Goal: Task Accomplishment & Management: Use online tool/utility

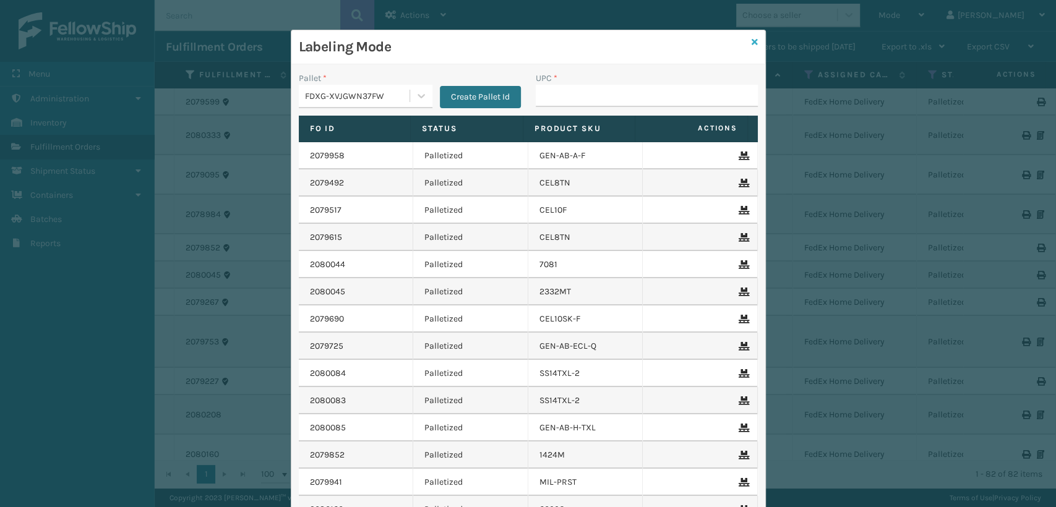
click at [752, 41] on icon at bounding box center [755, 42] width 6 height 9
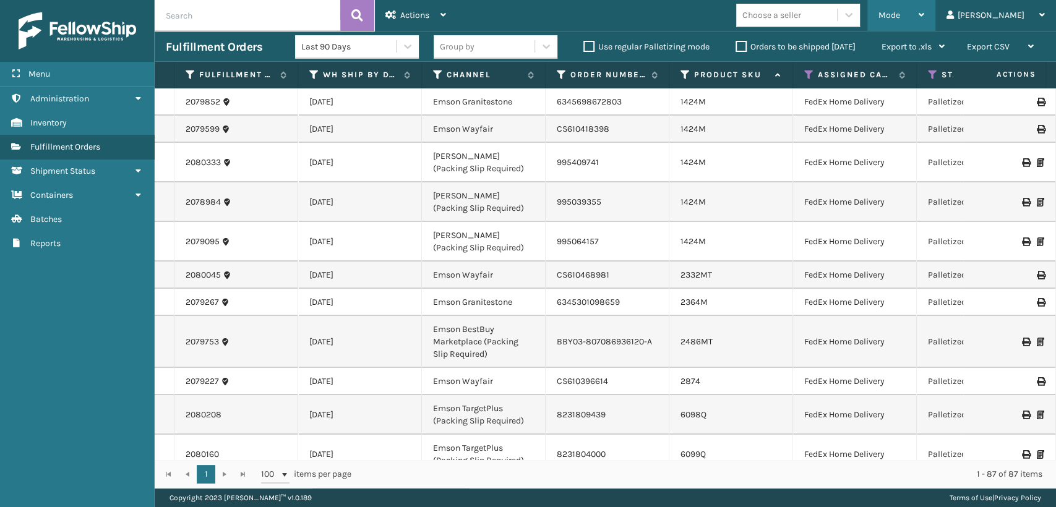
click at [900, 15] on span "Mode" at bounding box center [890, 15] width 22 height 11
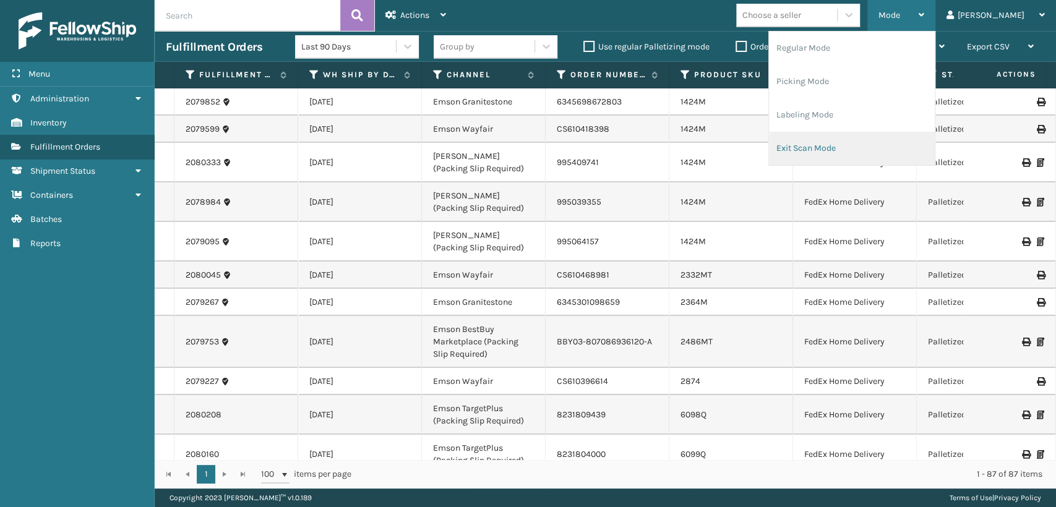
click at [842, 148] on li "Exit Scan Mode" at bounding box center [852, 148] width 166 height 33
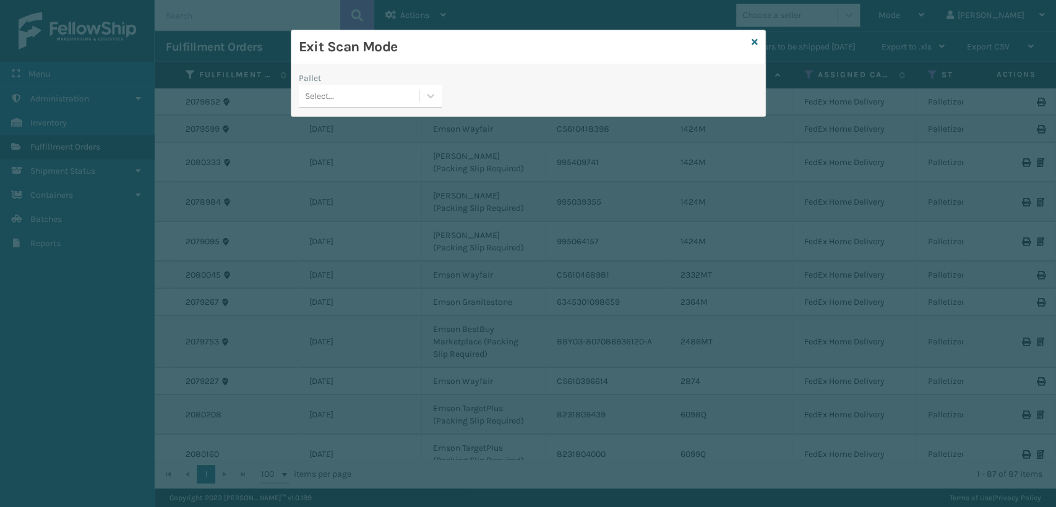
click at [404, 98] on div "Select..." at bounding box center [359, 96] width 120 height 20
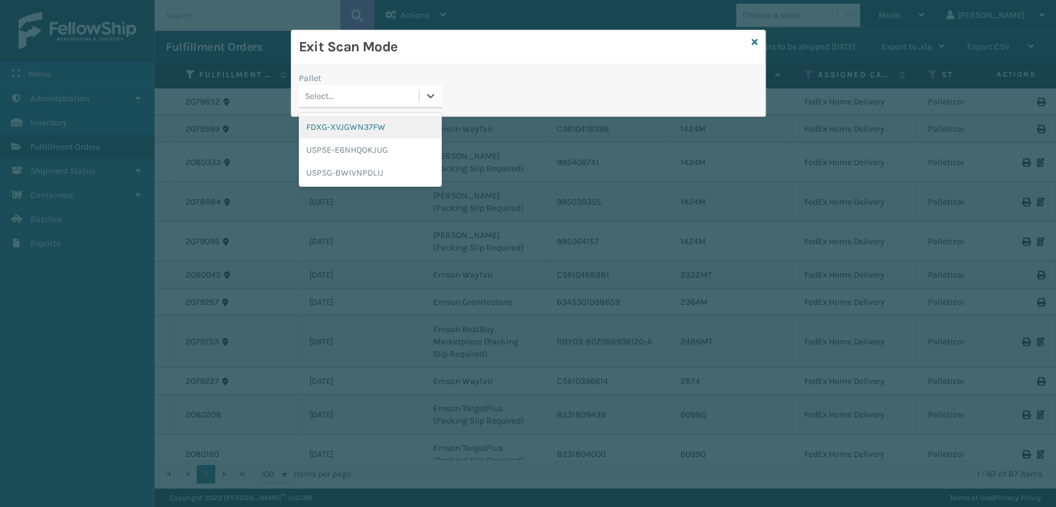
click at [369, 126] on div "FDXG-XVJGWN37FW" at bounding box center [370, 127] width 143 height 23
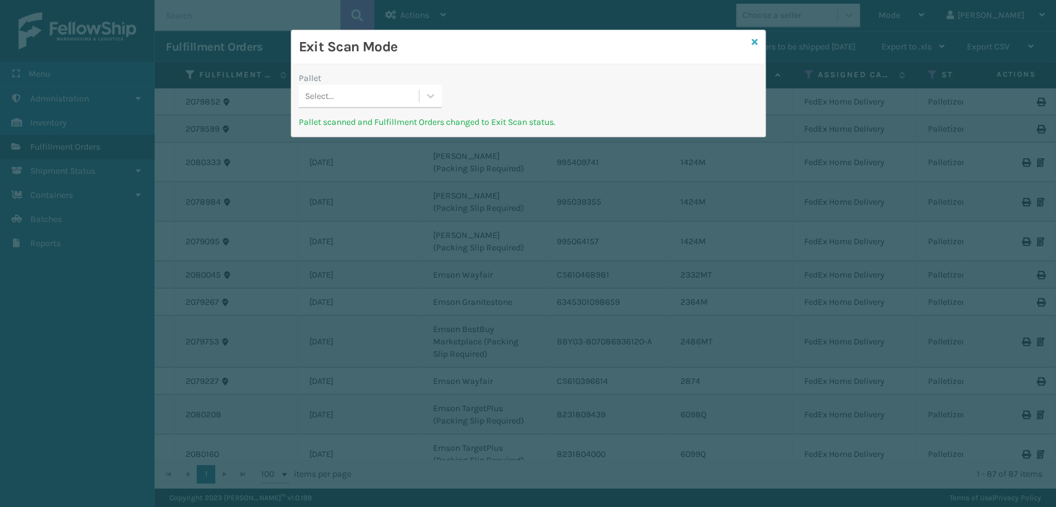
click at [755, 44] on icon at bounding box center [755, 42] width 6 height 9
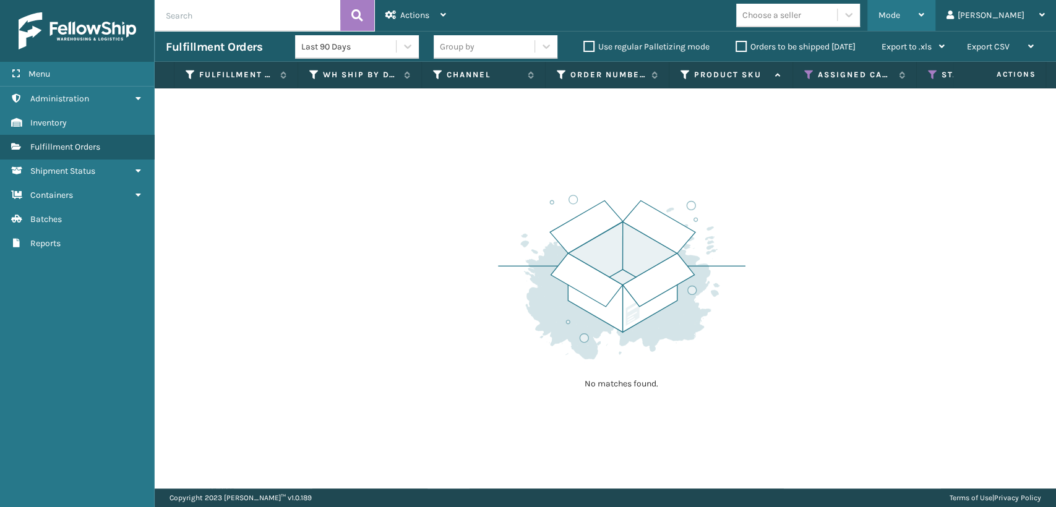
click at [923, 11] on div "Mode Regular Mode Picking Mode Labeling Mode Exit Scan Mode" at bounding box center [901, 15] width 68 height 31
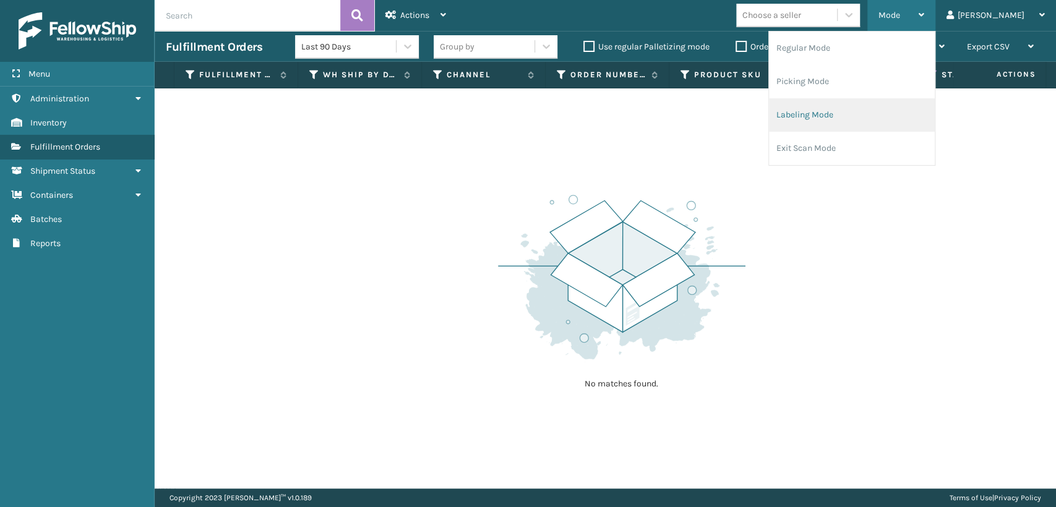
click at [841, 120] on li "Labeling Mode" at bounding box center [852, 114] width 166 height 33
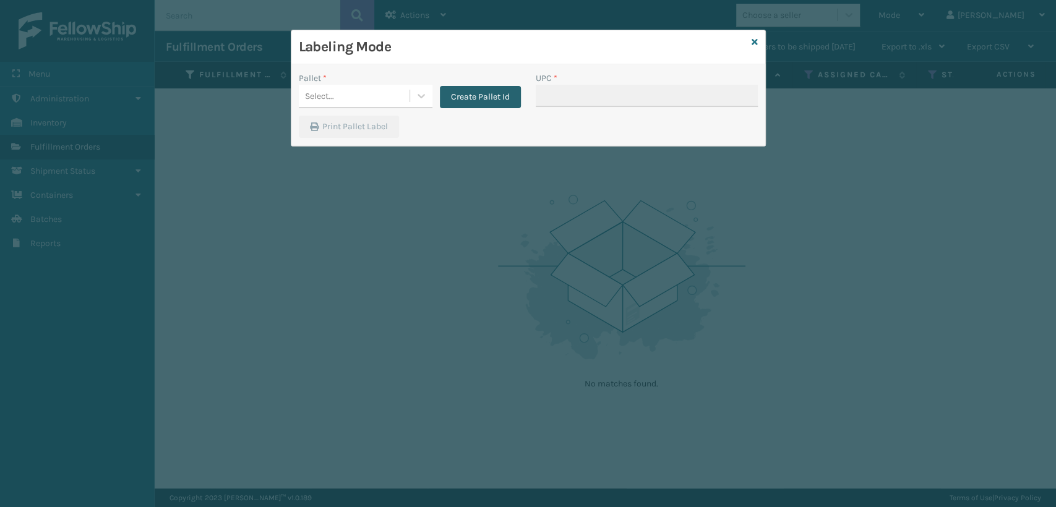
click at [473, 93] on button "Create Pallet Id" at bounding box center [480, 97] width 81 height 22
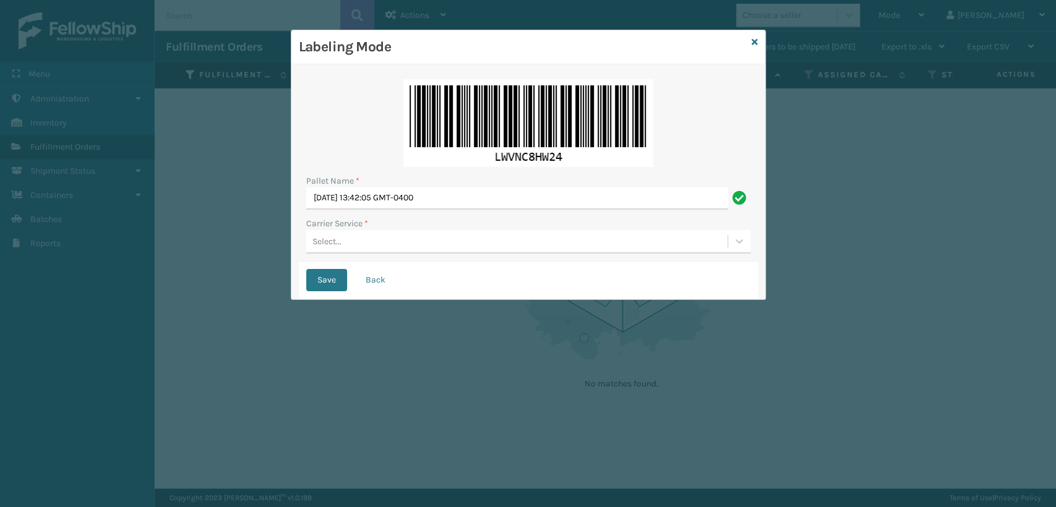
click at [332, 239] on div "Select..." at bounding box center [326, 241] width 29 height 13
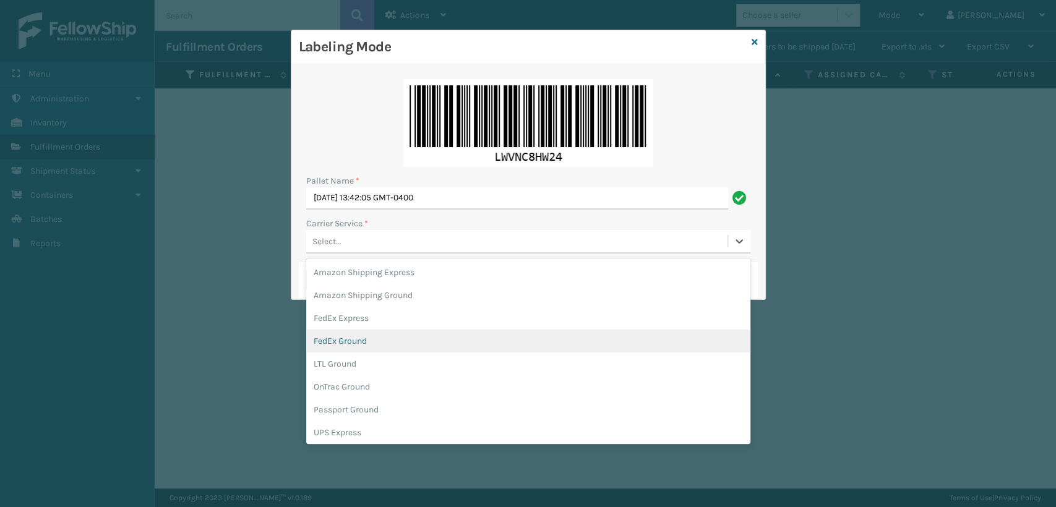
click at [338, 344] on div "FedEx Ground" at bounding box center [528, 341] width 444 height 23
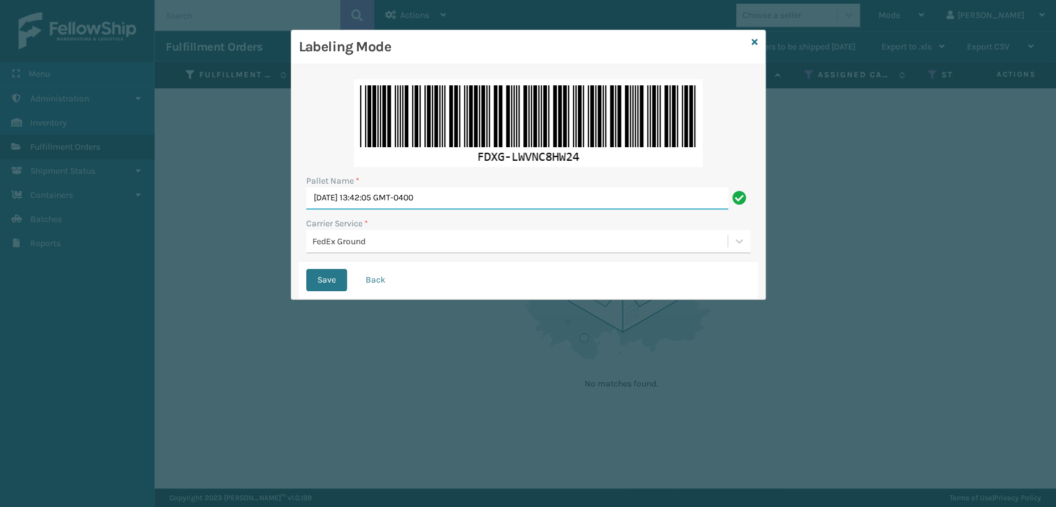
drag, startPoint x: 473, startPoint y: 200, endPoint x: 260, endPoint y: 204, distance: 212.9
click at [260, 204] on div "Labeling Mode Pallet Name * [DATE] 13:42:05 GMT-0400 Carrier Service * FedEx Gr…" at bounding box center [528, 253] width 1056 height 507
click at [390, 195] on input "Pallet Name *" at bounding box center [528, 198] width 444 height 22
type input "T567709"
click at [306, 269] on button "Save" at bounding box center [326, 280] width 41 height 22
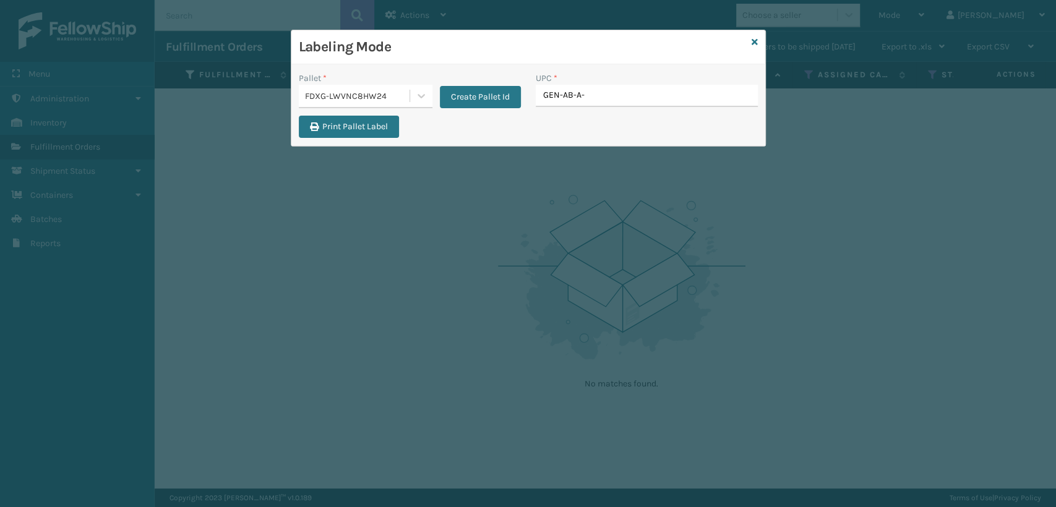
type input "GEN-AB-A-T"
type input "81008196281"
type input "840985126483"
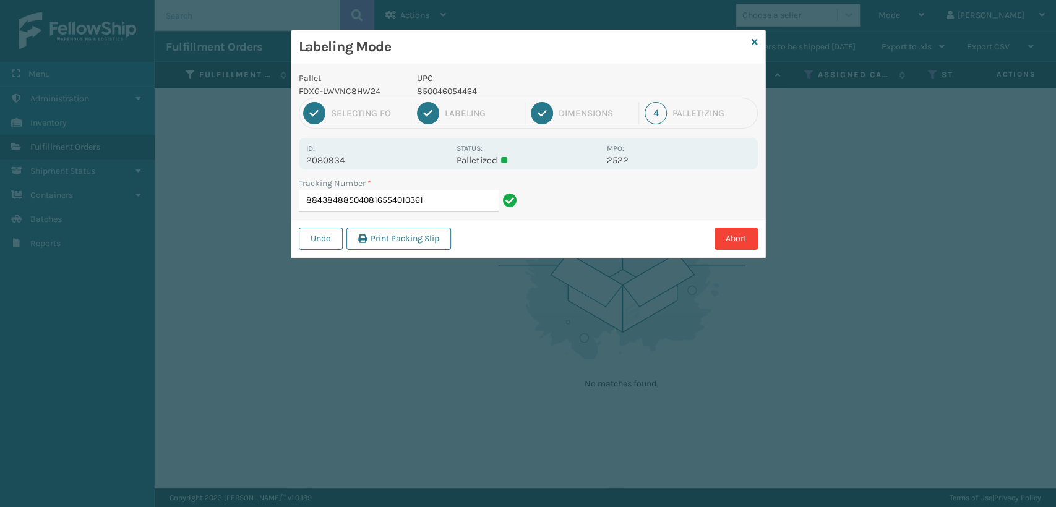
type input "884384885040816554010361"
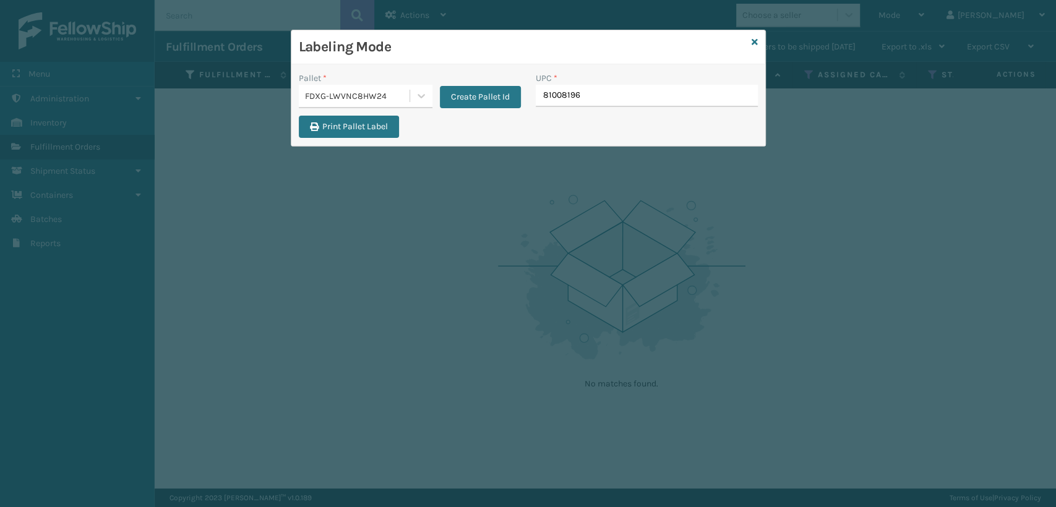
type input "810081962"
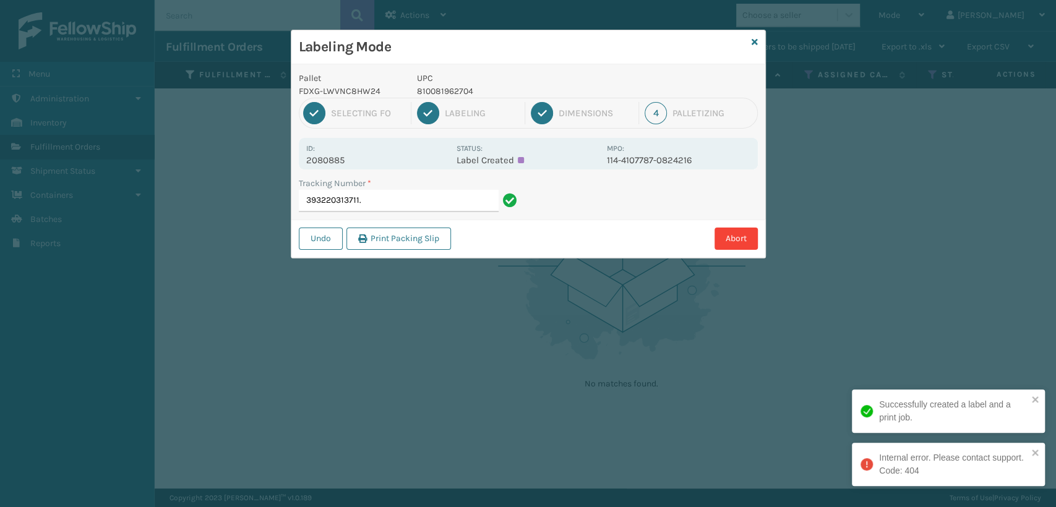
type input "393220313711"
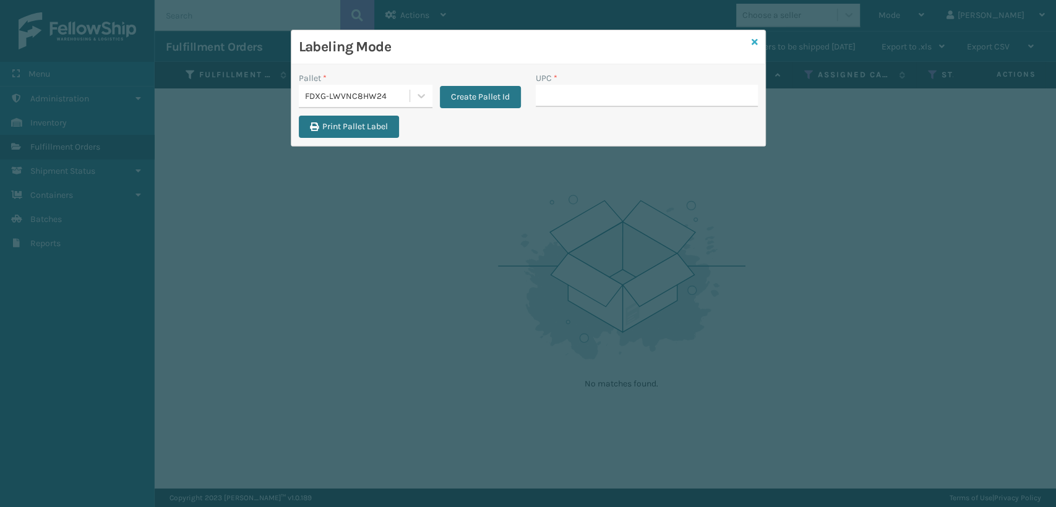
click at [754, 45] on icon at bounding box center [755, 42] width 6 height 9
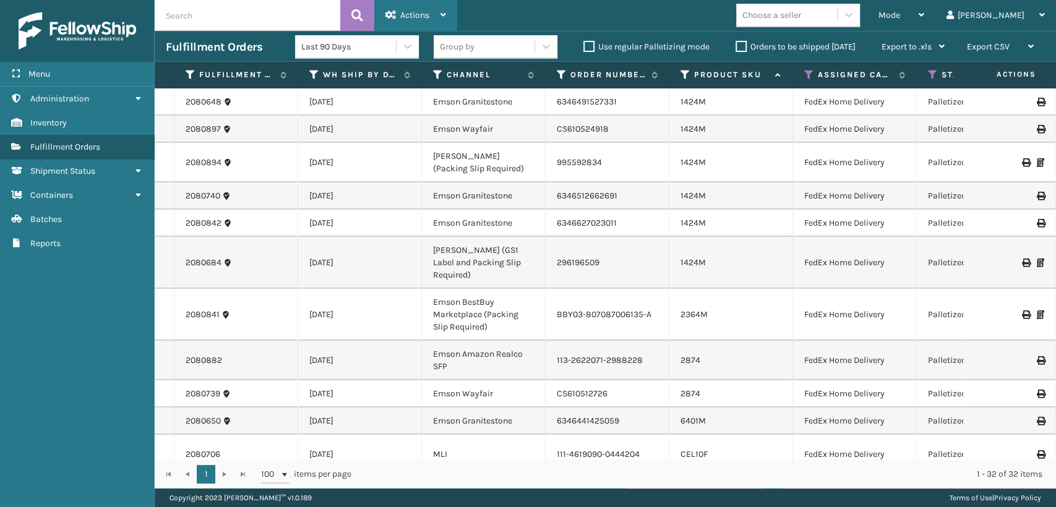
click at [402, 21] on div "Actions" at bounding box center [415, 15] width 61 height 31
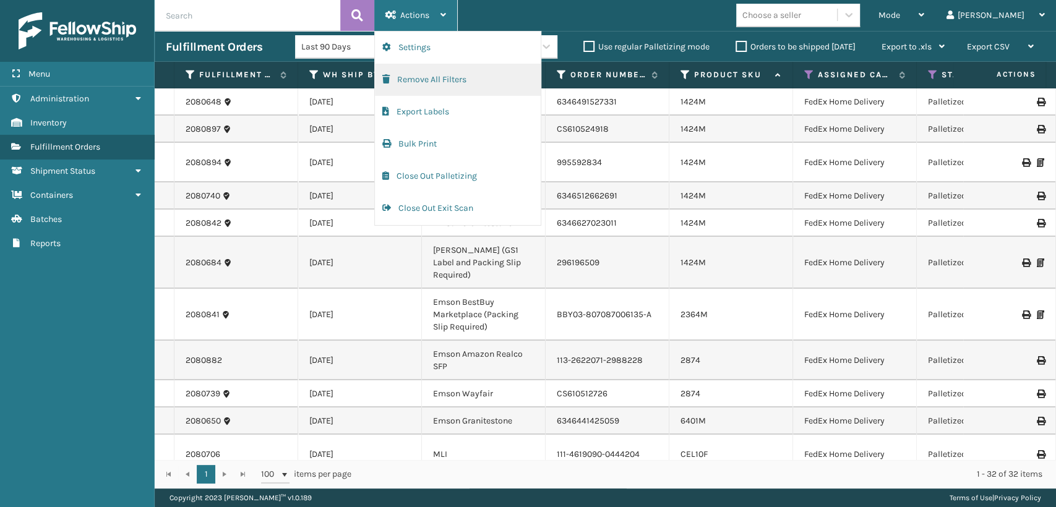
click at [398, 79] on button "Remove All Filters" at bounding box center [458, 80] width 166 height 32
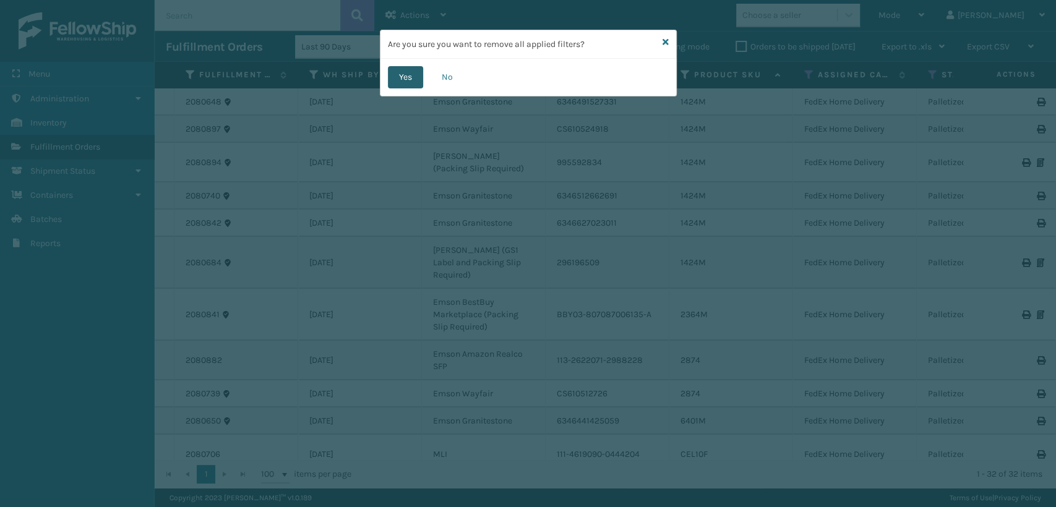
click at [389, 72] on div "Yes No" at bounding box center [528, 77] width 296 height 37
click at [411, 59] on div "Yes No" at bounding box center [528, 77] width 296 height 37
click at [392, 79] on button "Yes" at bounding box center [405, 77] width 35 height 22
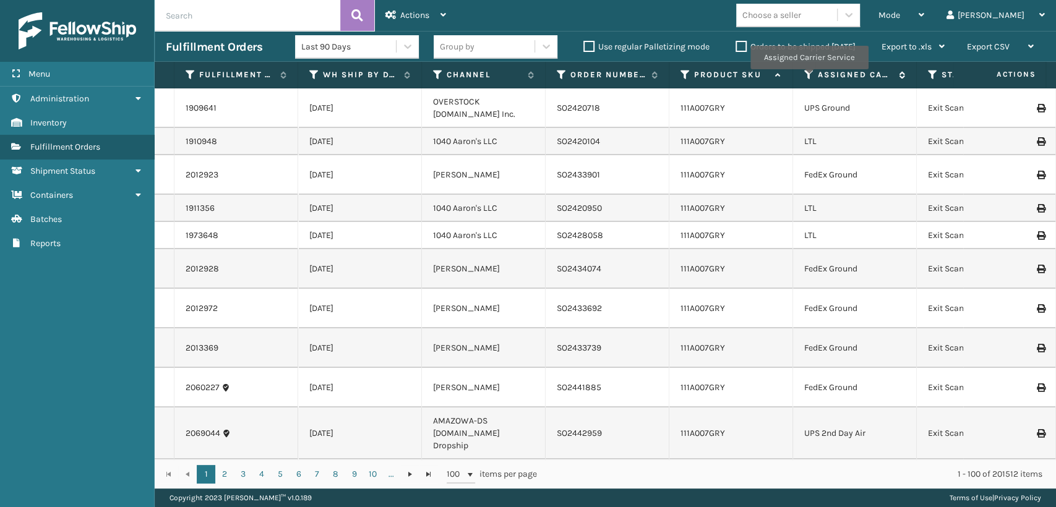
click at [809, 78] on icon at bounding box center [809, 74] width 10 height 11
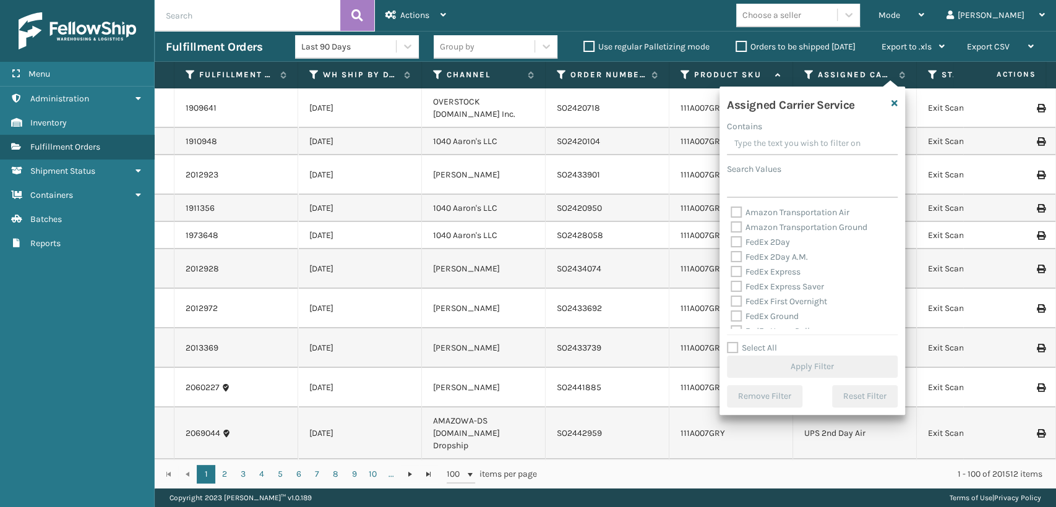
click at [734, 259] on label "FedEx 2Day A.M." at bounding box center [769, 257] width 77 height 11
click at [731, 258] on input "FedEx 2Day A.M." at bounding box center [731, 254] width 1 height 8
checkbox input "true"
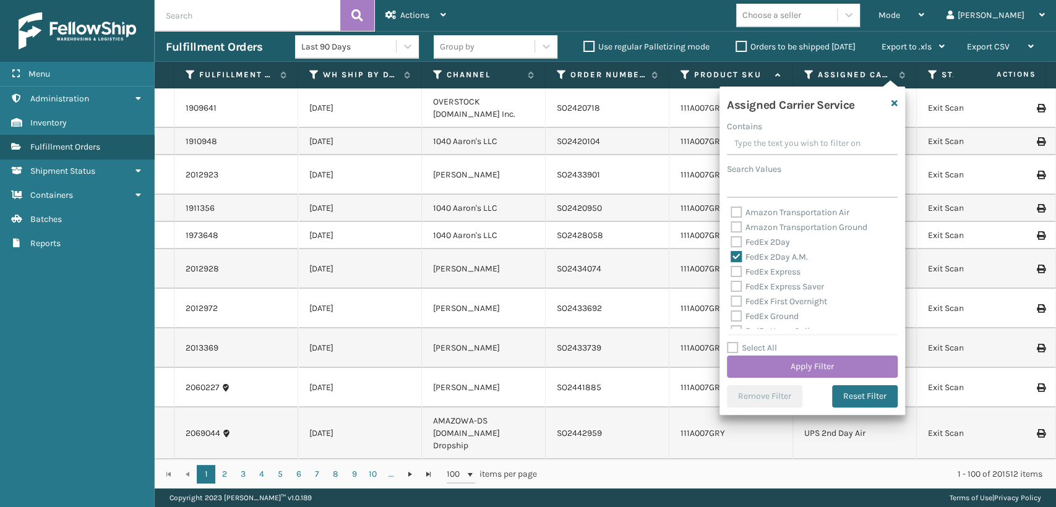
click at [734, 239] on label "FedEx 2Day" at bounding box center [760, 242] width 59 height 11
click at [731, 239] on input "FedEx 2Day" at bounding box center [731, 239] width 1 height 8
checkbox input "true"
click at [737, 269] on label "FedEx Express" at bounding box center [766, 272] width 70 height 11
click at [731, 269] on input "FedEx Express" at bounding box center [731, 269] width 1 height 8
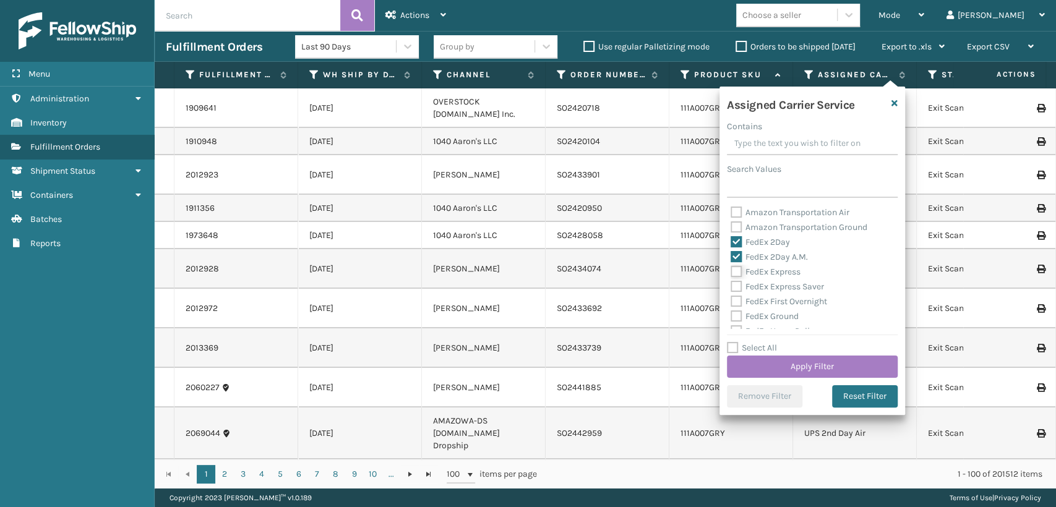
checkbox input "true"
click at [737, 299] on label "FedEx First Overnight" at bounding box center [779, 301] width 97 height 11
click at [731, 299] on input "FedEx First Overnight" at bounding box center [731, 298] width 1 height 8
checkbox input "true"
click at [734, 288] on label "FedEx Express Saver" at bounding box center [777, 286] width 93 height 11
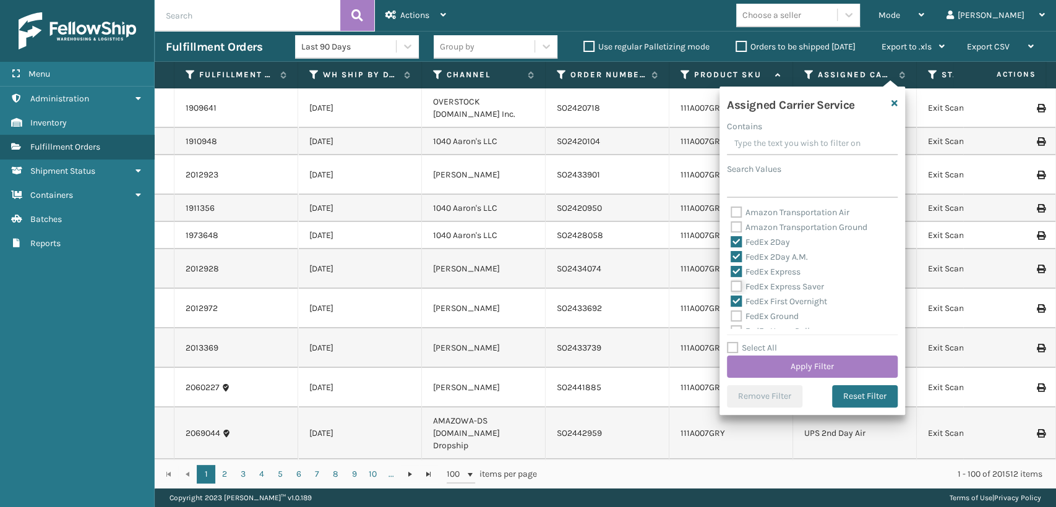
click at [731, 288] on input "FedEx Express Saver" at bounding box center [731, 284] width 1 height 8
checkbox input "true"
click at [735, 317] on label "FedEx Ground" at bounding box center [765, 316] width 68 height 11
click at [731, 317] on input "FedEx Ground" at bounding box center [731, 313] width 1 height 8
checkbox input "true"
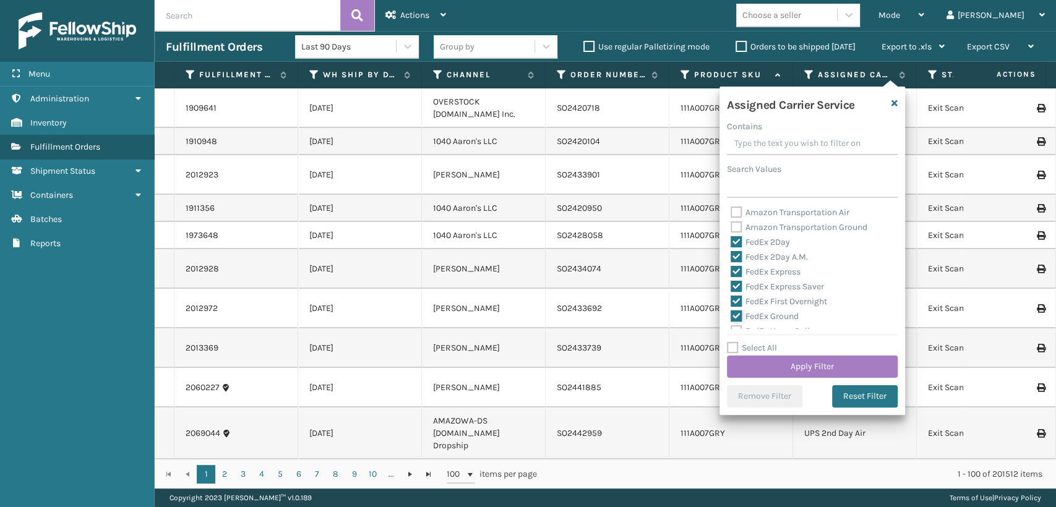
scroll to position [69, 0]
click at [736, 264] on label "FedEx Home Delivery" at bounding box center [778, 262] width 95 height 11
click at [731, 264] on input "FedEx Home Delivery" at bounding box center [731, 260] width 1 height 8
checkbox input "true"
click at [733, 285] on div "FedEx SmartPost" at bounding box center [812, 292] width 163 height 15
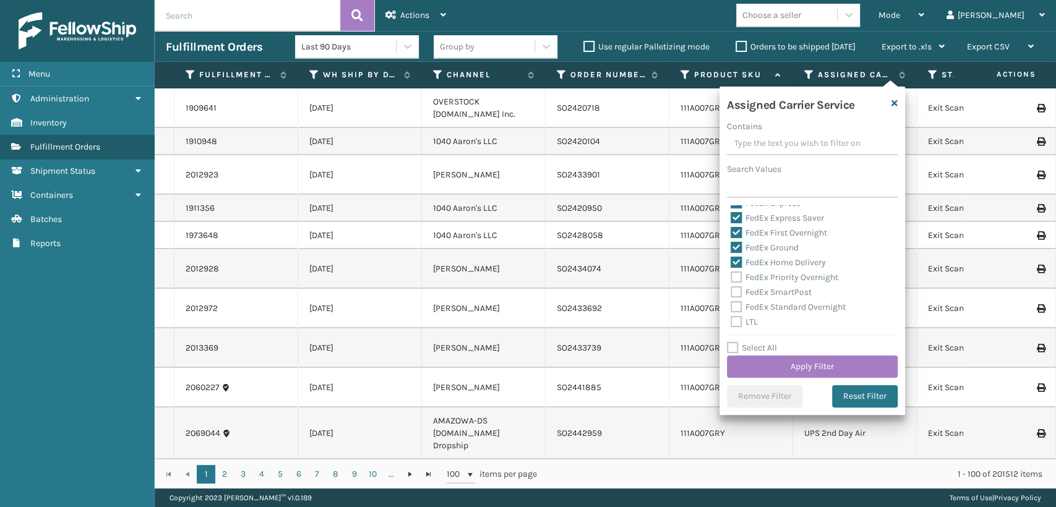
click at [736, 277] on label "FedEx Priority Overnight" at bounding box center [785, 277] width 108 height 11
click at [731, 277] on input "FedEx Priority Overnight" at bounding box center [731, 274] width 1 height 8
checkbox input "true"
drag, startPoint x: 739, startPoint y: 293, endPoint x: 739, endPoint y: 304, distance: 11.8
click at [739, 304] on div "Amazon Transportation Air Amazon Transportation Ground FedEx 2Day FedEx 2Day A.…" at bounding box center [812, 267] width 171 height 124
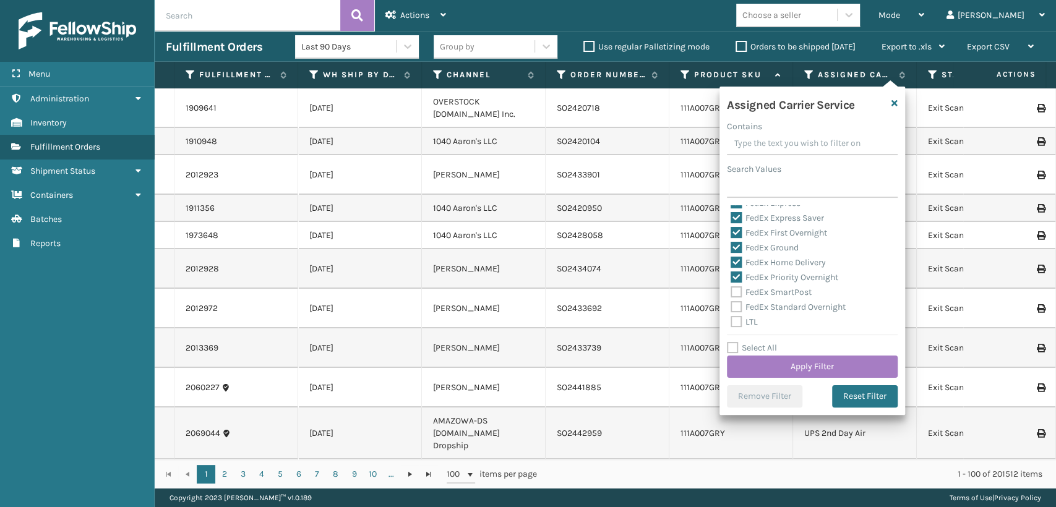
click at [739, 304] on label "FedEx Standard Overnight" at bounding box center [788, 307] width 115 height 11
click at [731, 304] on input "FedEx Standard Overnight" at bounding box center [731, 304] width 1 height 8
checkbox input "true"
click at [737, 288] on label "FedEx SmartPost" at bounding box center [771, 292] width 81 height 11
click at [733, 294] on label "FedEx SmartPost" at bounding box center [771, 292] width 81 height 11
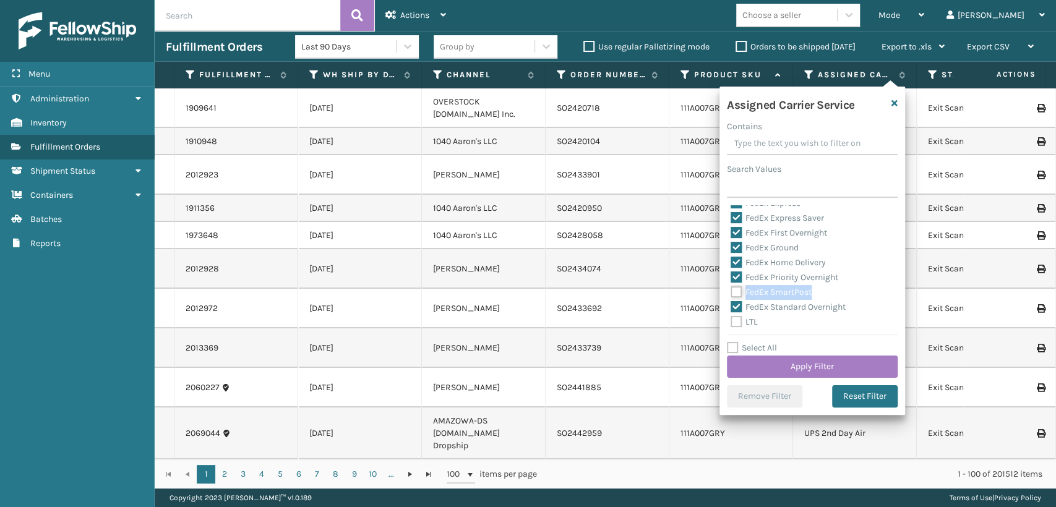
click at [731, 293] on input "FedEx SmartPost" at bounding box center [731, 289] width 1 height 8
checkbox input "true"
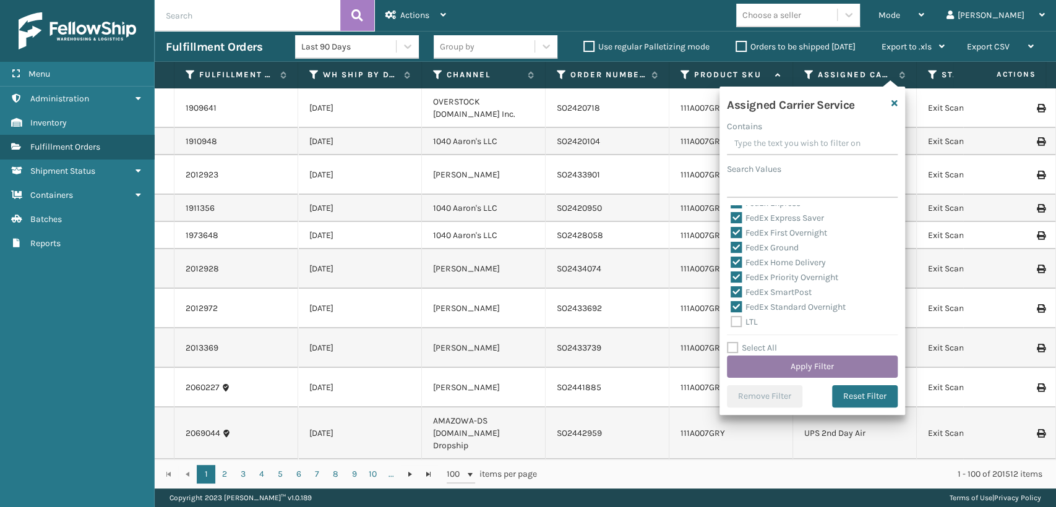
click at [793, 372] on button "Apply Filter" at bounding box center [812, 367] width 171 height 22
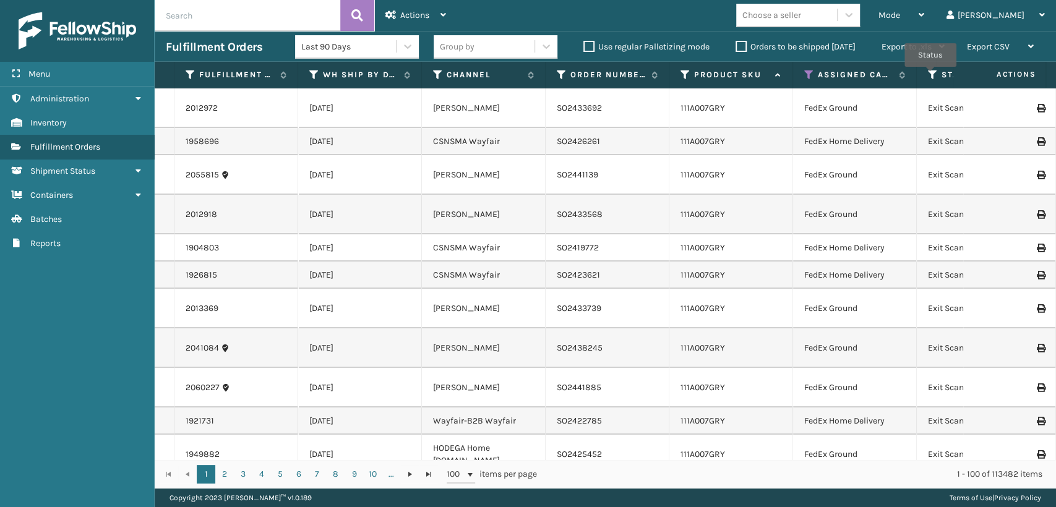
click at [930, 75] on icon at bounding box center [933, 74] width 10 height 11
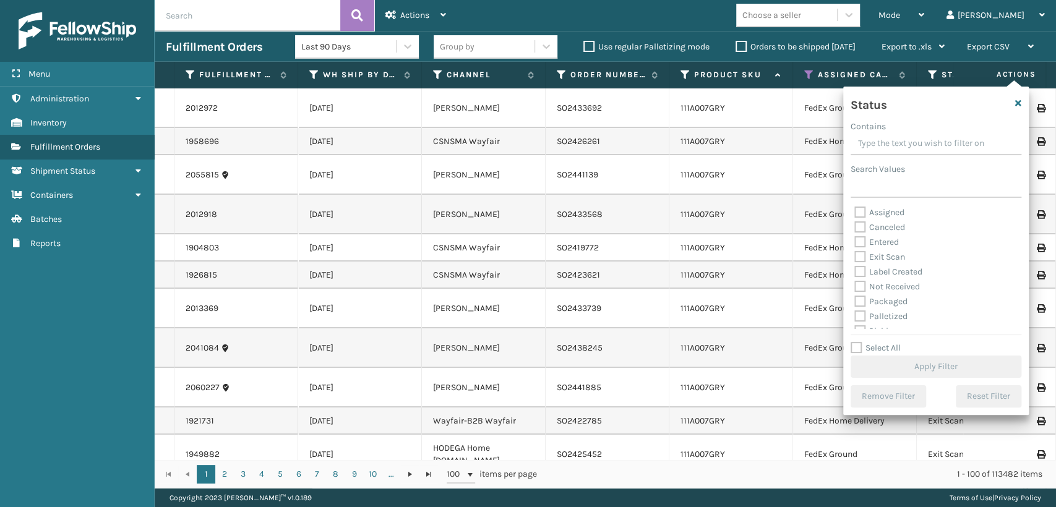
scroll to position [69, 0]
click at [859, 264] on label "Picking" at bounding box center [876, 262] width 44 height 11
click at [855, 263] on input "Picking" at bounding box center [854, 259] width 1 height 8
checkbox input "true"
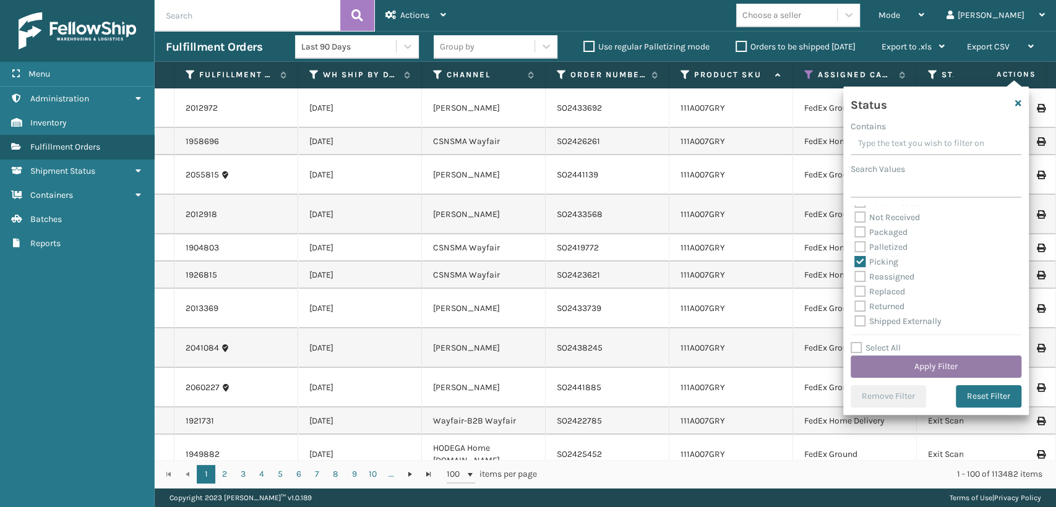
click at [875, 364] on button "Apply Filter" at bounding box center [936, 367] width 171 height 22
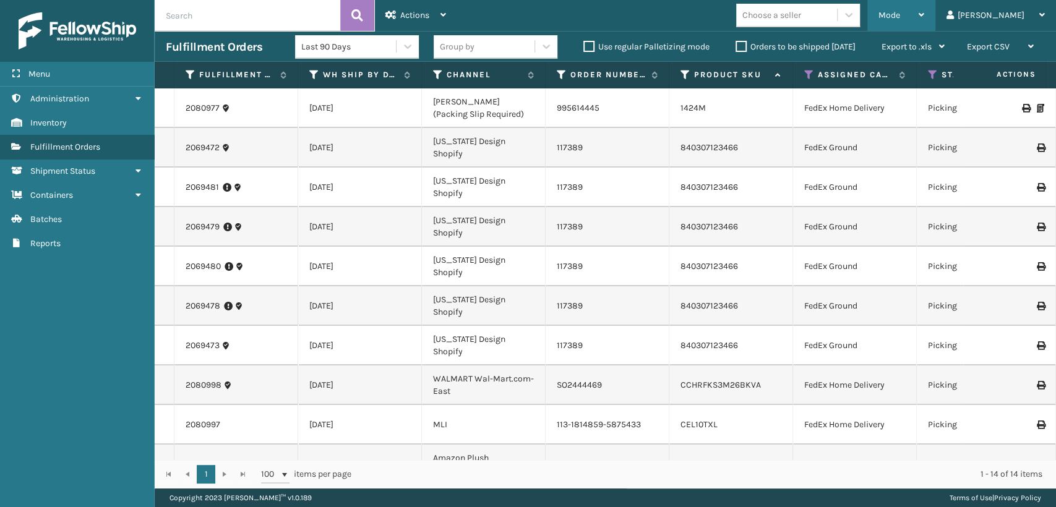
click at [924, 7] on div "Mode" at bounding box center [902, 15] width 46 height 31
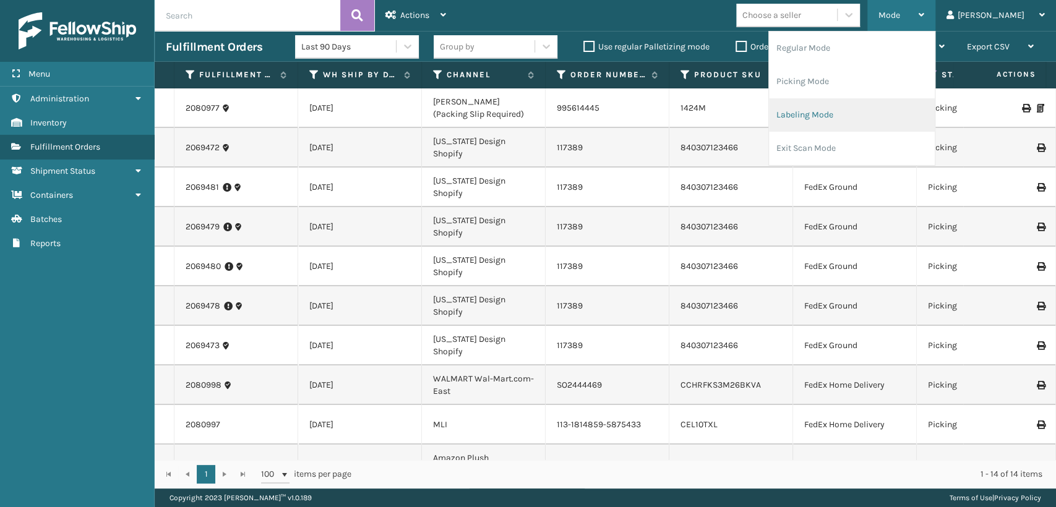
click at [879, 116] on li "Labeling Mode" at bounding box center [852, 114] width 166 height 33
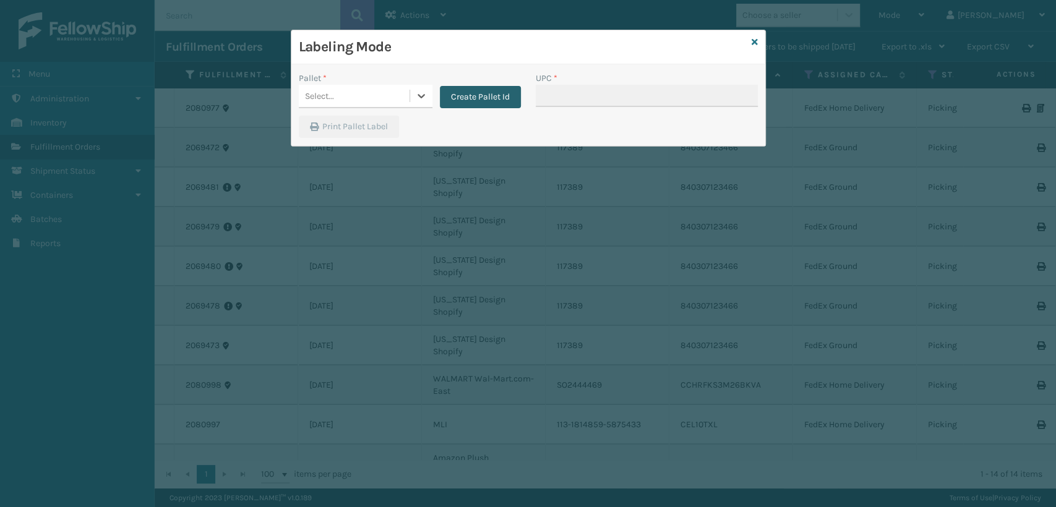
click at [507, 99] on button "Create Pallet Id" at bounding box center [480, 97] width 81 height 22
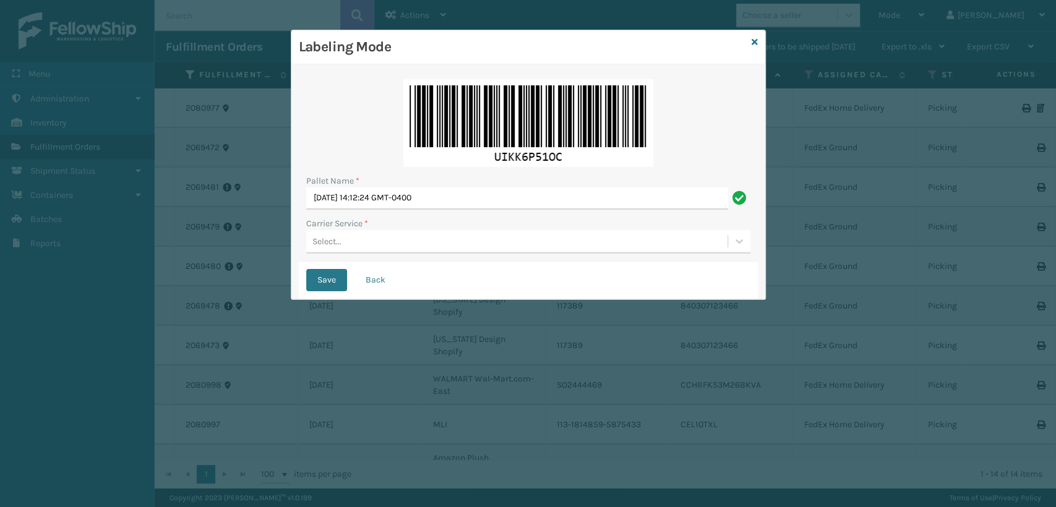
click at [457, 229] on div "Carrier Service *" at bounding box center [528, 223] width 444 height 13
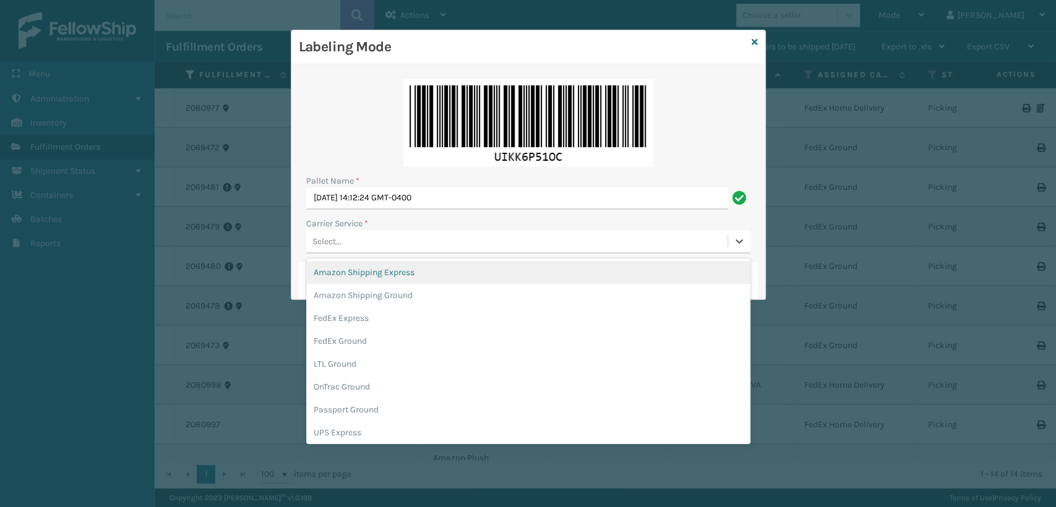
click at [430, 240] on div "Select..." at bounding box center [516, 241] width 421 height 20
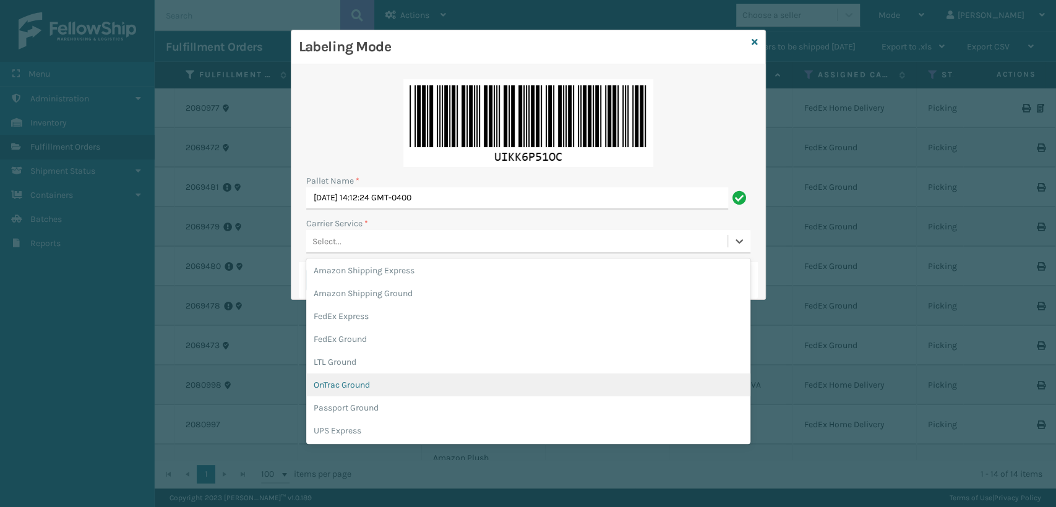
scroll to position [71, 0]
click at [338, 388] on div "UPS Ground" at bounding box center [528, 385] width 444 height 23
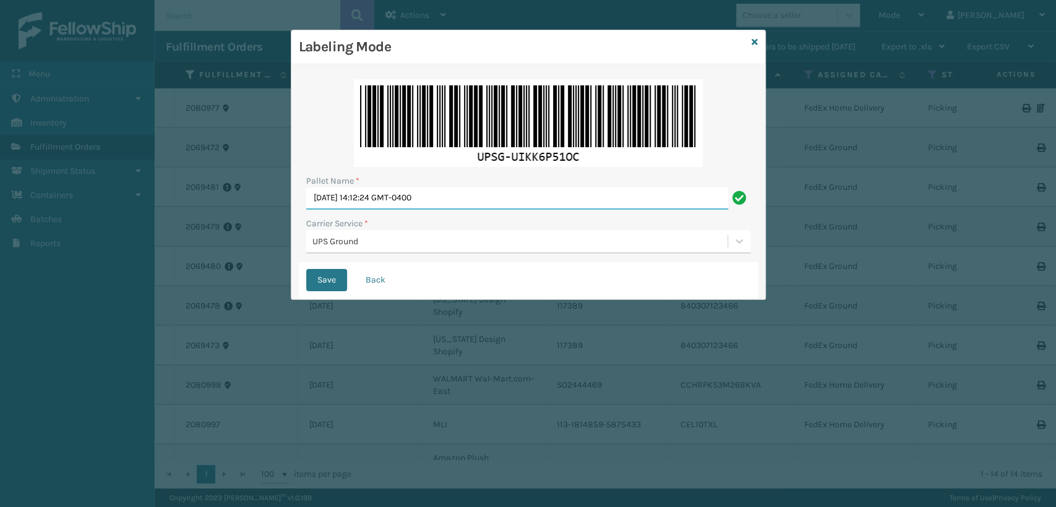
click at [520, 197] on input "[DATE] 14:12:24 GMT-0400" at bounding box center [517, 198] width 422 height 22
drag, startPoint x: 520, startPoint y: 197, endPoint x: 141, endPoint y: 181, distance: 379.0
click at [141, 181] on div "Labeling Mode Pallet Name * [DATE] 14:12:24 GMT-0400 Carrier Service * UPS Grou…" at bounding box center [528, 253] width 1056 height 507
type input "UPST1869986"
click at [306, 269] on button "Save" at bounding box center [326, 280] width 41 height 22
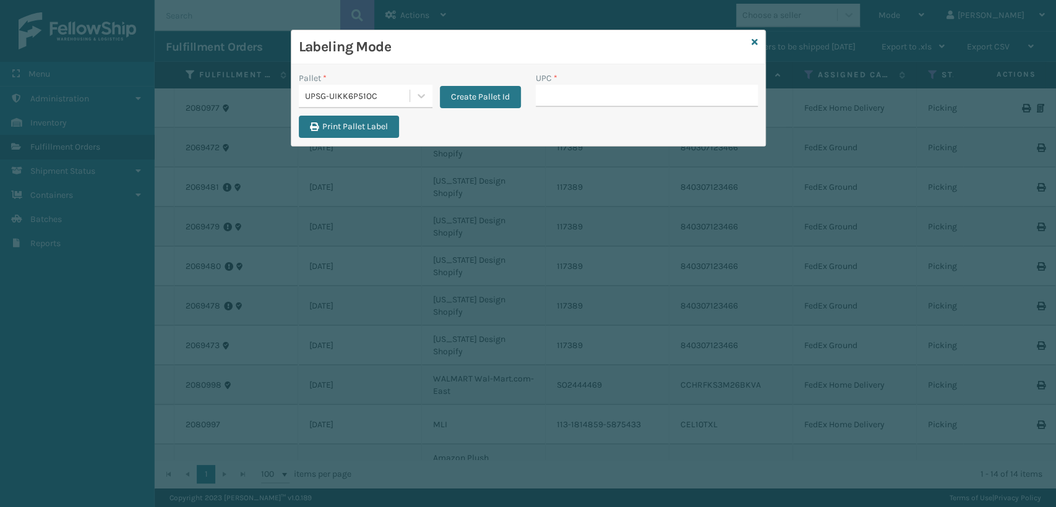
drag, startPoint x: 35, startPoint y: 419, endPoint x: 364, endPoint y: 322, distance: 343.3
click at [364, 322] on div "Labeling Mode Pallet * UPSG-UIKK6P51OC Create Pallet Id UPC * Print Pallet Label" at bounding box center [528, 253] width 1056 height 507
click at [573, 98] on input "UPC *" at bounding box center [647, 96] width 222 height 22
click at [549, 92] on input "UPC *" at bounding box center [647, 96] width 222 height 22
click at [554, 97] on input "UPC *" at bounding box center [647, 96] width 222 height 22
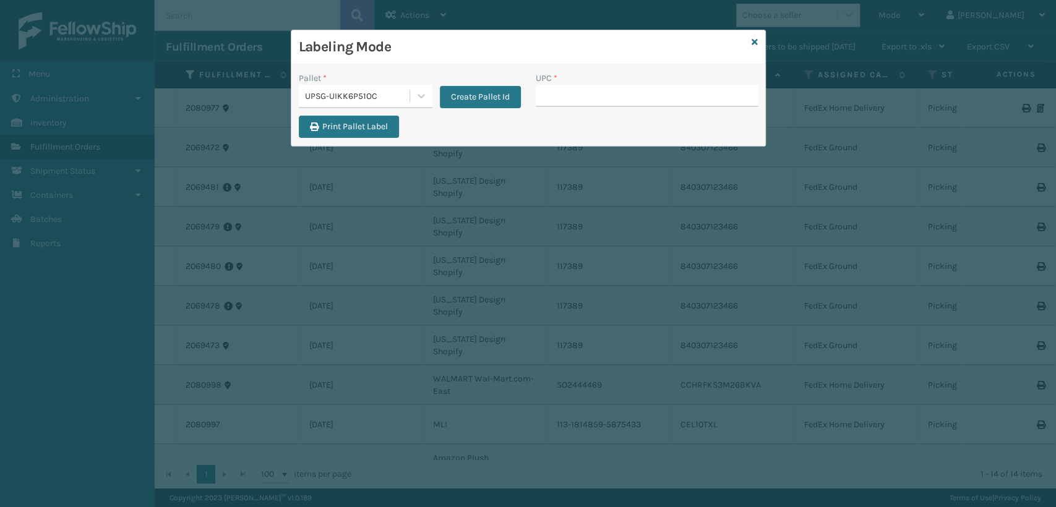
click at [549, 157] on div "Labeling Mode Pallet * UPSG-UIKK6P51OC Create Pallet Id UPC * Print Pallet Label" at bounding box center [528, 253] width 1056 height 507
click at [552, 100] on input "UPC *" at bounding box center [647, 96] width 222 height 22
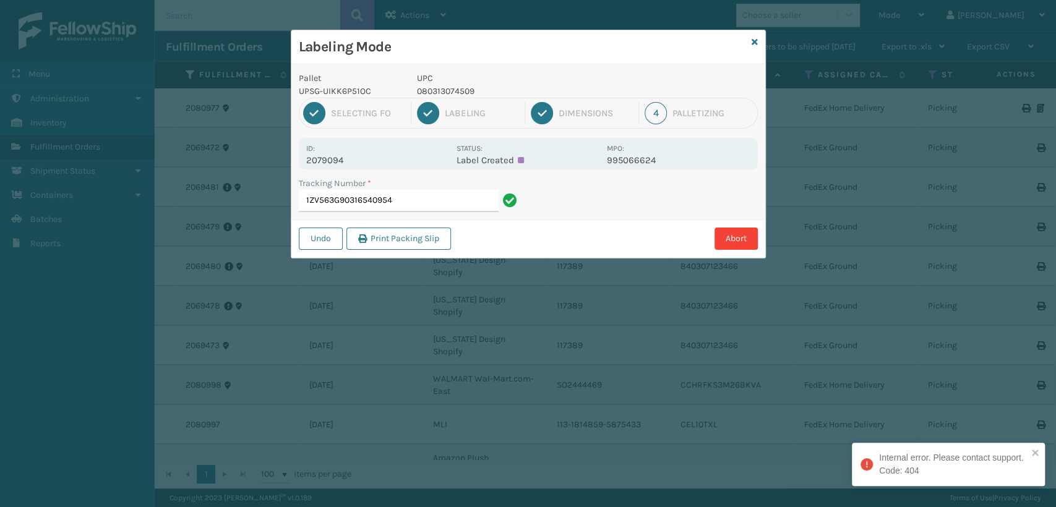
type input "1ZV563G90316540954"
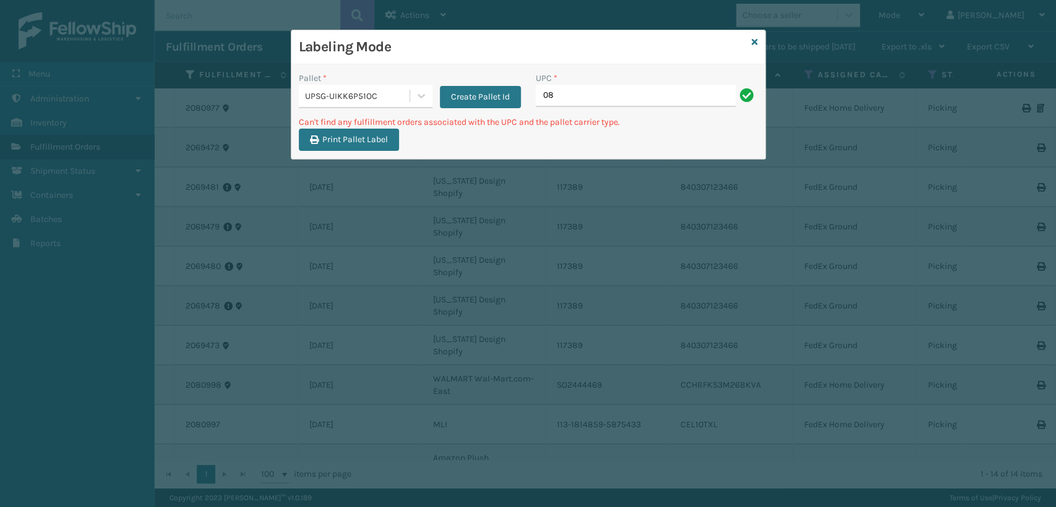
type input "0"
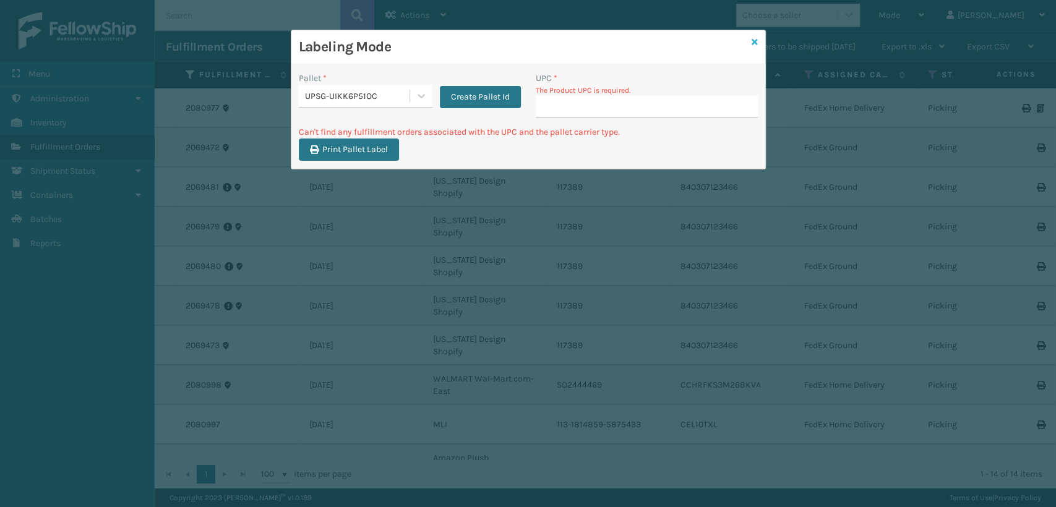
click at [755, 40] on icon at bounding box center [755, 42] width 6 height 9
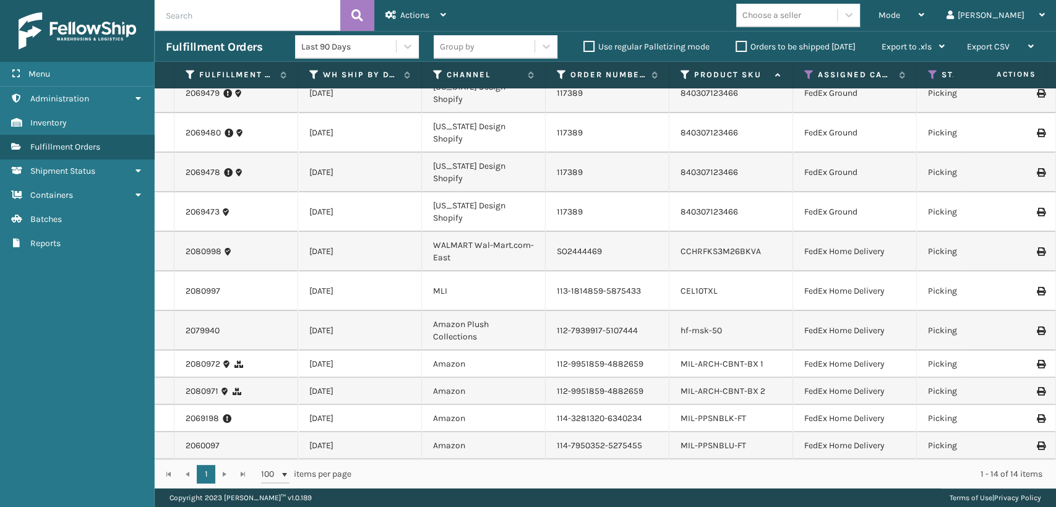
scroll to position [24, 0]
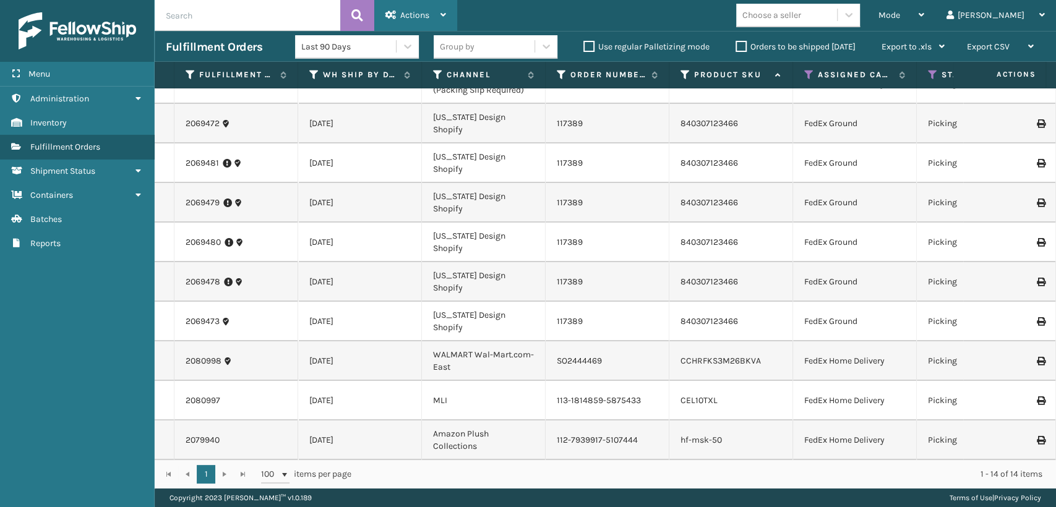
click at [416, 12] on span "Actions" at bounding box center [414, 15] width 29 height 11
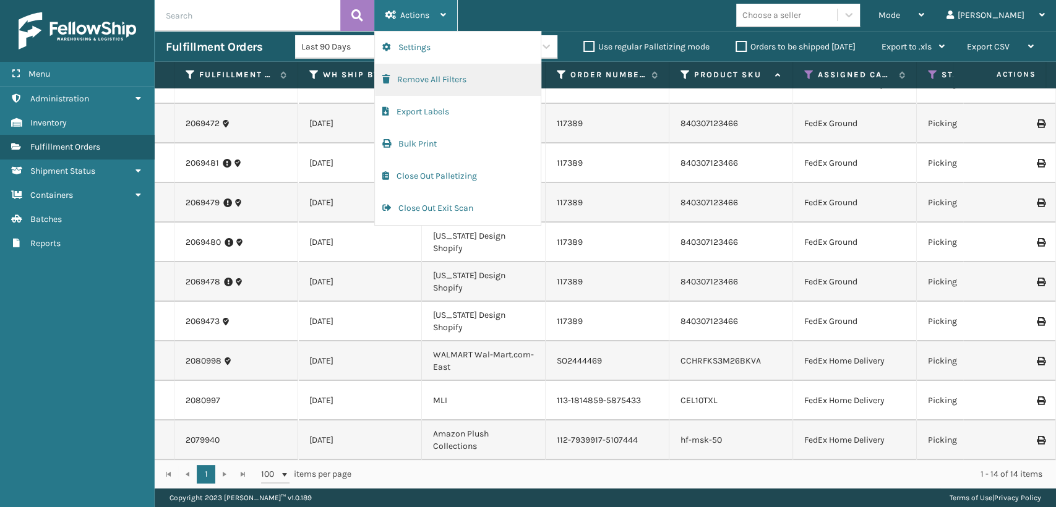
click at [411, 83] on button "Remove All Filters" at bounding box center [458, 80] width 166 height 32
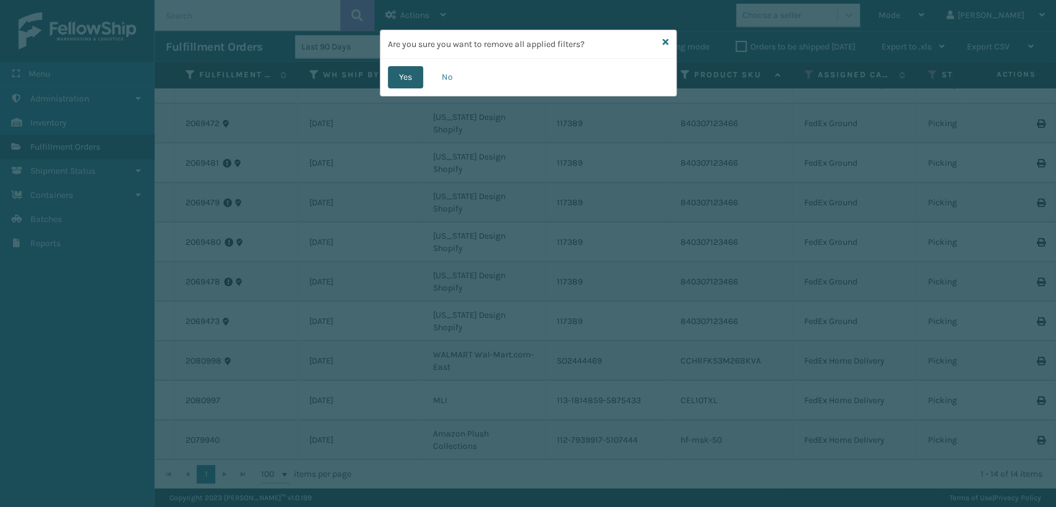
click at [410, 72] on button "Yes" at bounding box center [405, 77] width 35 height 22
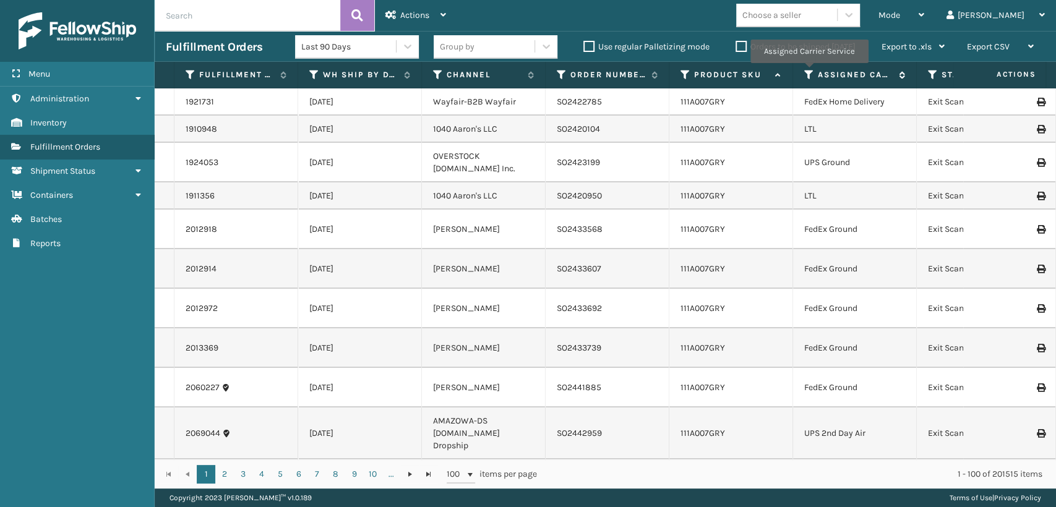
click at [809, 72] on icon at bounding box center [809, 74] width 10 height 11
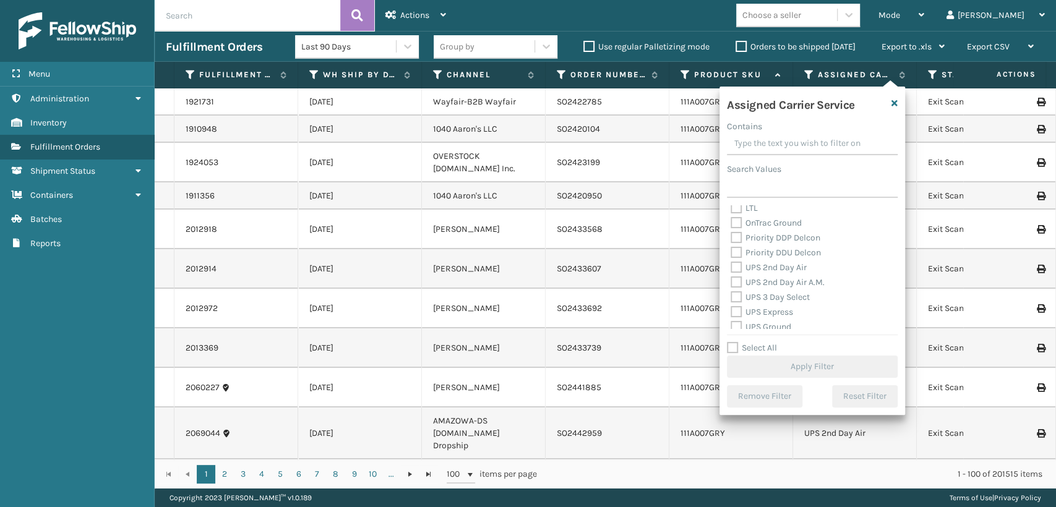
scroll to position [206, 0]
click at [733, 255] on label "UPS 2nd Day Air A.M." at bounding box center [778, 259] width 94 height 11
click at [731, 255] on input "UPS 2nd Day Air A.M." at bounding box center [731, 256] width 1 height 8
checkbox input "true"
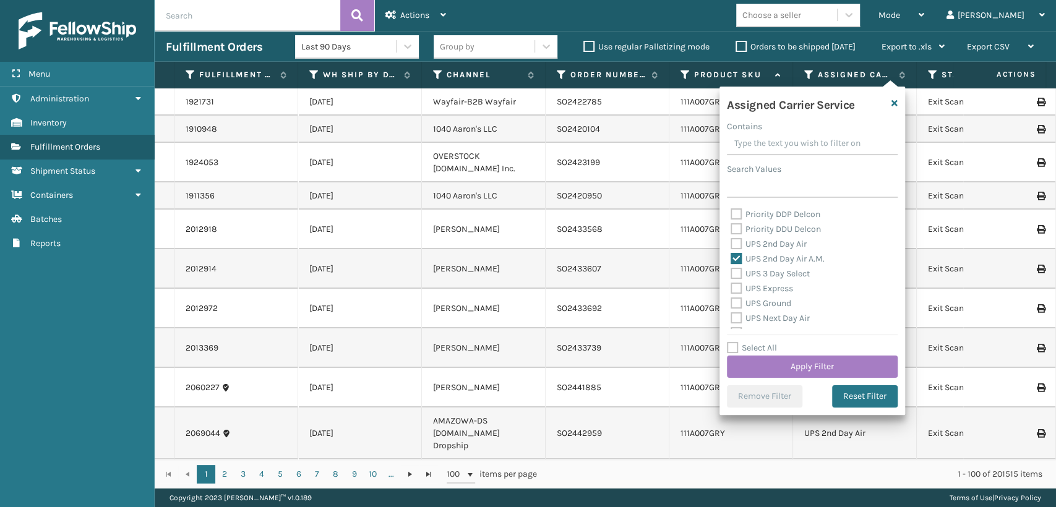
click at [734, 241] on label "UPS 2nd Day Air" at bounding box center [769, 244] width 76 height 11
click at [731, 241] on input "UPS 2nd Day Air" at bounding box center [731, 241] width 1 height 8
checkbox input "true"
click at [734, 228] on label "Priority DDU Delcon" at bounding box center [776, 229] width 90 height 11
click at [731, 228] on input "Priority DDU Delcon" at bounding box center [731, 226] width 1 height 8
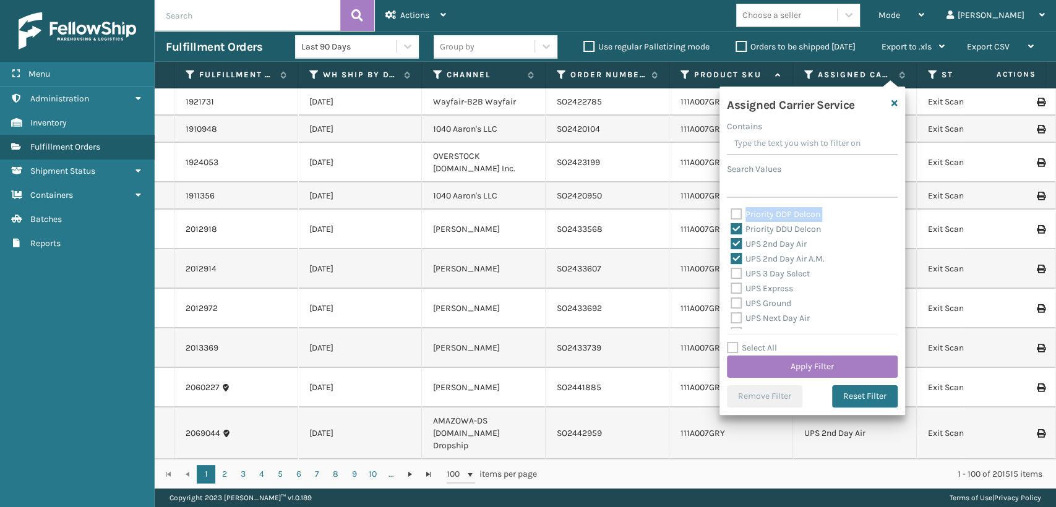
drag, startPoint x: 734, startPoint y: 221, endPoint x: 737, endPoint y: 229, distance: 8.4
click at [737, 229] on div "Amazon Transportation Air Amazon Transportation Ground FedEx 2Day FedEx 2Day A.…" at bounding box center [812, 267] width 171 height 124
click at [734, 230] on label "Priority DDU Delcon" at bounding box center [776, 229] width 90 height 11
click at [731, 230] on input "Priority DDU Delcon" at bounding box center [731, 226] width 1 height 8
checkbox input "false"
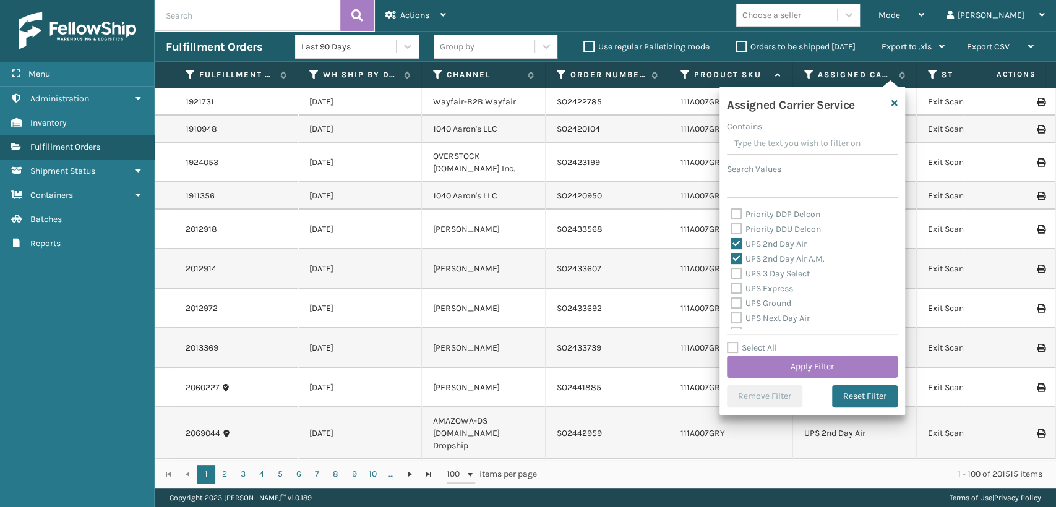
click at [736, 278] on label "UPS 3 Day Select" at bounding box center [770, 274] width 79 height 11
click at [731, 275] on input "UPS 3 Day Select" at bounding box center [731, 271] width 1 height 8
checkbox input "true"
click at [736, 286] on label "UPS Express" at bounding box center [762, 288] width 62 height 11
click at [731, 286] on input "UPS Express" at bounding box center [731, 285] width 1 height 8
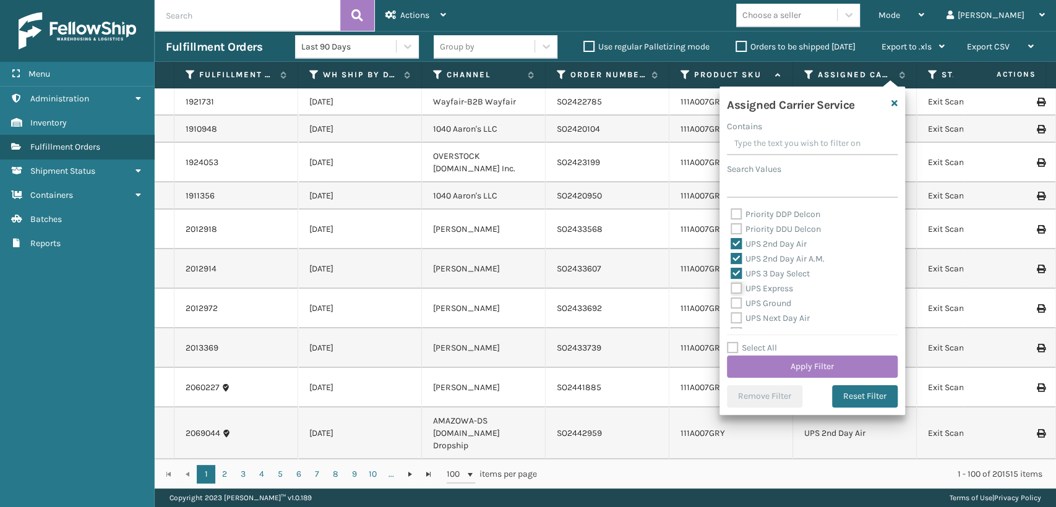
checkbox input "true"
click at [737, 308] on label "UPS Ground" at bounding box center [761, 303] width 61 height 11
click at [731, 304] on input "UPS Ground" at bounding box center [731, 300] width 1 height 8
checkbox input "true"
click at [737, 311] on div "Amazon Transportation Air Amazon Transportation Ground FedEx 2Day FedEx 2Day A.…" at bounding box center [812, 267] width 171 height 124
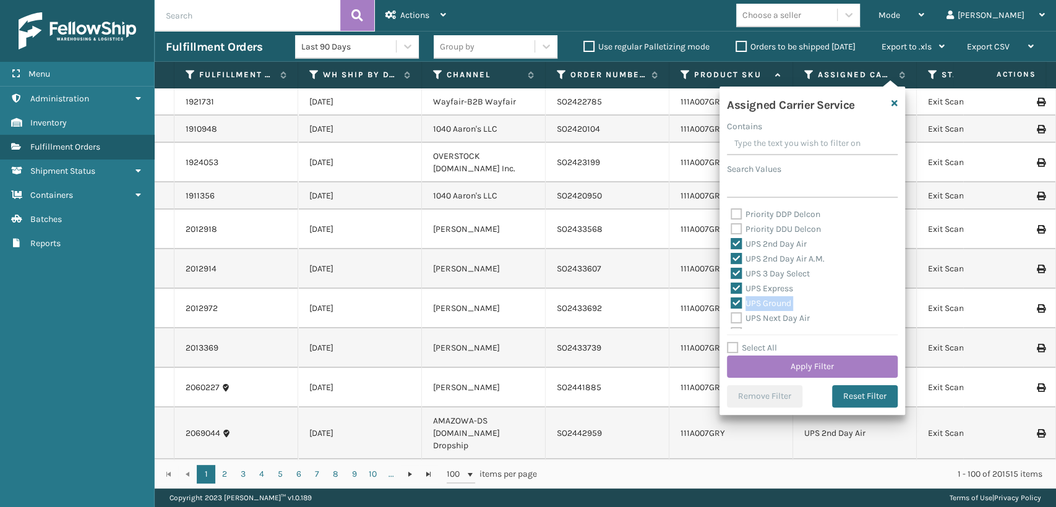
click at [733, 313] on label "UPS Next Day Air" at bounding box center [770, 318] width 79 height 11
click at [731, 313] on input "UPS Next Day Air" at bounding box center [731, 315] width 1 height 8
checkbox input "true"
click at [733, 307] on label "UPS SurePost 1LB or Greater" at bounding box center [792, 309] width 122 height 11
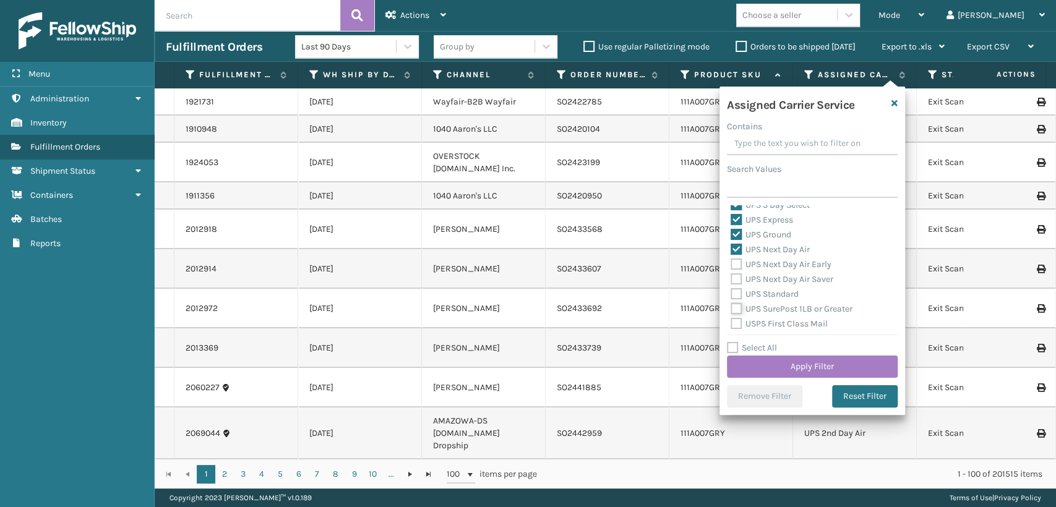
click at [731, 307] on input "UPS SurePost 1LB or Greater" at bounding box center [731, 306] width 1 height 8
checkbox input "true"
click at [735, 294] on label "UPS Standard" at bounding box center [765, 294] width 68 height 11
click at [731, 294] on input "UPS Standard" at bounding box center [731, 291] width 1 height 8
checkbox input "true"
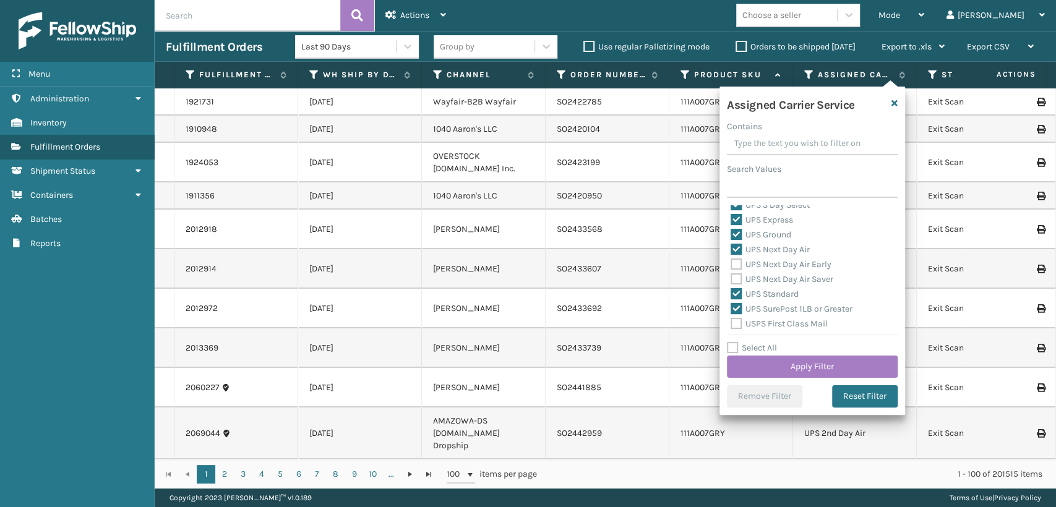
click at [736, 276] on label "UPS Next Day Air Saver" at bounding box center [782, 279] width 103 height 11
click at [731, 276] on input "UPS Next Day Air Saver" at bounding box center [731, 276] width 1 height 8
checkbox input "true"
click at [731, 263] on label "UPS Next Day Air Early" at bounding box center [781, 264] width 101 height 11
click at [731, 263] on input "UPS Next Day Air Early" at bounding box center [731, 261] width 1 height 8
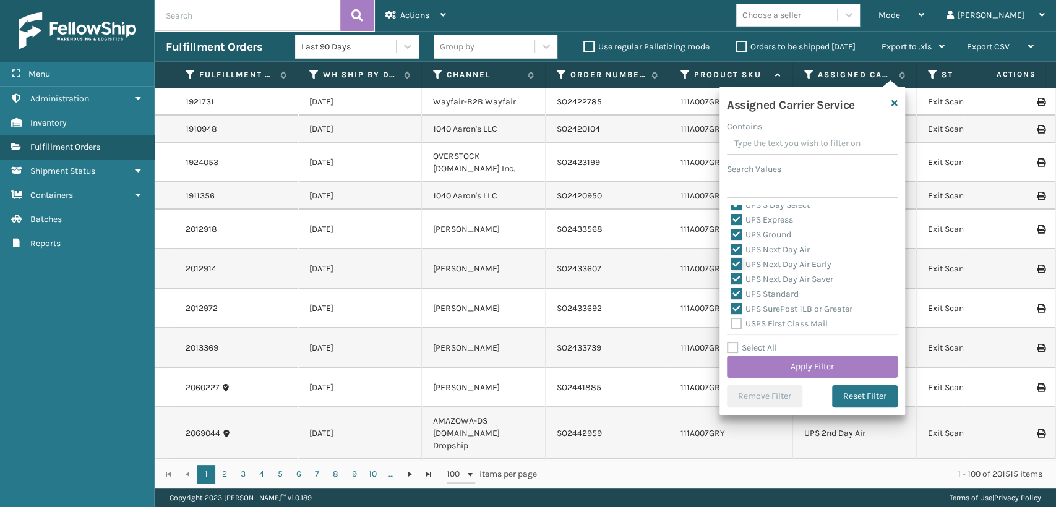
checkbox input "true"
click at [791, 364] on button "Apply Filter" at bounding box center [812, 367] width 171 height 22
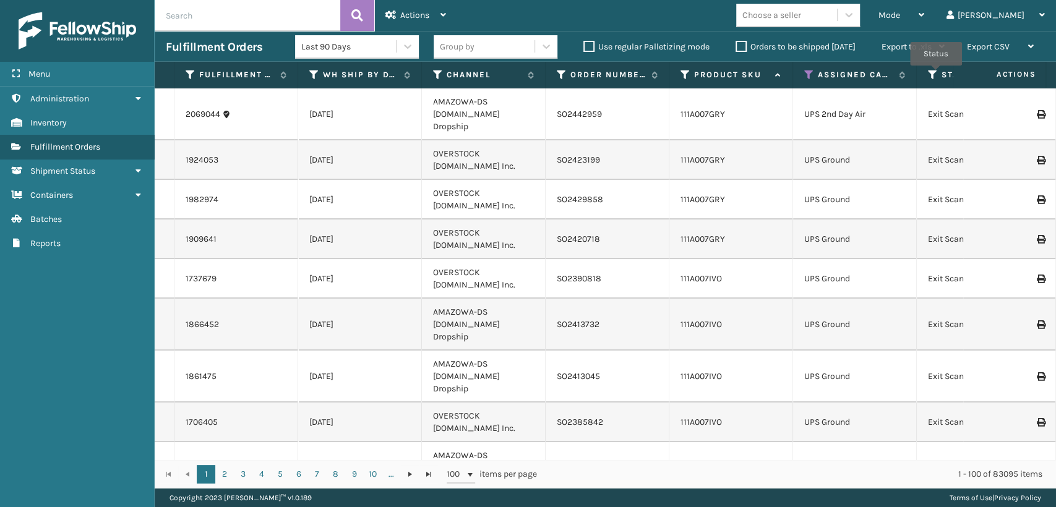
click at [936, 74] on icon at bounding box center [933, 74] width 10 height 11
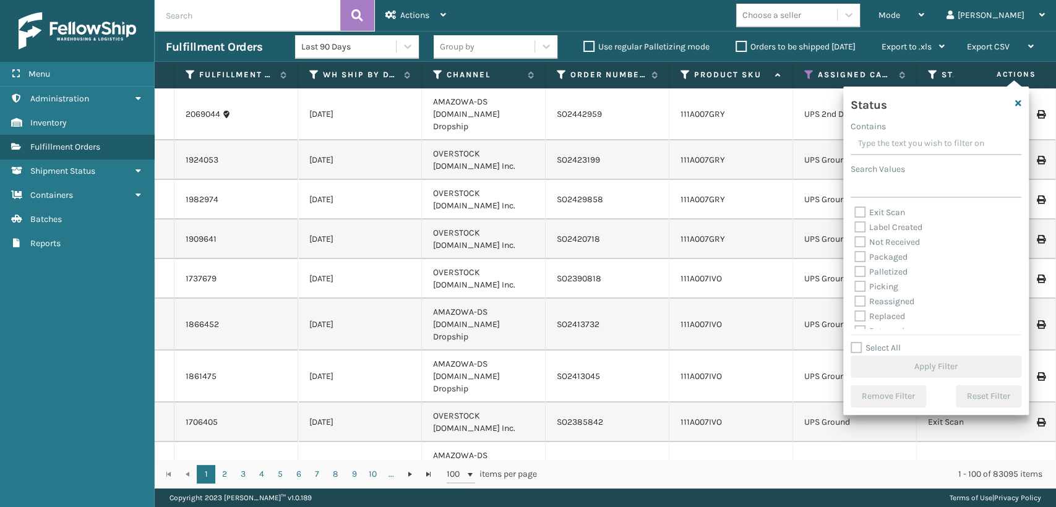
scroll to position [69, 0]
click at [863, 231] on label "Packaged" at bounding box center [880, 233] width 53 height 11
click at [855, 231] on input "Packaged" at bounding box center [854, 230] width 1 height 8
checkbox input "true"
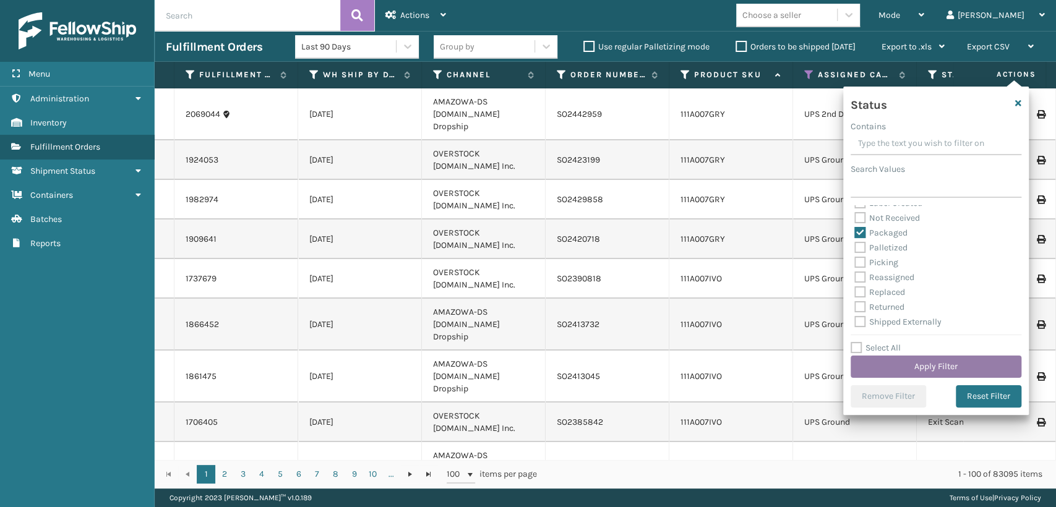
click at [912, 366] on button "Apply Filter" at bounding box center [936, 367] width 171 height 22
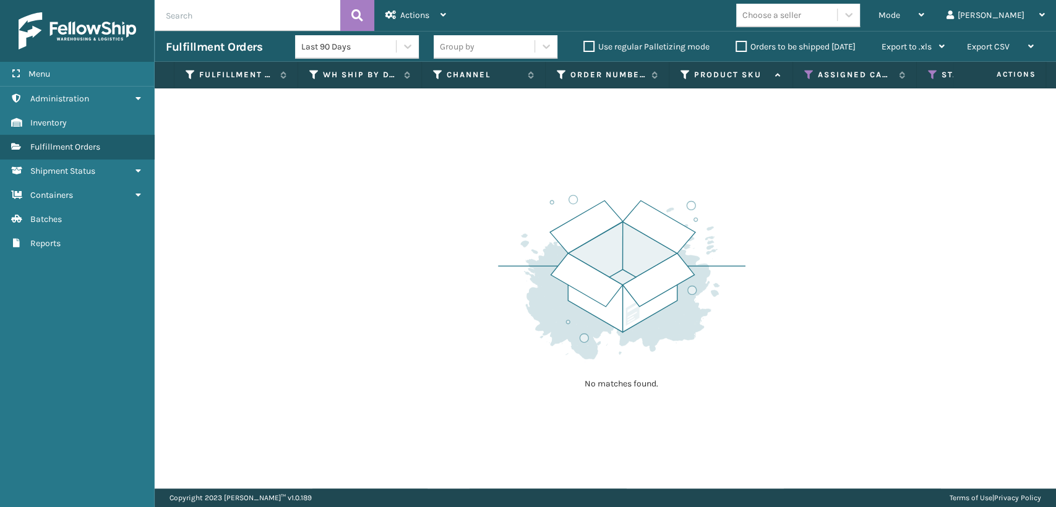
click at [747, 46] on label "Orders to be shipped [DATE]" at bounding box center [796, 46] width 120 height 11
click at [736, 46] on input "Orders to be shipped [DATE]" at bounding box center [736, 44] width 1 height 8
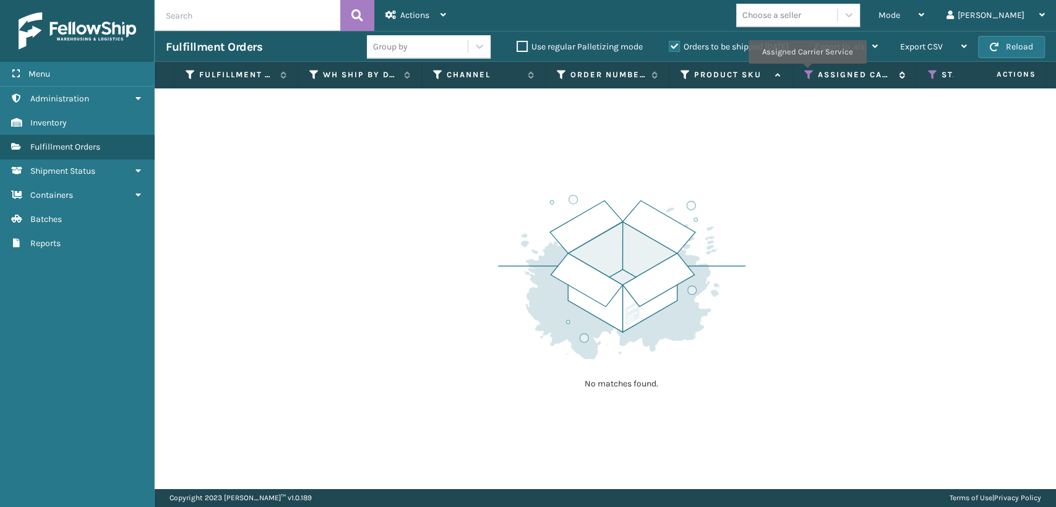
click at [807, 72] on icon at bounding box center [809, 74] width 10 height 11
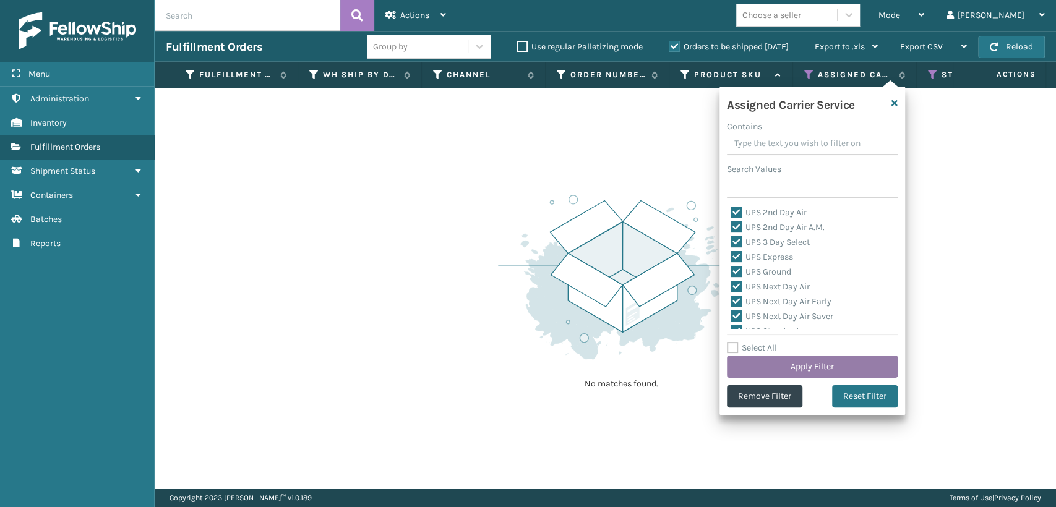
click at [822, 363] on button "Apply Filter" at bounding box center [812, 367] width 171 height 22
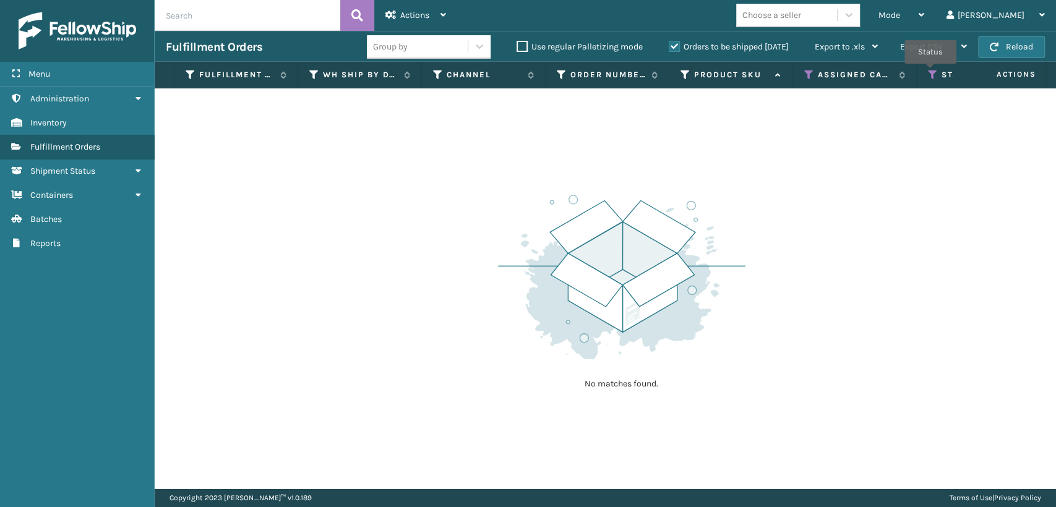
click at [930, 72] on icon at bounding box center [933, 74] width 10 height 11
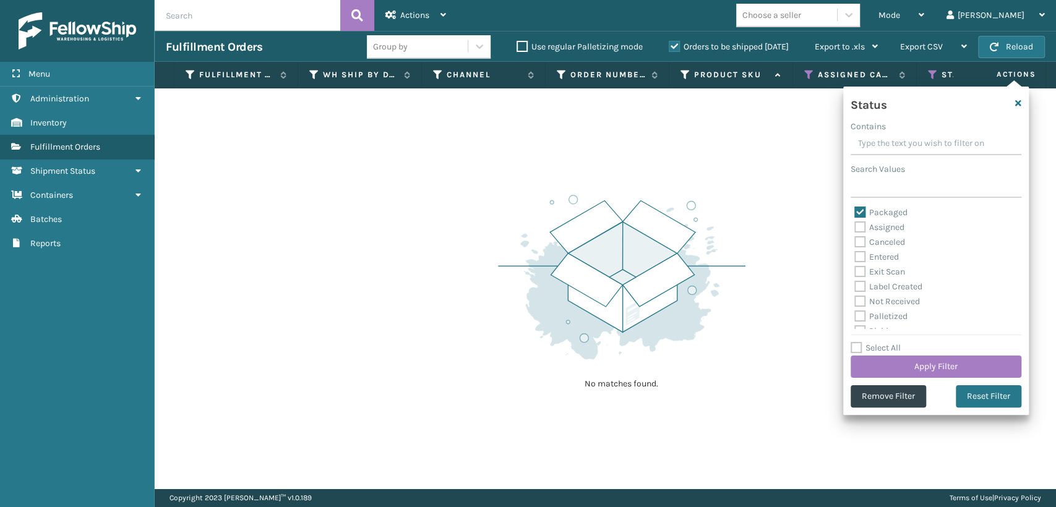
click at [861, 210] on label "Packaged" at bounding box center [880, 212] width 53 height 11
click at [855, 210] on input "Packaged" at bounding box center [854, 209] width 1 height 8
checkbox input "false"
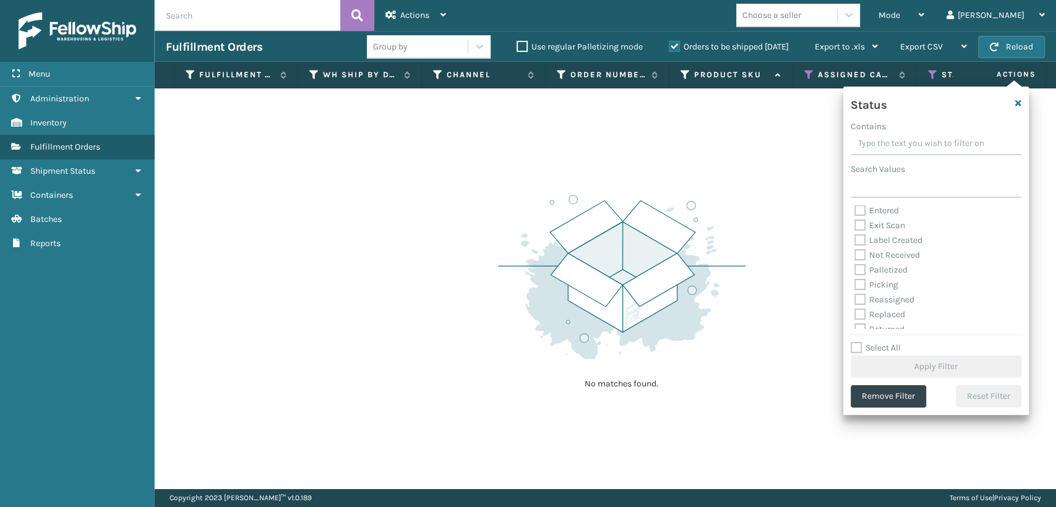
scroll to position [69, 0]
click at [860, 258] on label "Picking" at bounding box center [876, 262] width 44 height 11
click at [855, 258] on input "Picking" at bounding box center [854, 259] width 1 height 8
checkbox input "true"
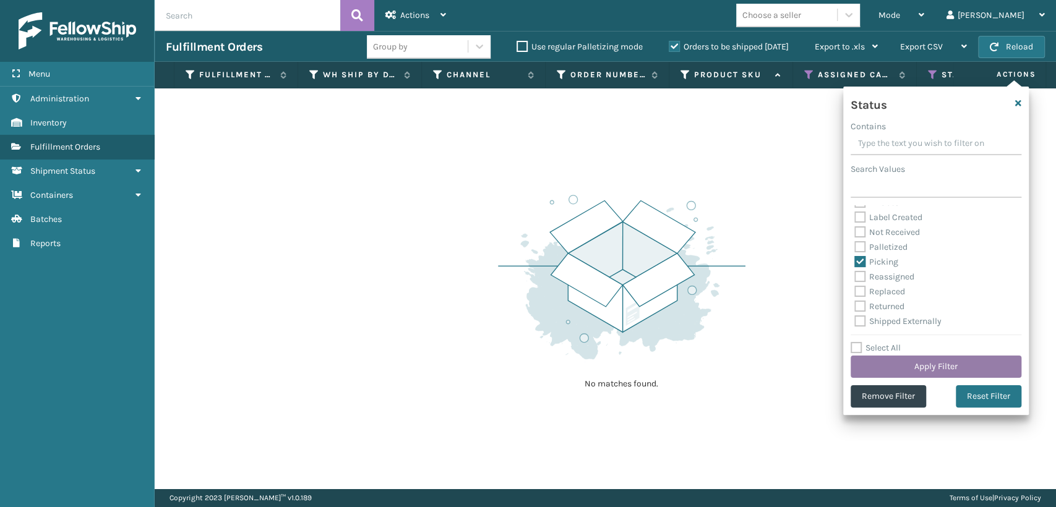
click at [871, 358] on button "Apply Filter" at bounding box center [936, 367] width 171 height 22
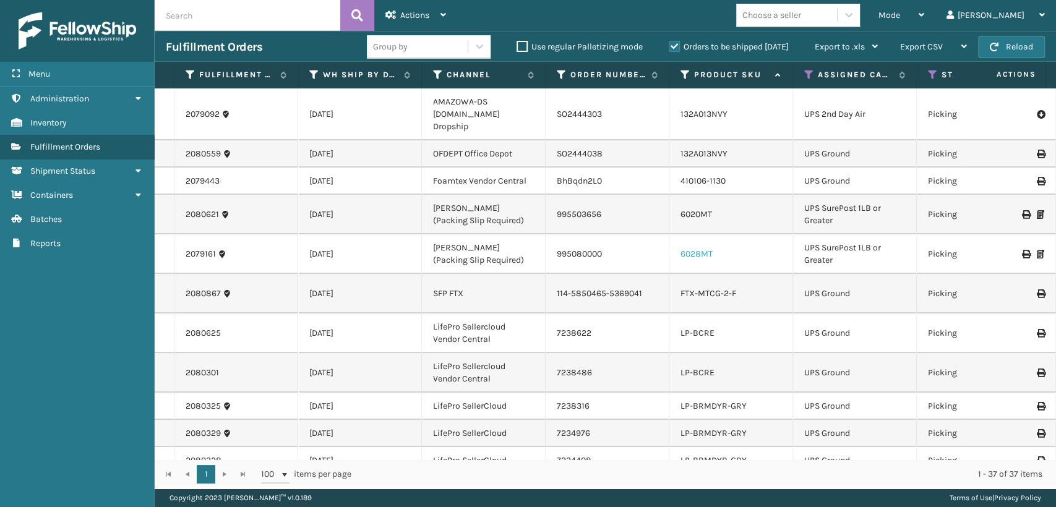
click at [702, 249] on link "6028MT" at bounding box center [697, 254] width 32 height 11
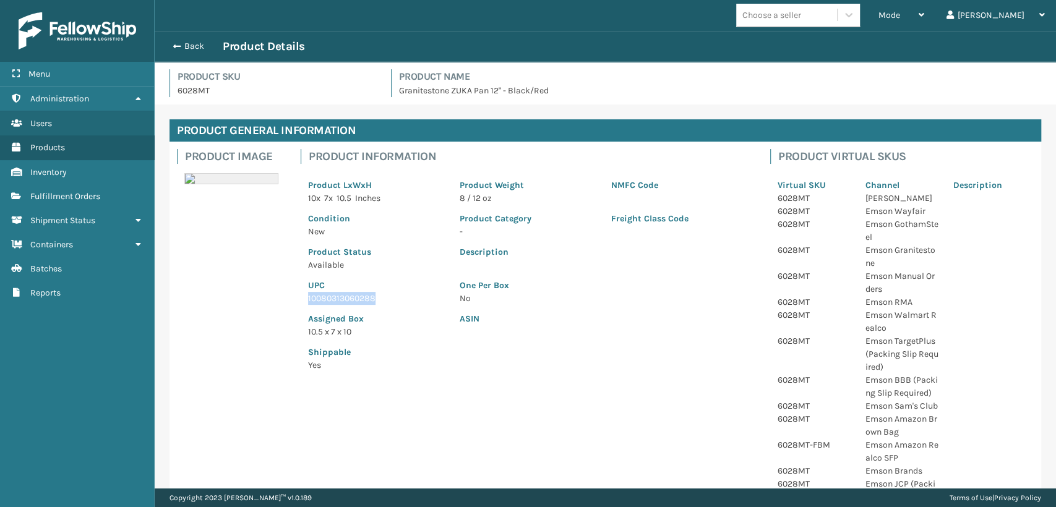
drag, startPoint x: 392, startPoint y: 299, endPoint x: 307, endPoint y: 301, distance: 85.4
click at [304, 302] on div "UPC 10080313060288" at bounding box center [377, 288] width 152 height 33
copy p "10080313060288"
click at [174, 45] on span "button" at bounding box center [174, 46] width 7 height 9
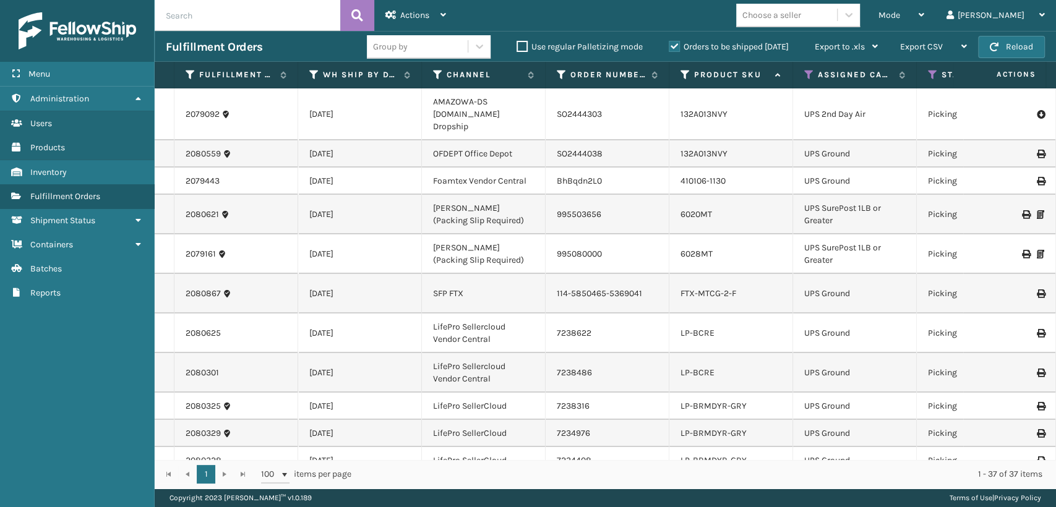
drag, startPoint x: 946, startPoint y: 7, endPoint x: 920, endPoint y: 145, distance: 139.8
click at [924, 7] on div "Mode" at bounding box center [902, 15] width 46 height 31
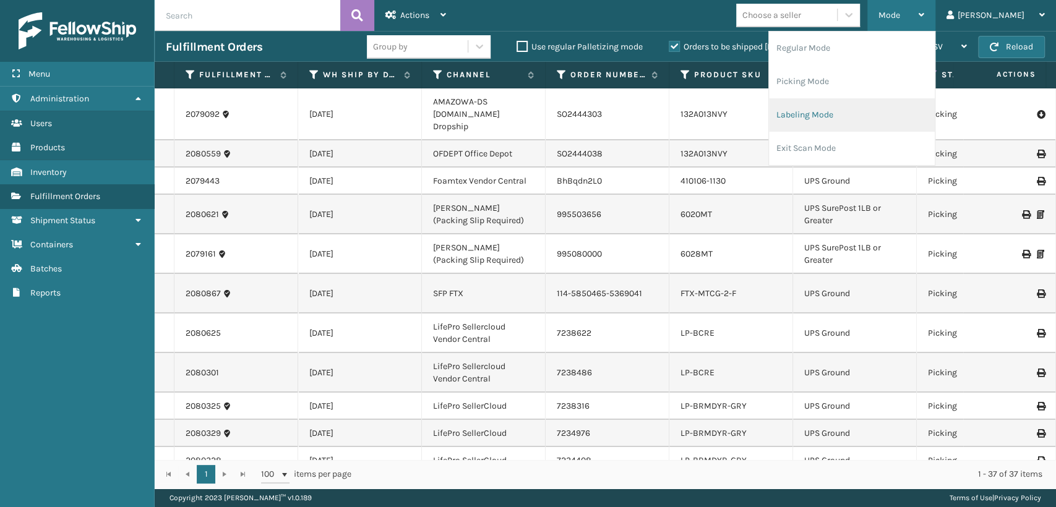
click at [841, 122] on li "Labeling Mode" at bounding box center [852, 114] width 166 height 33
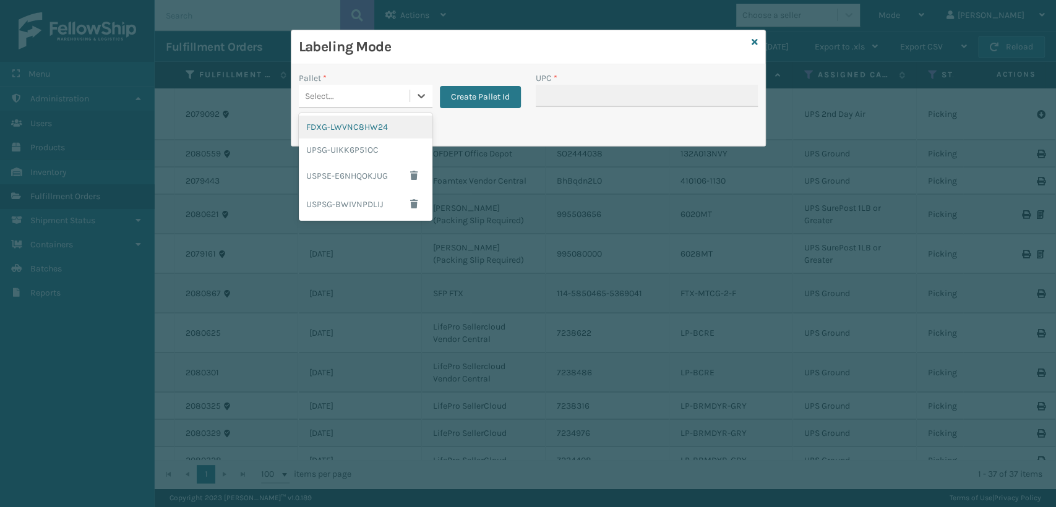
click at [369, 100] on div "Select..." at bounding box center [354, 96] width 111 height 20
click at [362, 157] on div "UPSG-UIKK6P51OC" at bounding box center [366, 150] width 134 height 23
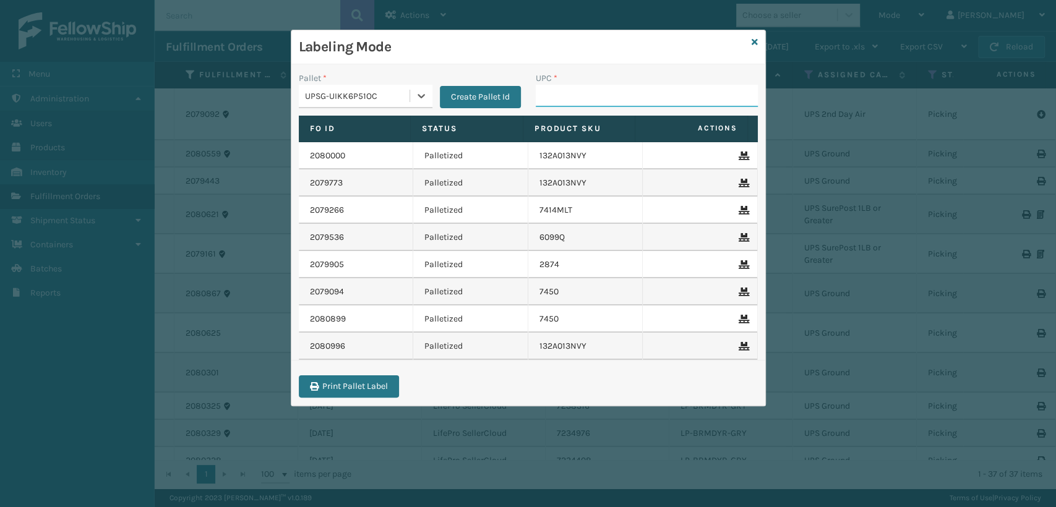
click at [554, 97] on input "UPC *" at bounding box center [647, 96] width 222 height 22
paste input "10080313060288"
type input "10080313060288"
click at [756, 42] on icon at bounding box center [755, 42] width 6 height 9
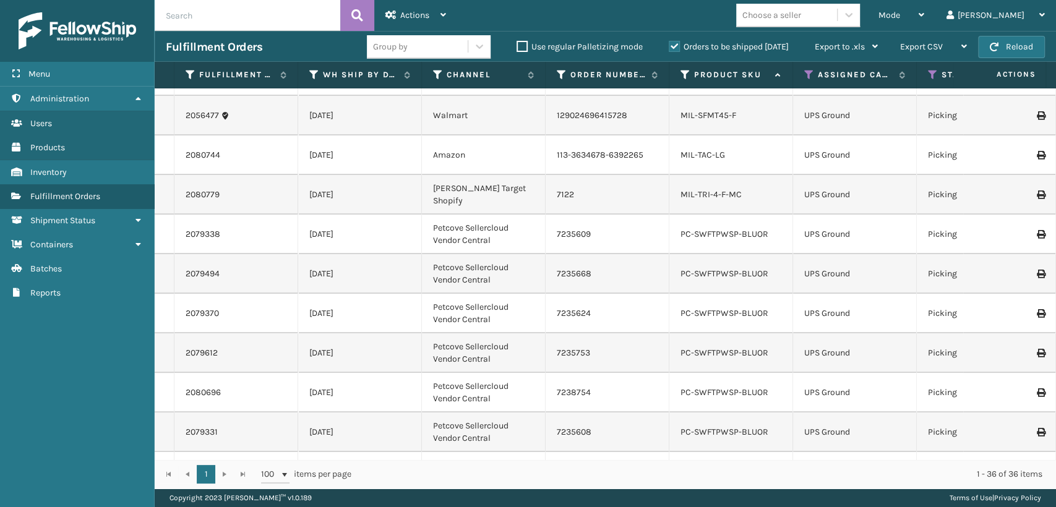
scroll to position [829, 0]
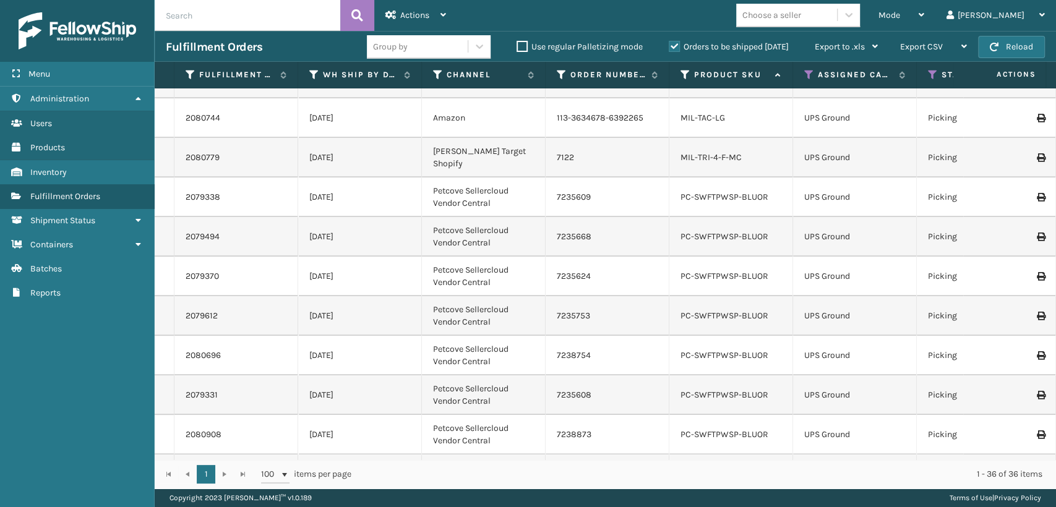
click at [700, 468] on li "PC-SWFTPWSP-BLUOR" at bounding box center [725, 474] width 88 height 12
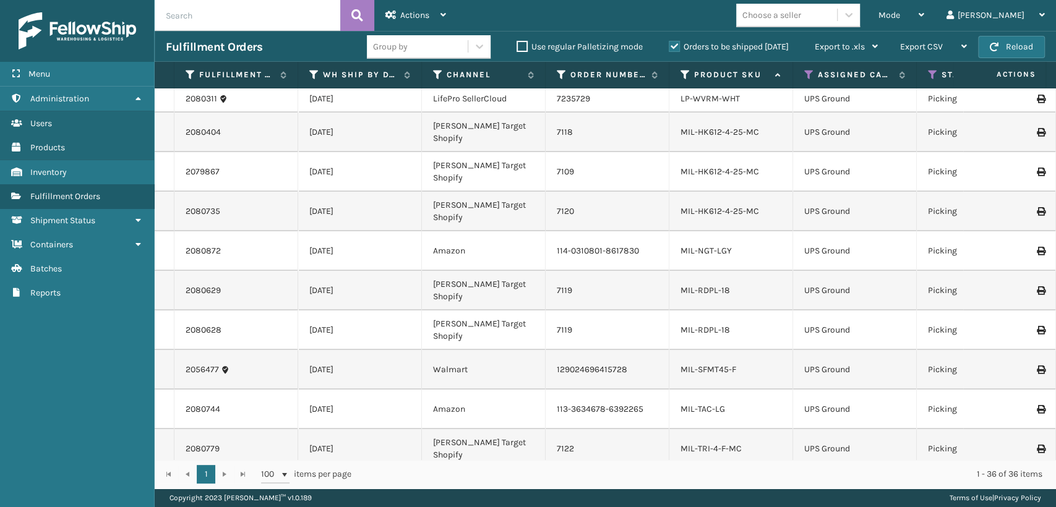
scroll to position [485, 0]
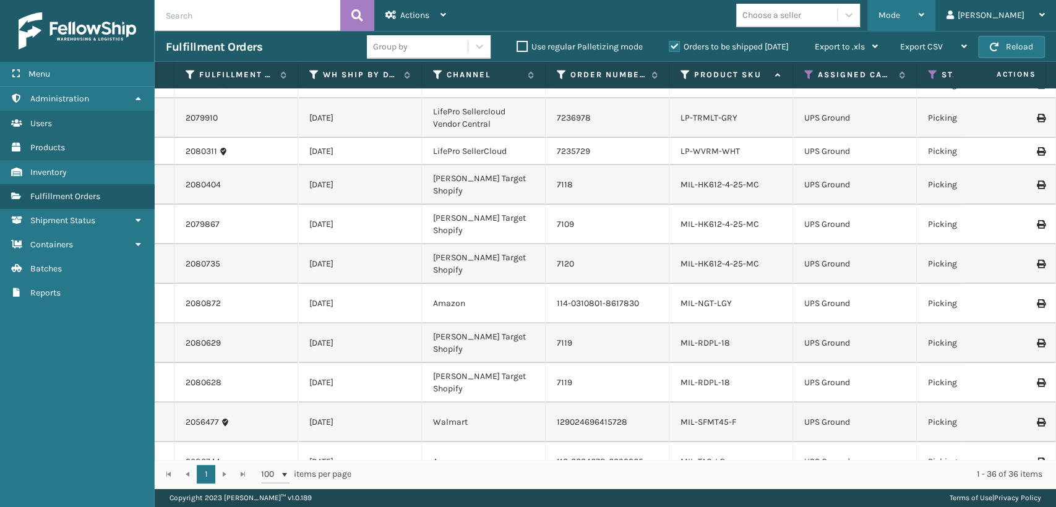
click at [927, 15] on div "Mode Regular Mode Picking Mode Labeling Mode Exit Scan Mode" at bounding box center [901, 15] width 68 height 31
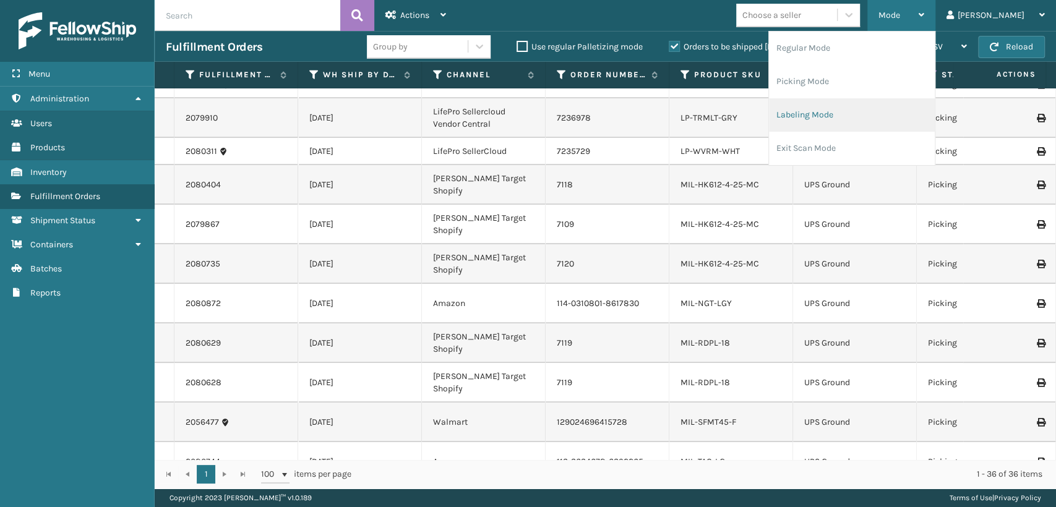
click at [841, 115] on li "Labeling Mode" at bounding box center [852, 114] width 166 height 33
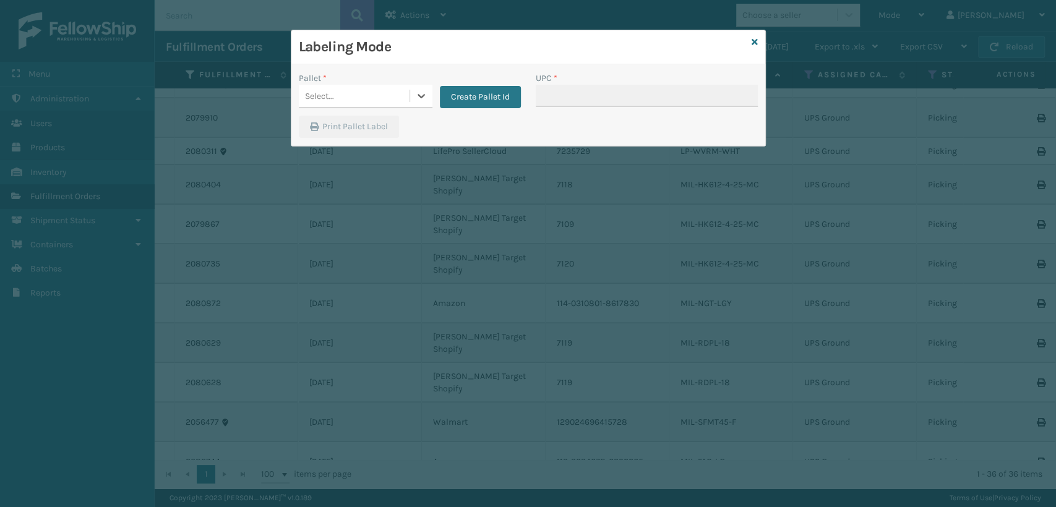
click at [358, 96] on div "Select..." at bounding box center [354, 96] width 111 height 20
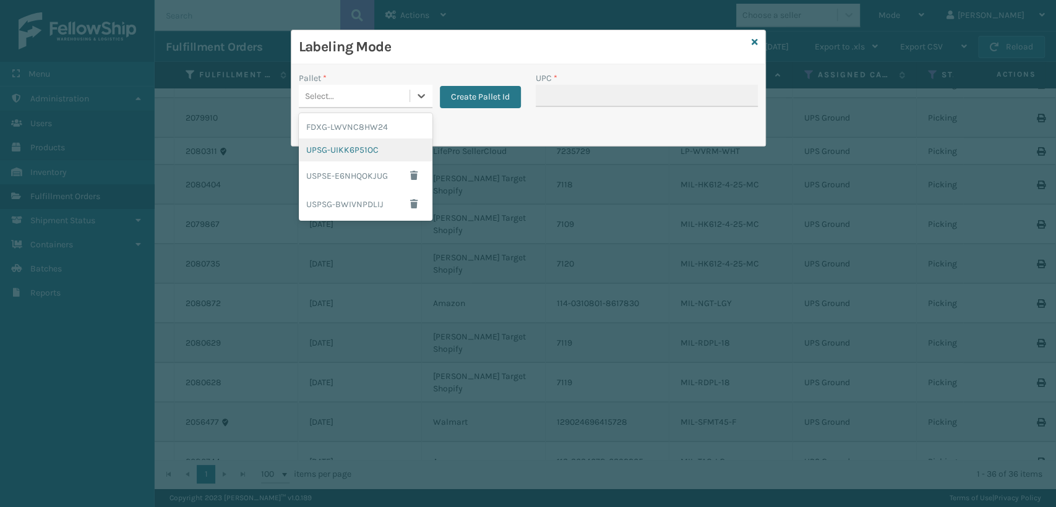
click at [351, 147] on div "UPSG-UIKK6P51OC" at bounding box center [366, 150] width 134 height 23
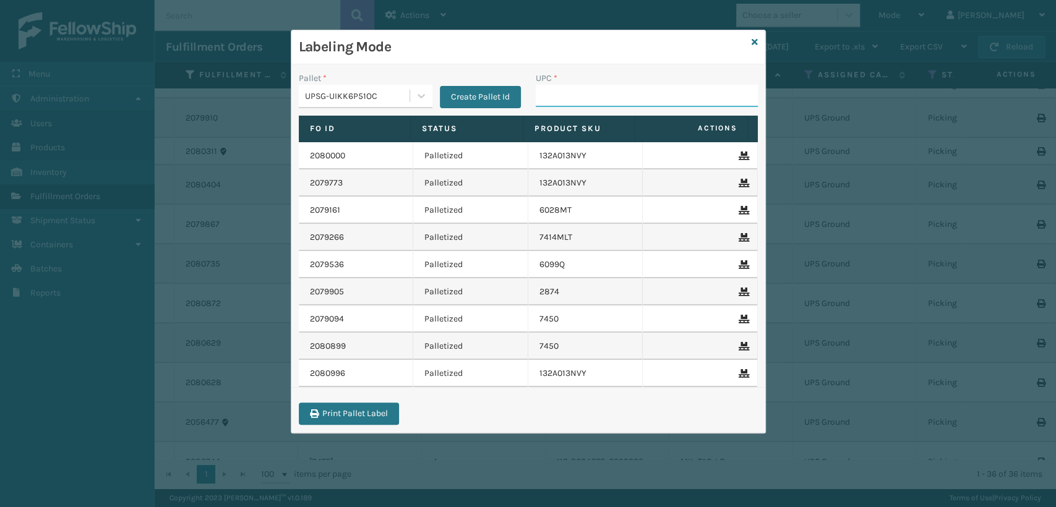
click at [567, 94] on input "UPC *" at bounding box center [647, 96] width 222 height 22
type input "840985124038"
click at [757, 39] on div "Labeling Mode" at bounding box center [528, 47] width 474 height 34
drag, startPoint x: 755, startPoint y: 30, endPoint x: 758, endPoint y: 37, distance: 7.5
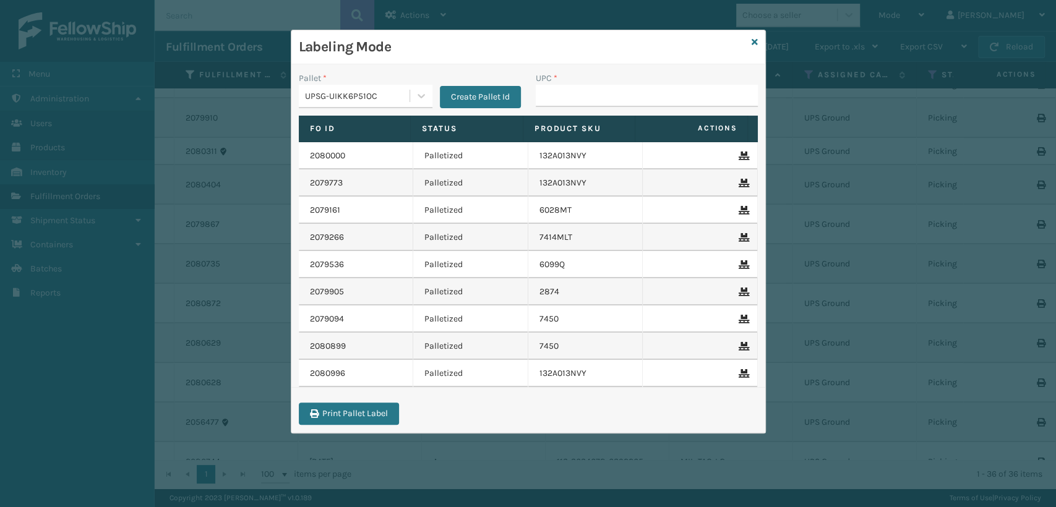
click at [757, 33] on div "Labeling Mode" at bounding box center [528, 47] width 474 height 34
click at [752, 44] on icon at bounding box center [755, 42] width 6 height 9
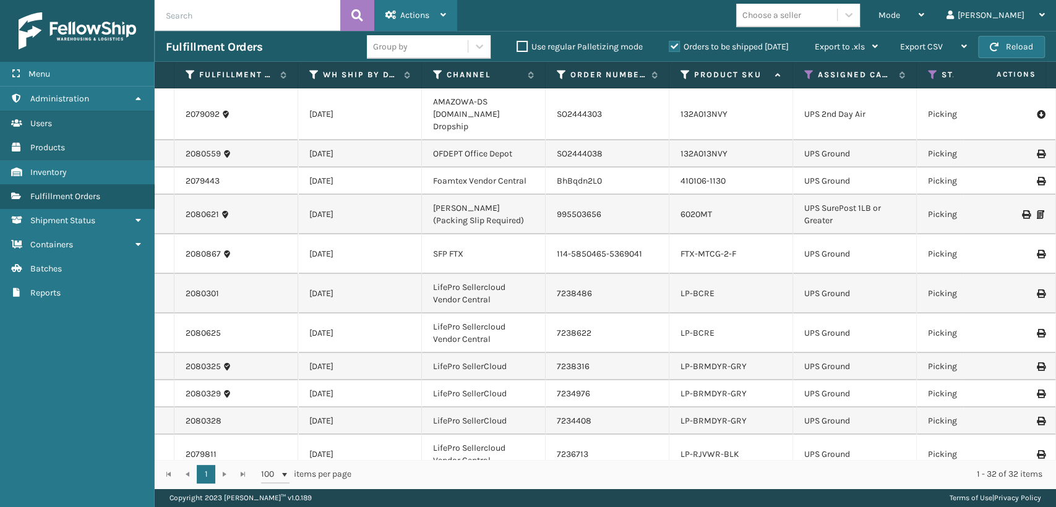
click at [430, 11] on div "Actions" at bounding box center [415, 15] width 61 height 31
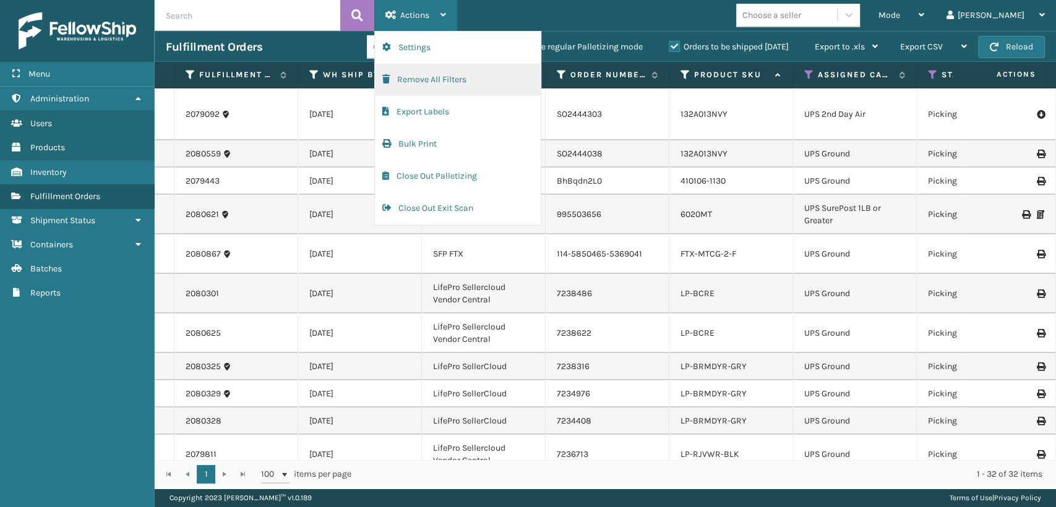
click at [416, 84] on button "Remove All Filters" at bounding box center [458, 80] width 166 height 32
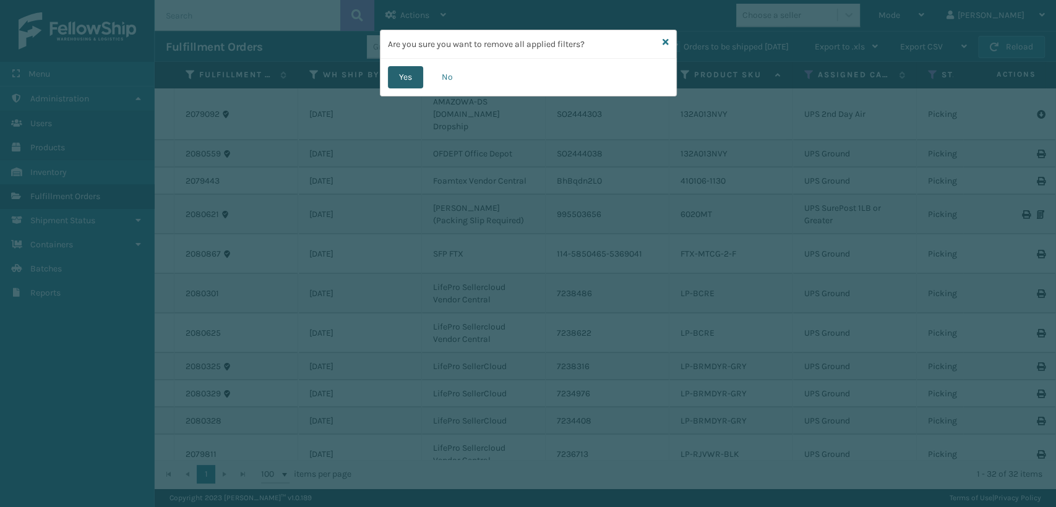
click at [390, 82] on button "Yes" at bounding box center [405, 77] width 35 height 22
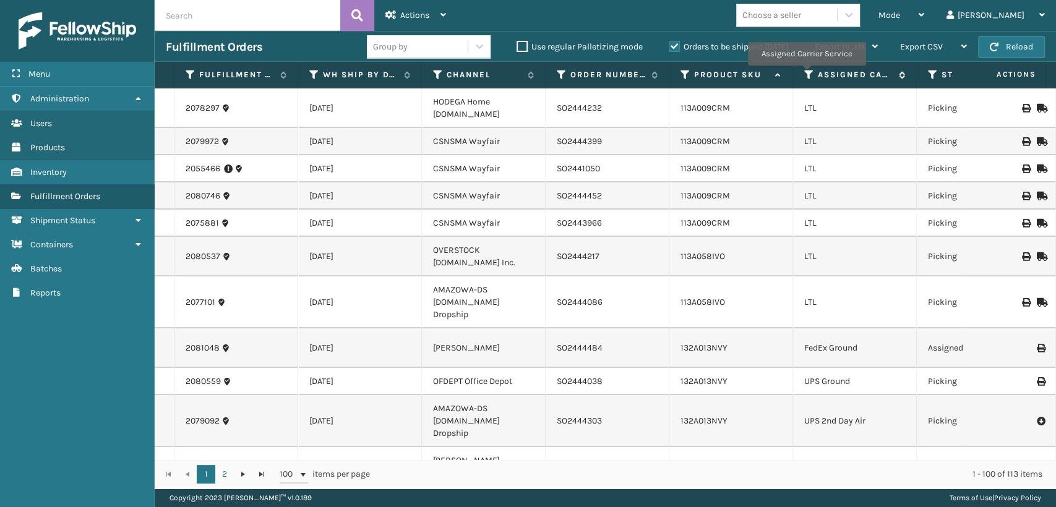
click at [806, 74] on icon at bounding box center [809, 74] width 10 height 11
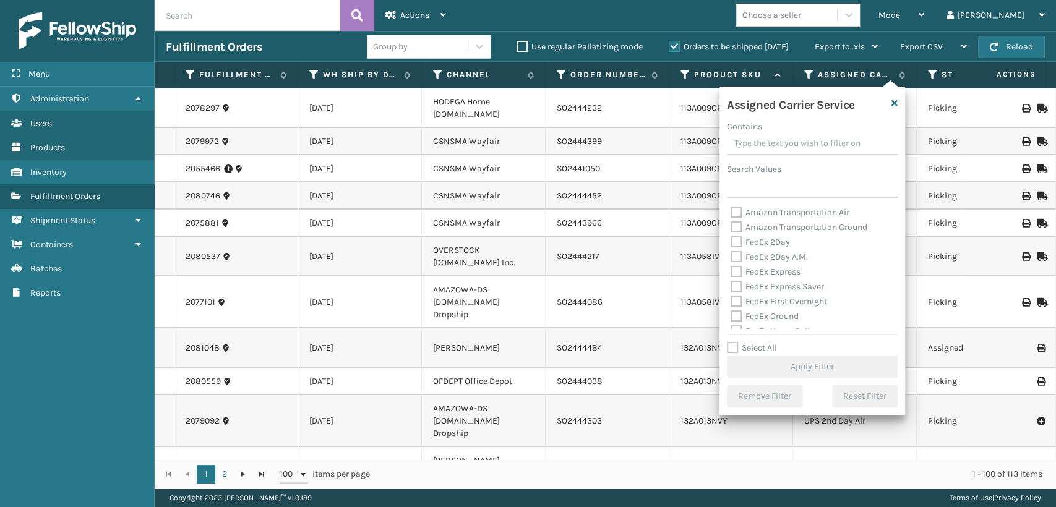
drag, startPoint x: 748, startPoint y: 275, endPoint x: 744, endPoint y: 270, distance: 7.1
click at [746, 273] on label "FedEx Express" at bounding box center [766, 272] width 70 height 11
click at [733, 246] on label "FedEx 2Day" at bounding box center [760, 242] width 59 height 11
click at [731, 243] on input "FedEx 2Day" at bounding box center [731, 239] width 1 height 8
checkbox input "true"
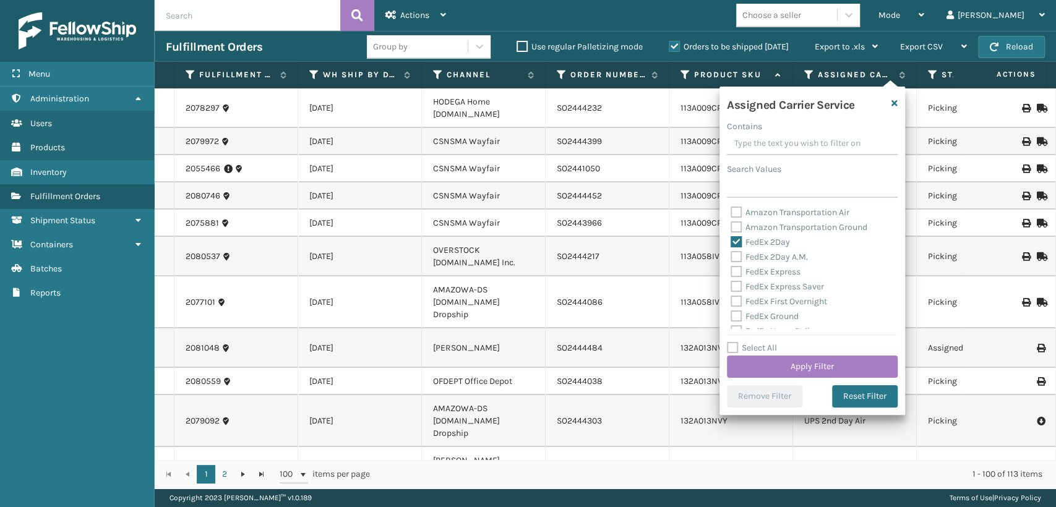
click at [733, 249] on div "FedEx 2Day" at bounding box center [812, 242] width 163 height 15
click at [734, 258] on label "FedEx 2Day A.M." at bounding box center [769, 257] width 77 height 11
click at [731, 258] on input "FedEx 2Day A.M." at bounding box center [731, 254] width 1 height 8
checkbox input "true"
click at [734, 272] on label "FedEx Express" at bounding box center [766, 272] width 70 height 11
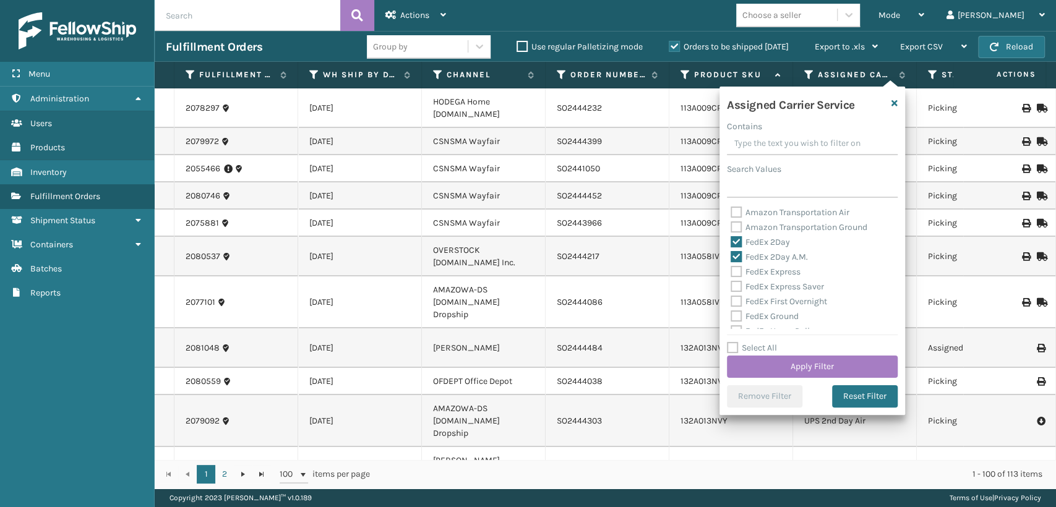
click at [731, 272] on input "FedEx Express" at bounding box center [731, 269] width 1 height 8
checkbox input "true"
click at [734, 280] on div "FedEx Express Saver" at bounding box center [812, 287] width 163 height 15
click at [734, 295] on div "FedEx First Overnight" at bounding box center [812, 301] width 163 height 15
click at [734, 281] on div "FedEx Express Saver" at bounding box center [812, 287] width 163 height 15
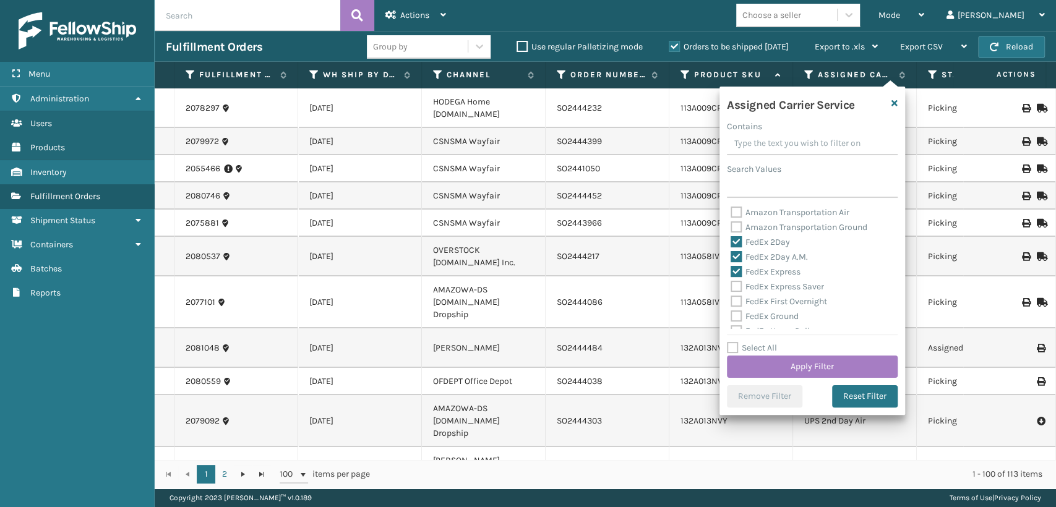
click at [736, 299] on label "FedEx First Overnight" at bounding box center [779, 301] width 97 height 11
click at [731, 299] on input "FedEx First Overnight" at bounding box center [731, 298] width 1 height 8
checkbox input "true"
click at [737, 284] on label "FedEx Express Saver" at bounding box center [777, 286] width 93 height 11
click at [731, 284] on input "FedEx Express Saver" at bounding box center [731, 284] width 1 height 8
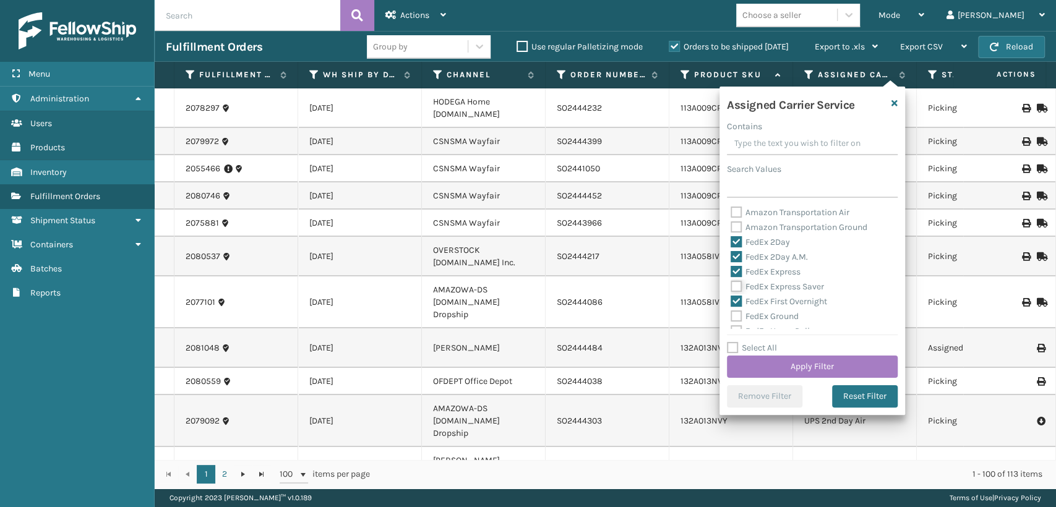
checkbox input "true"
drag, startPoint x: 735, startPoint y: 276, endPoint x: 738, endPoint y: 261, distance: 15.2
click at [736, 272] on label "FedEx Priority Overnight" at bounding box center [785, 277] width 108 height 11
click at [737, 263] on label "FedEx Home Delivery" at bounding box center [778, 262] width 95 height 11
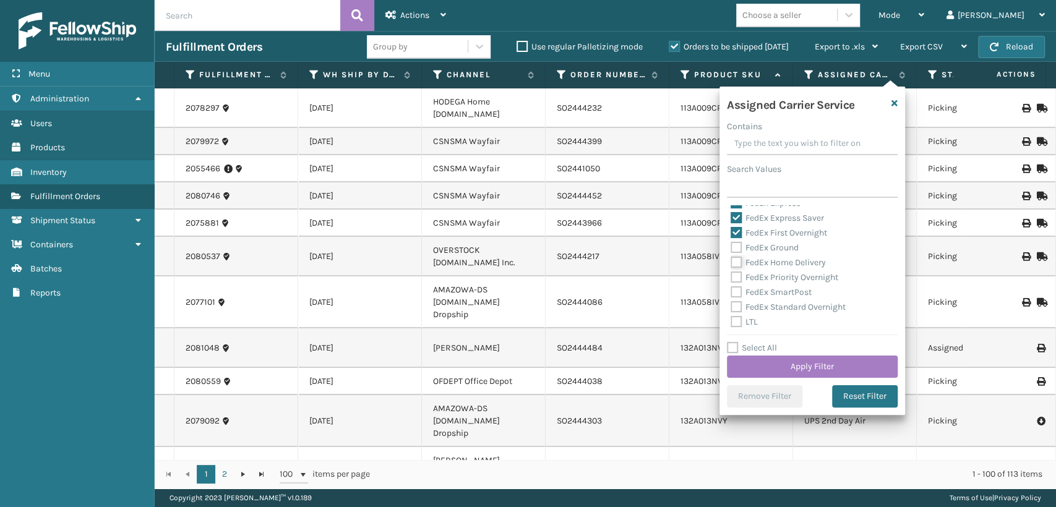
click at [731, 263] on input "FedEx Home Delivery" at bounding box center [731, 260] width 1 height 8
checkbox input "true"
drag, startPoint x: 737, startPoint y: 249, endPoint x: 734, endPoint y: 270, distance: 21.3
click at [737, 252] on label "FedEx Ground" at bounding box center [765, 248] width 68 height 11
click at [733, 278] on label "FedEx Priority Overnight" at bounding box center [785, 277] width 108 height 11
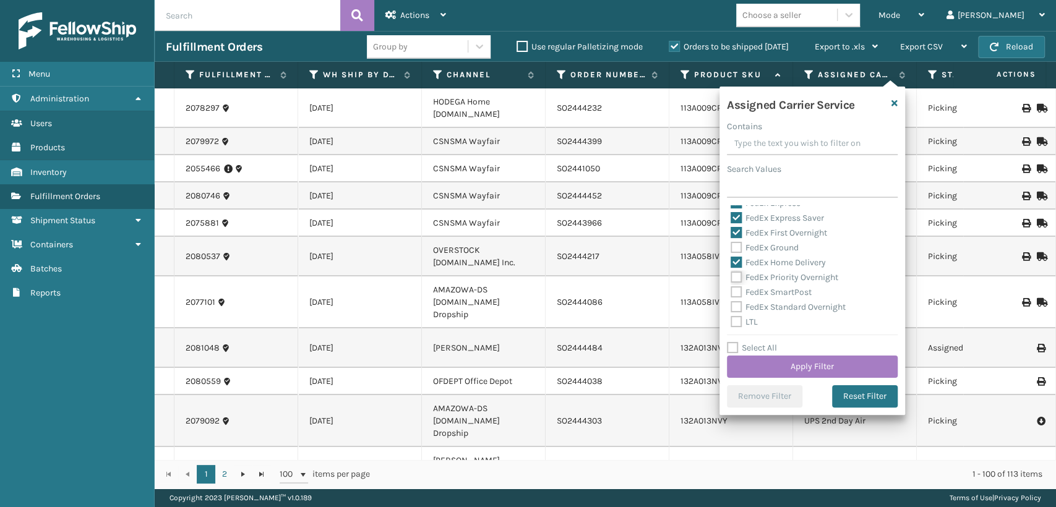
click at [731, 278] on input "FedEx Priority Overnight" at bounding box center [731, 274] width 1 height 8
checkbox input "true"
click at [737, 239] on div "FedEx First Overnight" at bounding box center [812, 233] width 163 height 15
click at [737, 249] on label "FedEx Ground" at bounding box center [765, 248] width 68 height 11
click at [731, 249] on input "FedEx Ground" at bounding box center [731, 245] width 1 height 8
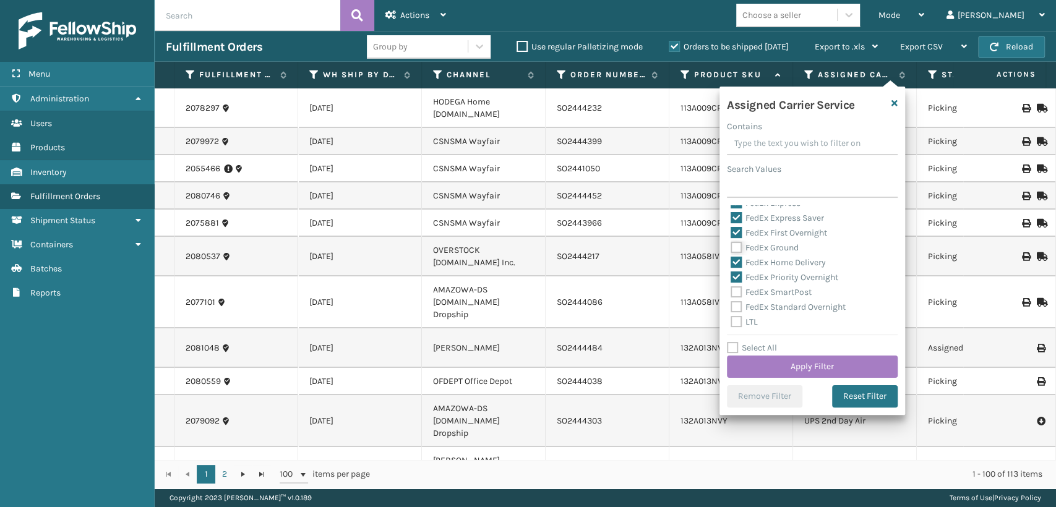
checkbox input "true"
click at [733, 299] on div "FedEx SmartPost" at bounding box center [812, 292] width 163 height 15
click at [737, 288] on label "FedEx SmartPost" at bounding box center [771, 292] width 81 height 11
click at [731, 288] on input "FedEx SmartPost" at bounding box center [731, 289] width 1 height 8
checkbox input "true"
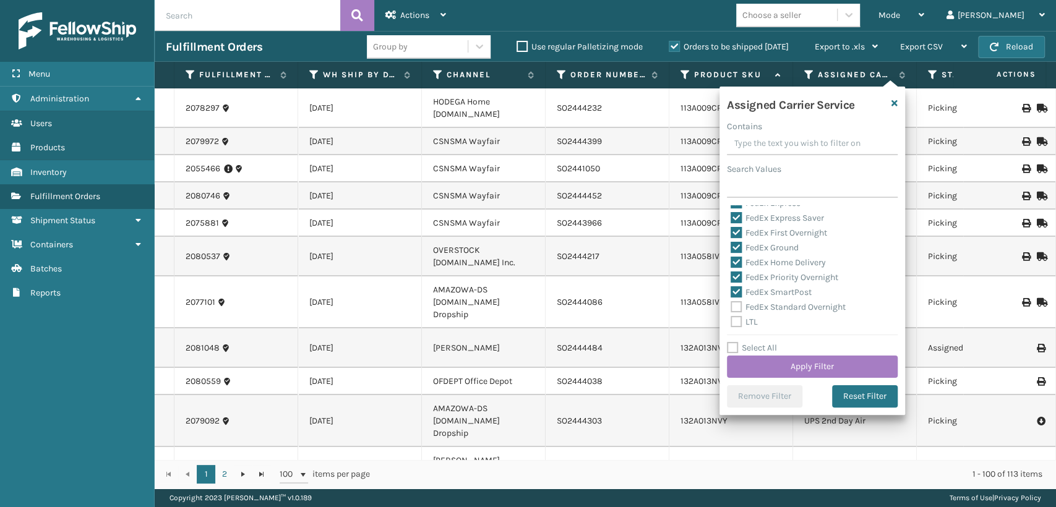
click at [736, 306] on label "FedEx Standard Overnight" at bounding box center [788, 307] width 115 height 11
click at [731, 306] on input "FedEx Standard Overnight" at bounding box center [731, 304] width 1 height 8
checkbox input "true"
click at [765, 361] on button "Apply Filter" at bounding box center [812, 367] width 171 height 22
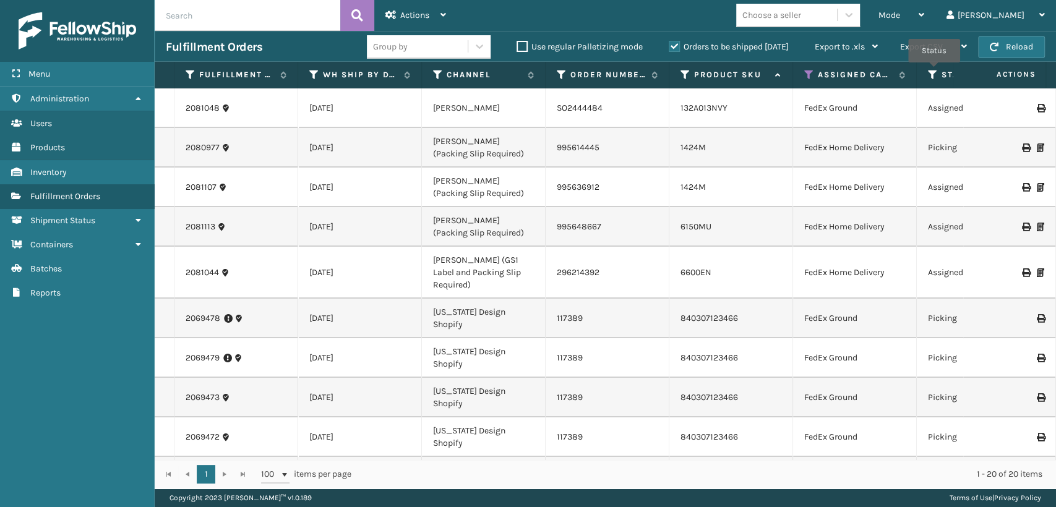
click at [934, 71] on icon at bounding box center [933, 74] width 10 height 11
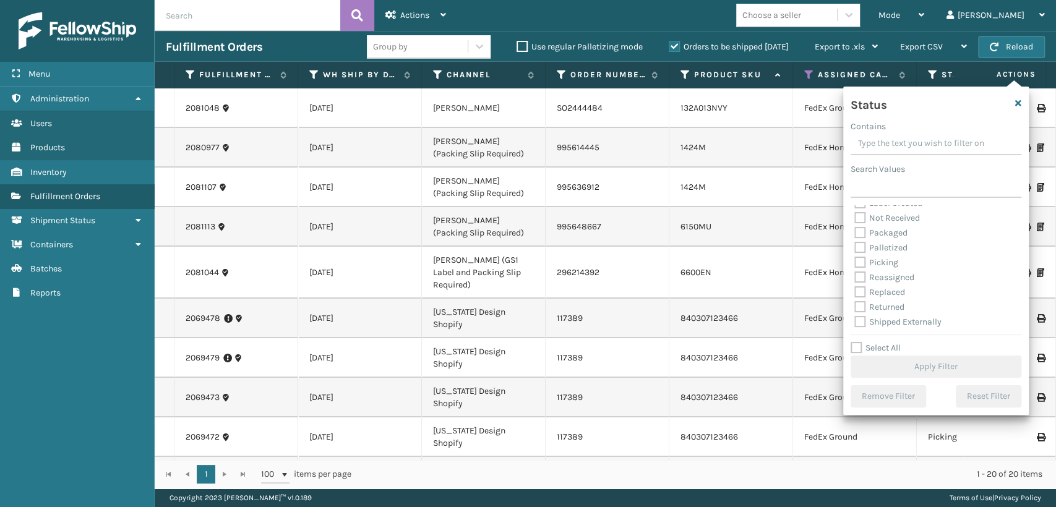
click at [861, 259] on label "Picking" at bounding box center [876, 262] width 44 height 11
click at [855, 259] on input "Picking" at bounding box center [854, 260] width 1 height 8
checkbox input "true"
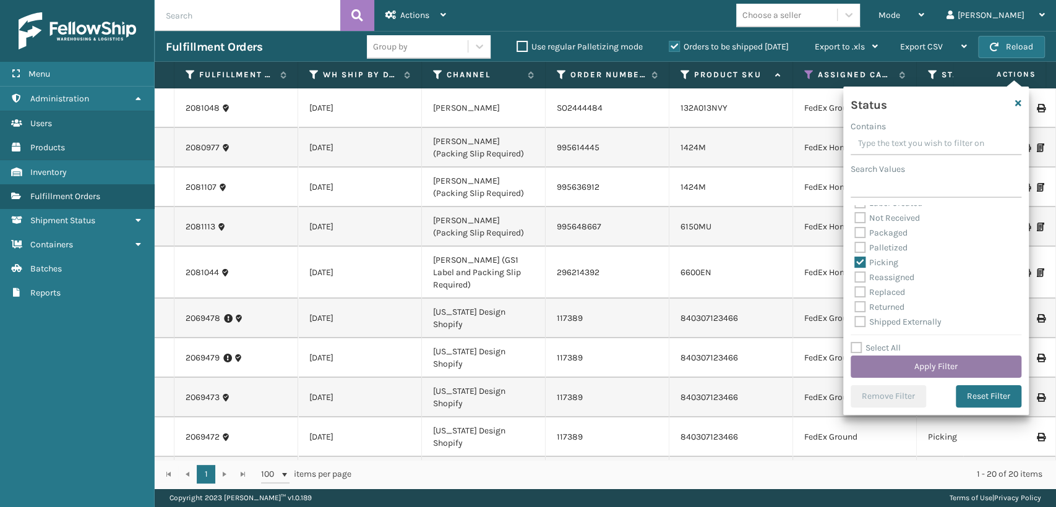
click at [877, 367] on button "Apply Filter" at bounding box center [936, 367] width 171 height 22
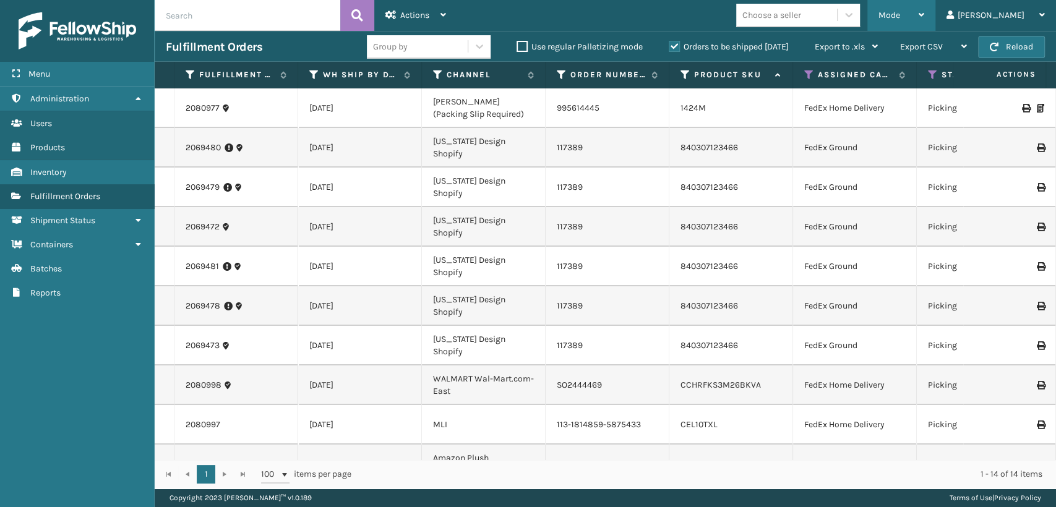
click at [900, 17] on span "Mode" at bounding box center [890, 15] width 22 height 11
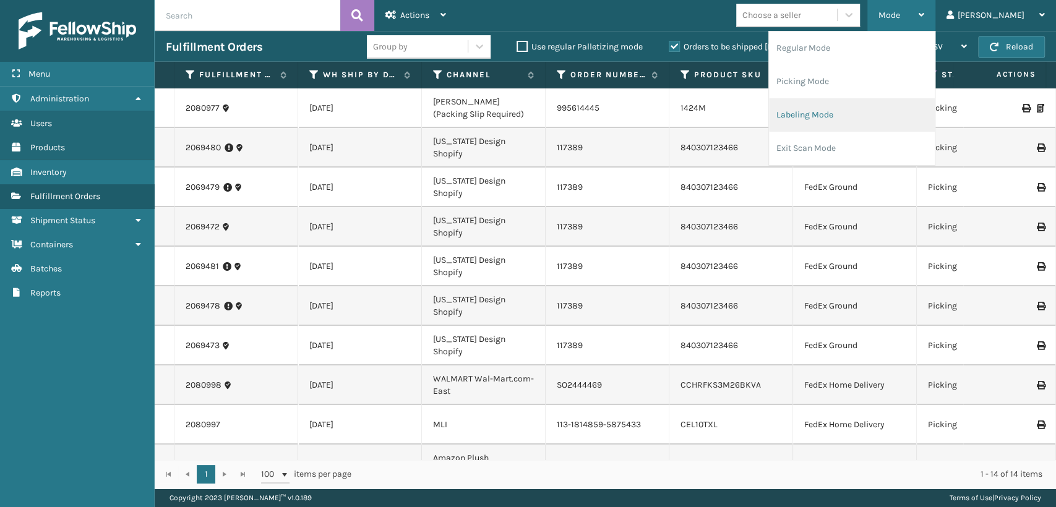
click at [855, 120] on li "Labeling Mode" at bounding box center [852, 114] width 166 height 33
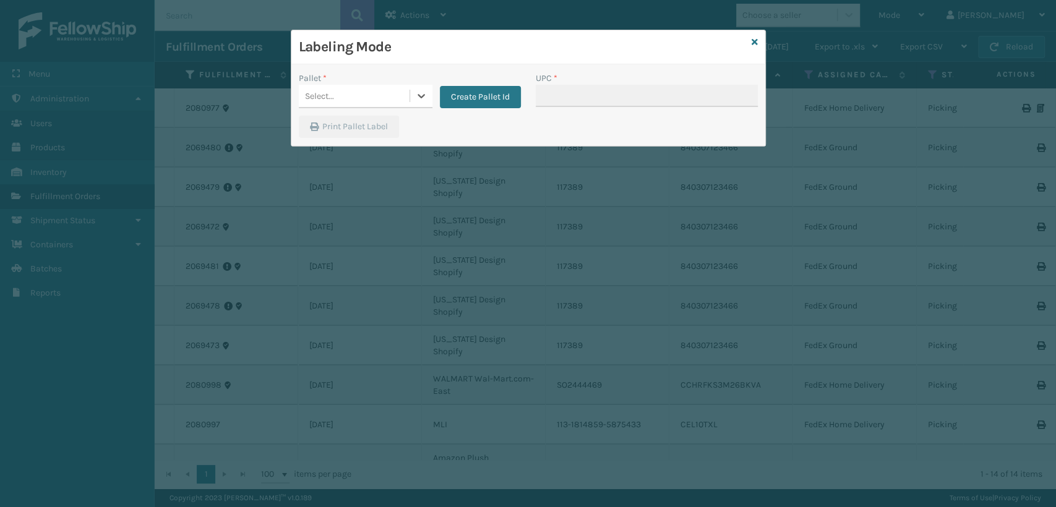
click at [380, 94] on div "Select..." at bounding box center [354, 96] width 111 height 20
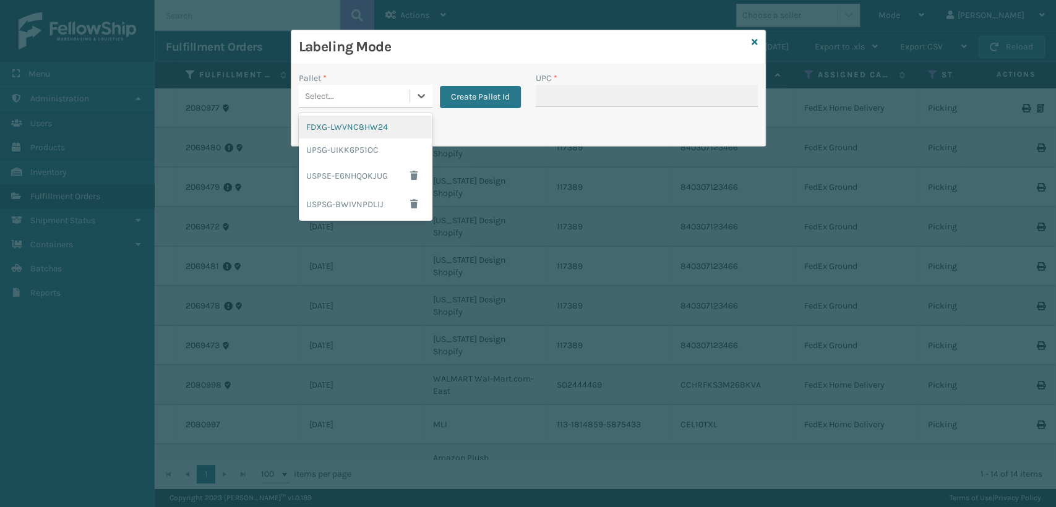
click at [364, 131] on div "FDXG-LWVNC8HW24" at bounding box center [366, 127] width 134 height 23
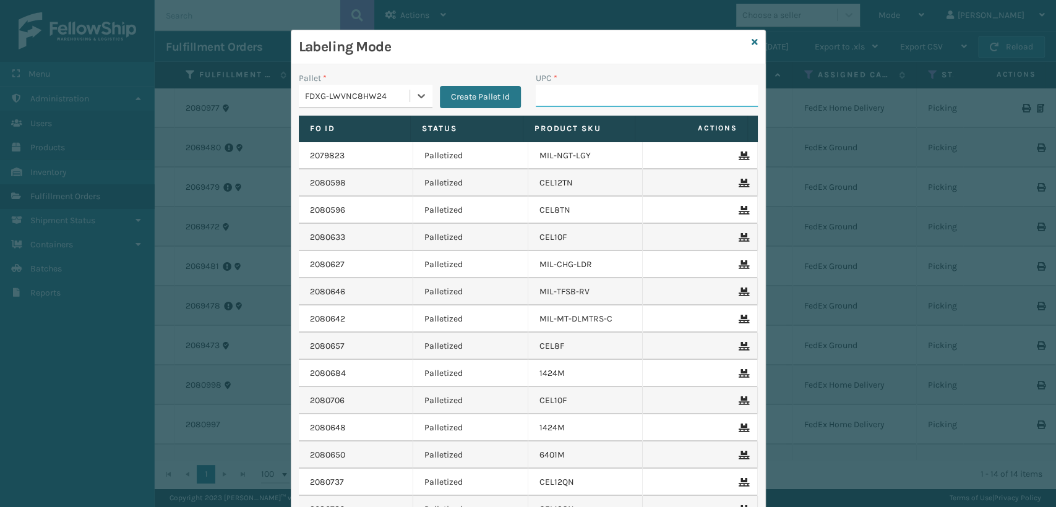
click at [548, 95] on input "UPC *" at bounding box center [647, 96] width 222 height 22
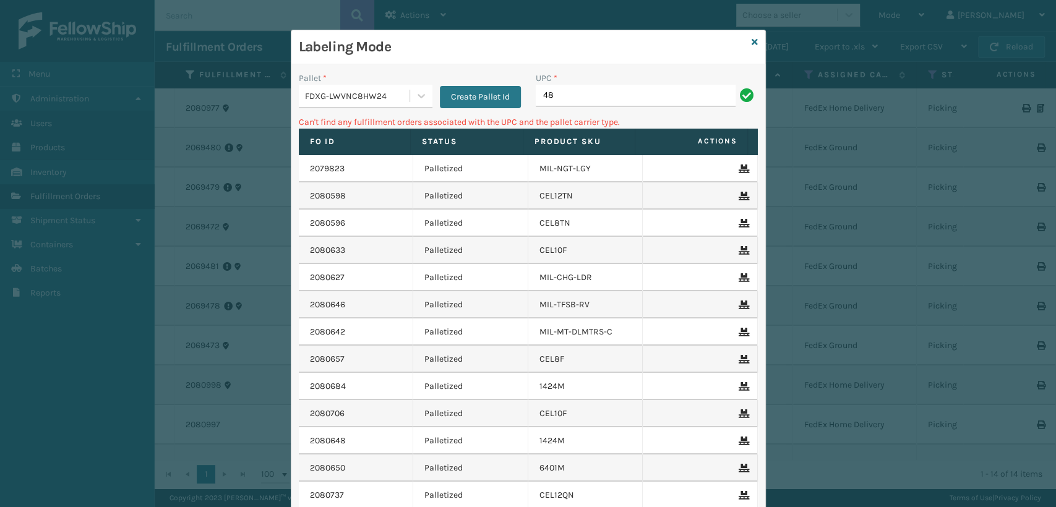
type input "4"
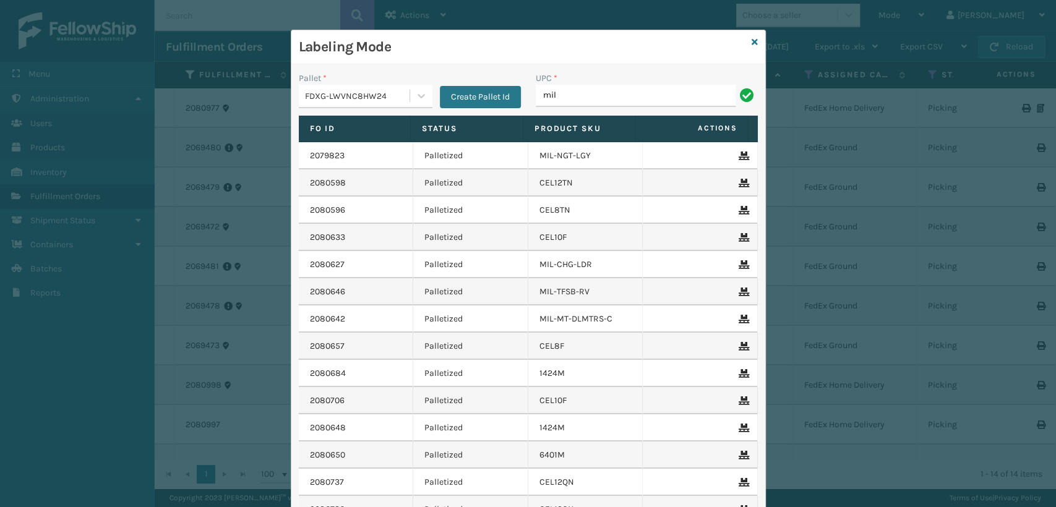
type input "MIL-ARCH-CBNT-BX 2"
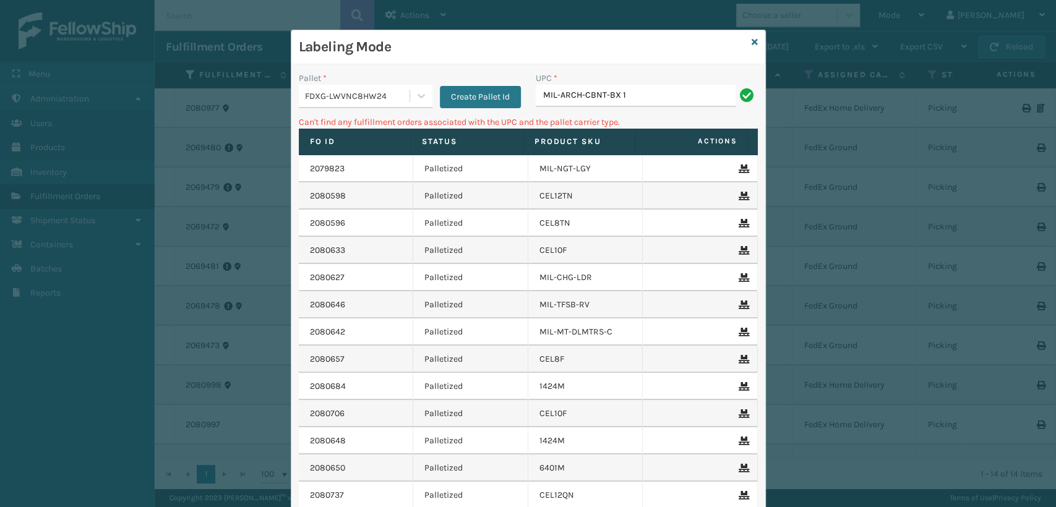
type input "MIL-ARCH-CBNT-BX 1"
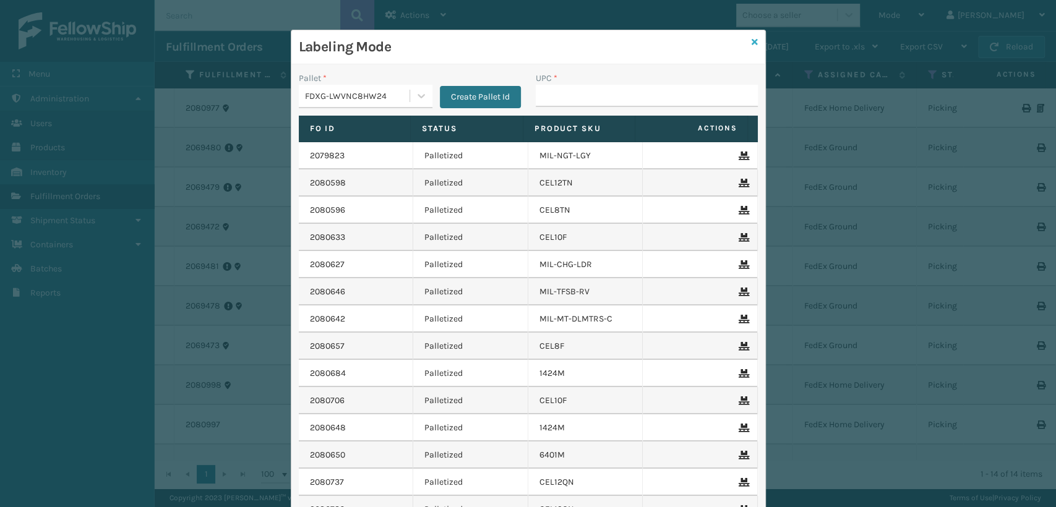
click at [752, 46] on link at bounding box center [755, 42] width 6 height 13
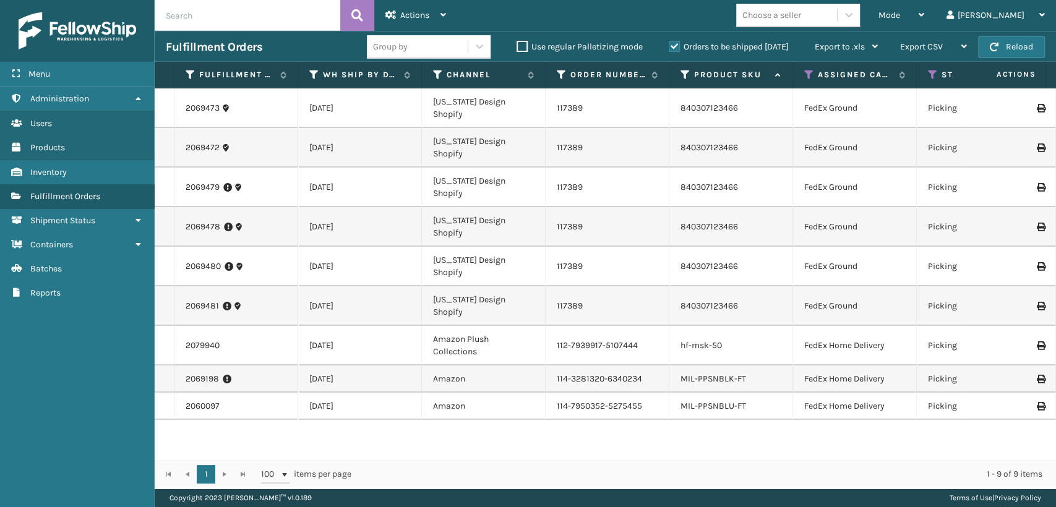
scroll to position [0, 0]
drag, startPoint x: 723, startPoint y: 420, endPoint x: 703, endPoint y: 423, distance: 20.0
click at [703, 352] on div "hf-msk-50" at bounding box center [731, 346] width 101 height 12
click at [674, 366] on td "hf-msk-50" at bounding box center [731, 346] width 124 height 40
click at [683, 351] on link "hf-msk-50" at bounding box center [701, 345] width 41 height 11
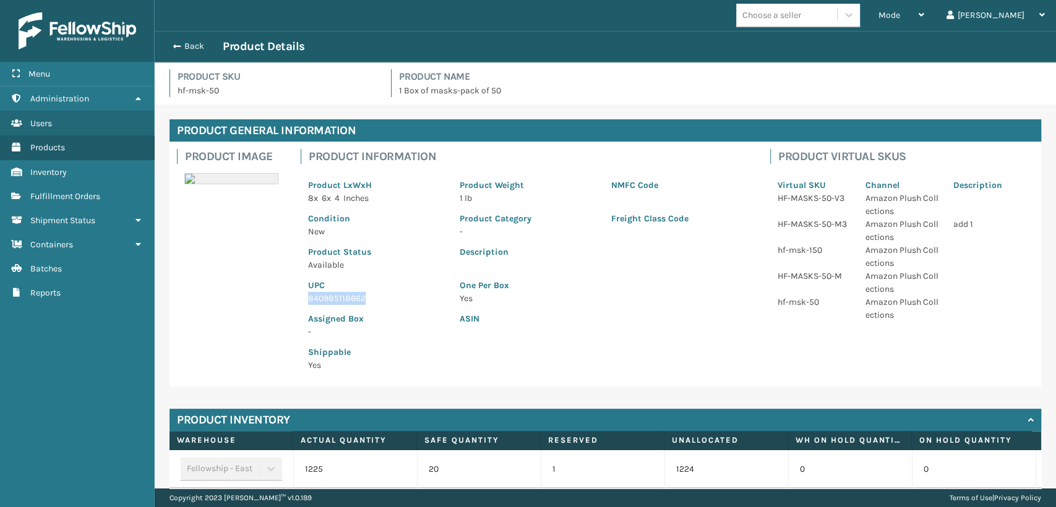
drag, startPoint x: 369, startPoint y: 295, endPoint x: 307, endPoint y: 298, distance: 61.9
click at [307, 298] on div "UPC 840985118662" at bounding box center [377, 288] width 152 height 33
copy p "840985118662"
click at [166, 46] on button "Back" at bounding box center [194, 46] width 57 height 11
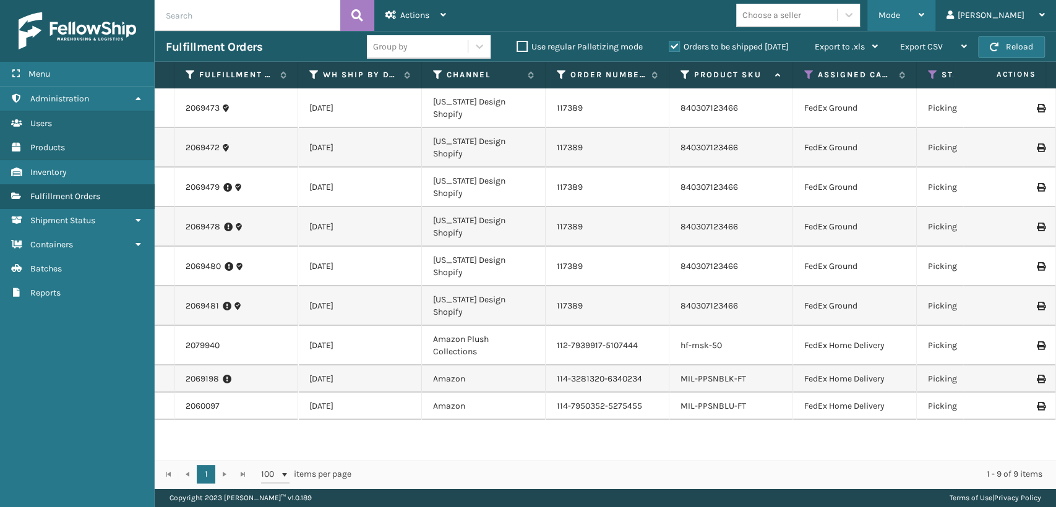
click at [927, 11] on div "Mode Regular Mode Picking Mode Labeling Mode Exit Scan Mode" at bounding box center [901, 15] width 68 height 31
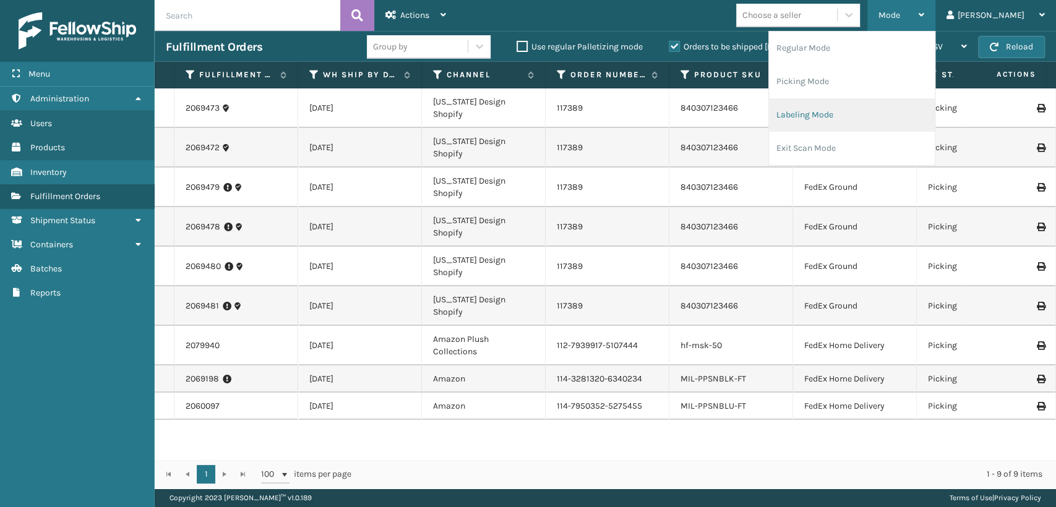
click at [866, 120] on li "Labeling Mode" at bounding box center [852, 114] width 166 height 33
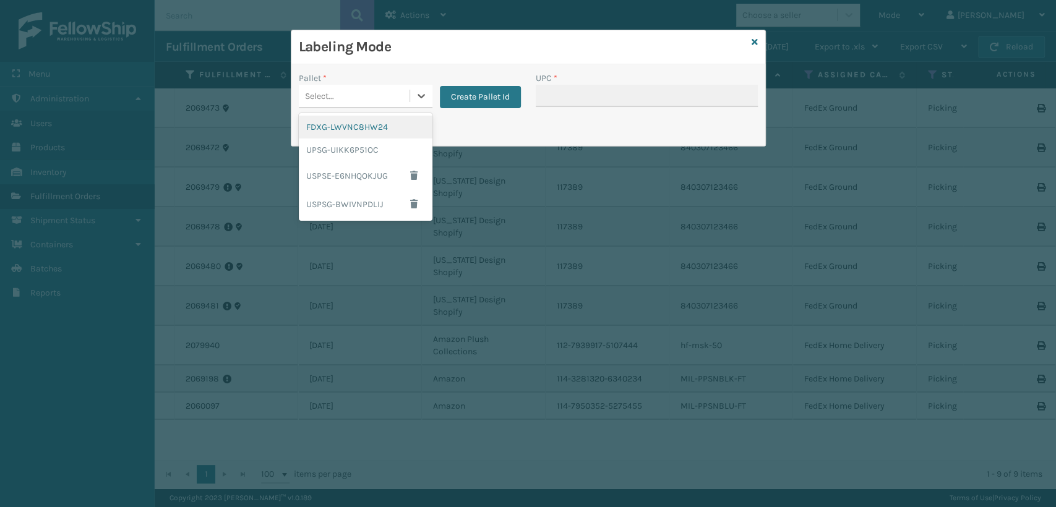
click at [391, 100] on div "Select..." at bounding box center [354, 96] width 111 height 20
click at [342, 129] on div "FDXG-LWVNC8HW24" at bounding box center [366, 127] width 134 height 23
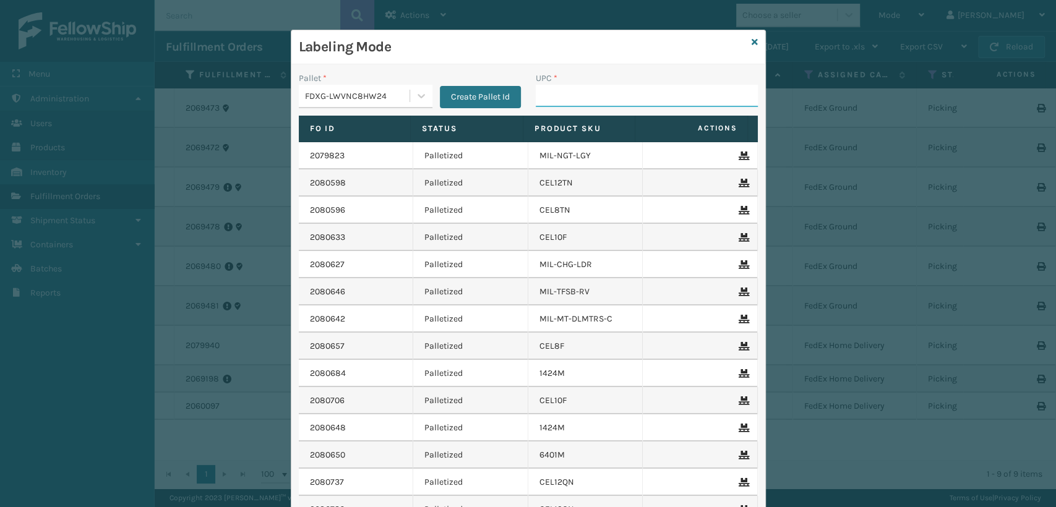
click at [579, 95] on input "UPC *" at bounding box center [647, 96] width 222 height 22
paste input "840985118662"
type input "840985118662"
click at [752, 44] on icon at bounding box center [755, 42] width 6 height 9
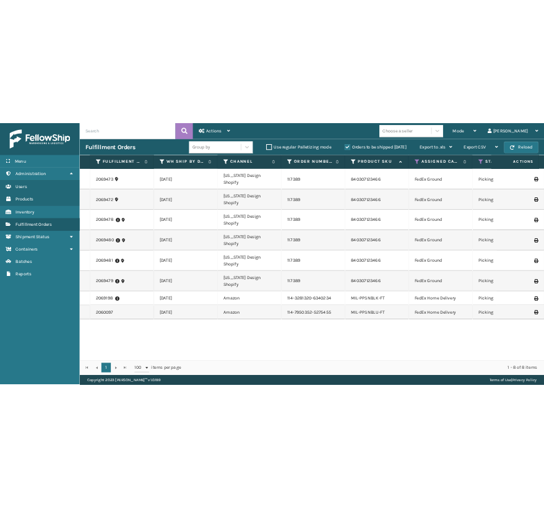
scroll to position [5, 0]
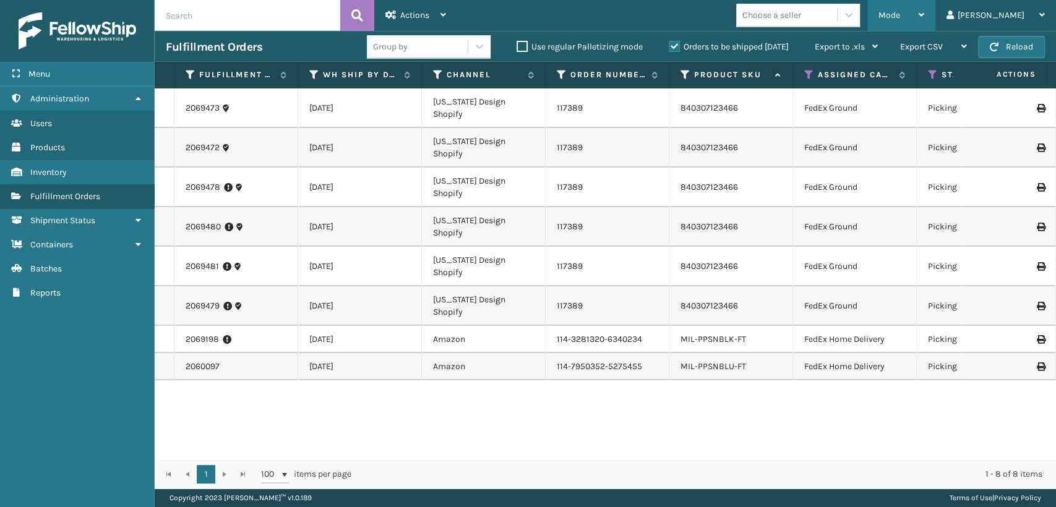
click at [900, 17] on span "Mode" at bounding box center [890, 15] width 22 height 11
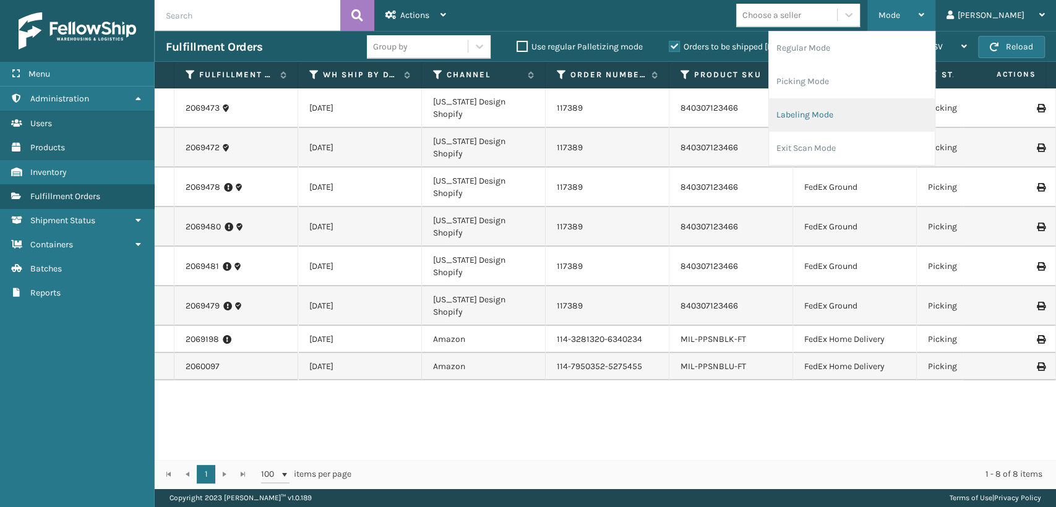
click at [852, 110] on li "Labeling Mode" at bounding box center [852, 114] width 166 height 33
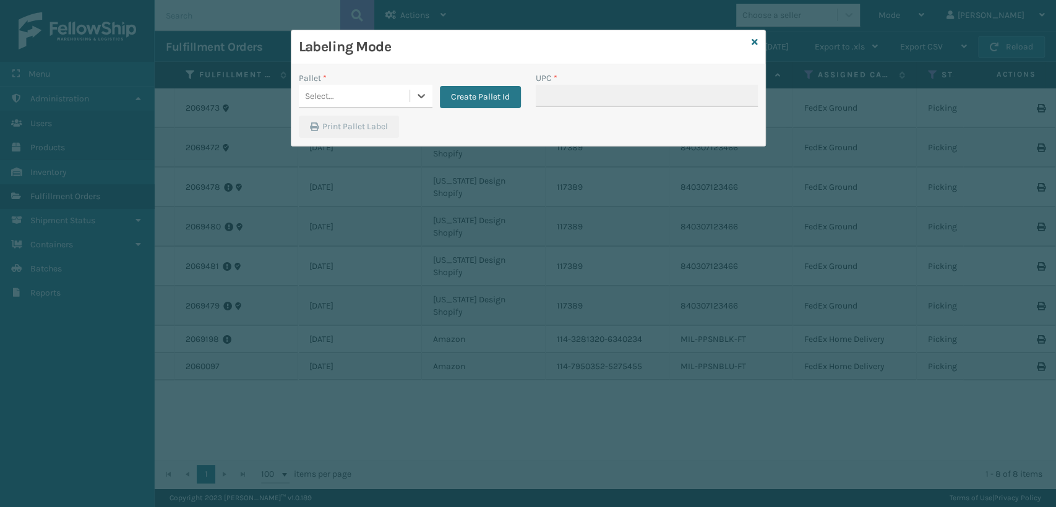
click at [363, 102] on div "Select..." at bounding box center [354, 96] width 111 height 20
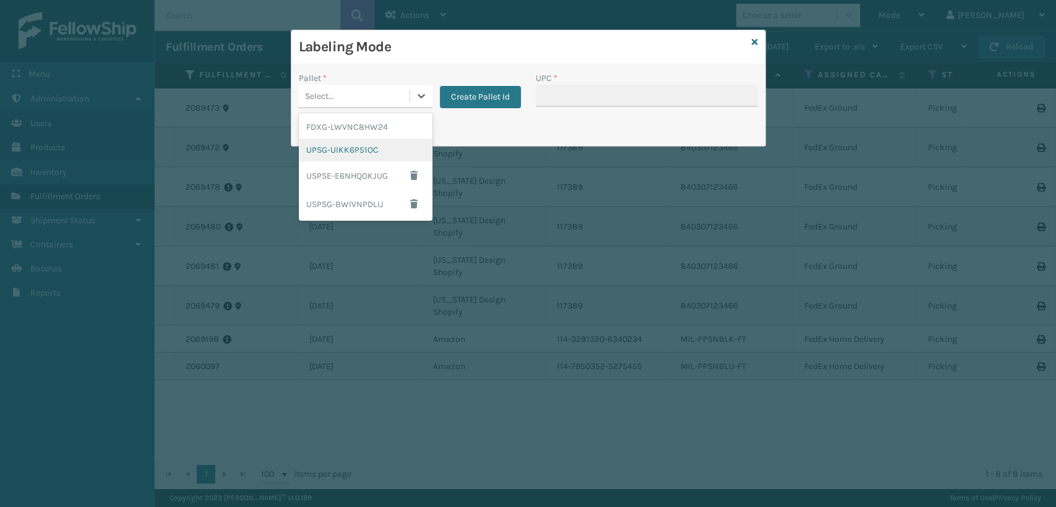
drag, startPoint x: 355, startPoint y: 145, endPoint x: 495, endPoint y: 114, distance: 143.7
click at [358, 142] on div "UPSG-UIKK6P51OC" at bounding box center [366, 150] width 134 height 23
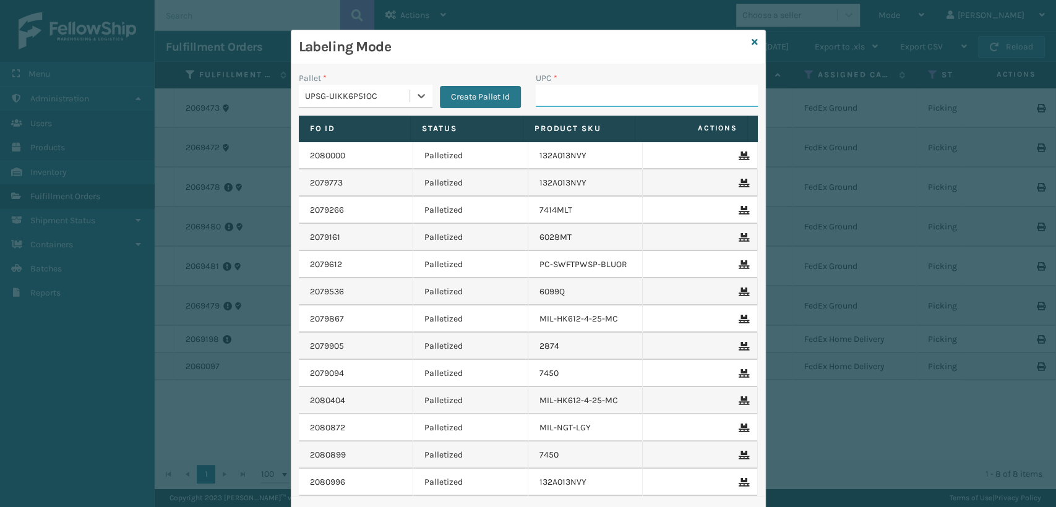
click at [583, 95] on input "UPC *" at bounding box center [647, 96] width 222 height 22
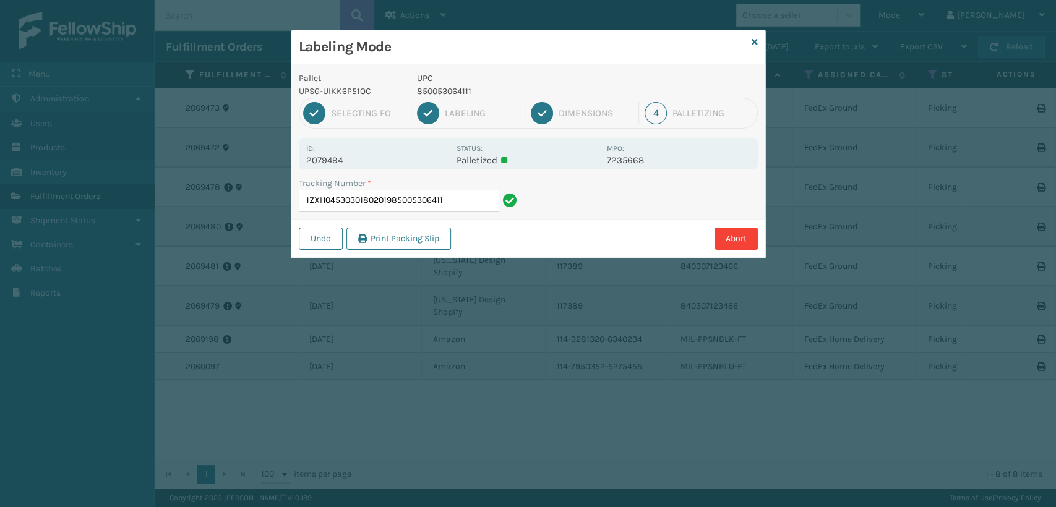
type input "1ZXH04530301802019850053064111"
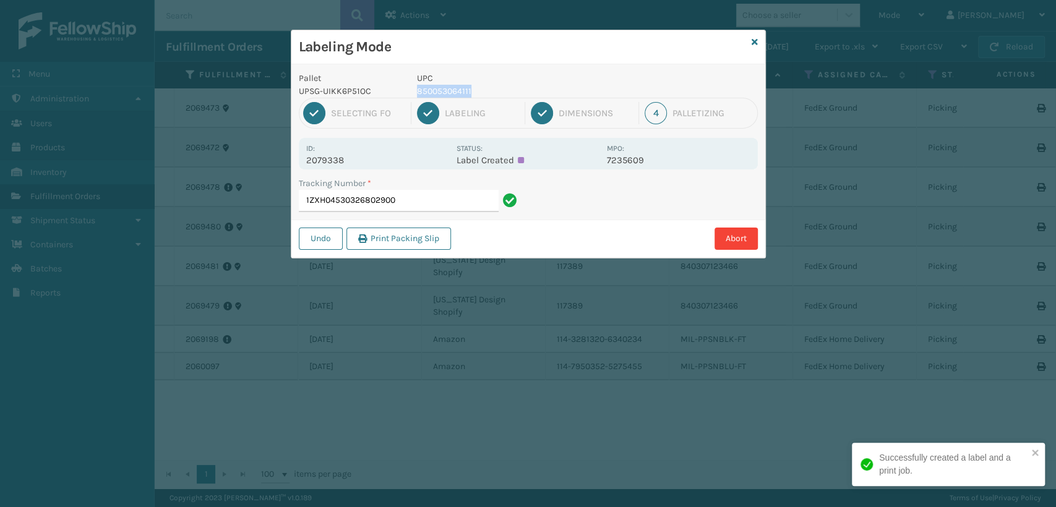
drag, startPoint x: 485, startPoint y: 88, endPoint x: 419, endPoint y: 92, distance: 66.3
click at [419, 92] on p "850053064111" at bounding box center [508, 91] width 183 height 13
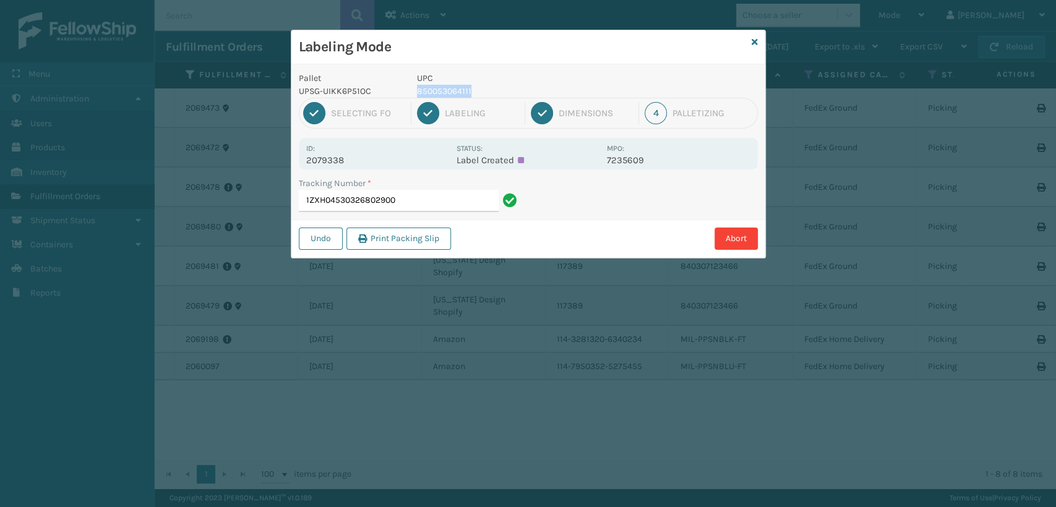
copy p "850053064111"
drag, startPoint x: 426, startPoint y: 199, endPoint x: 413, endPoint y: 191, distance: 15.0
click at [425, 199] on input "1ZXH04530326802900" at bounding box center [399, 201] width 200 height 22
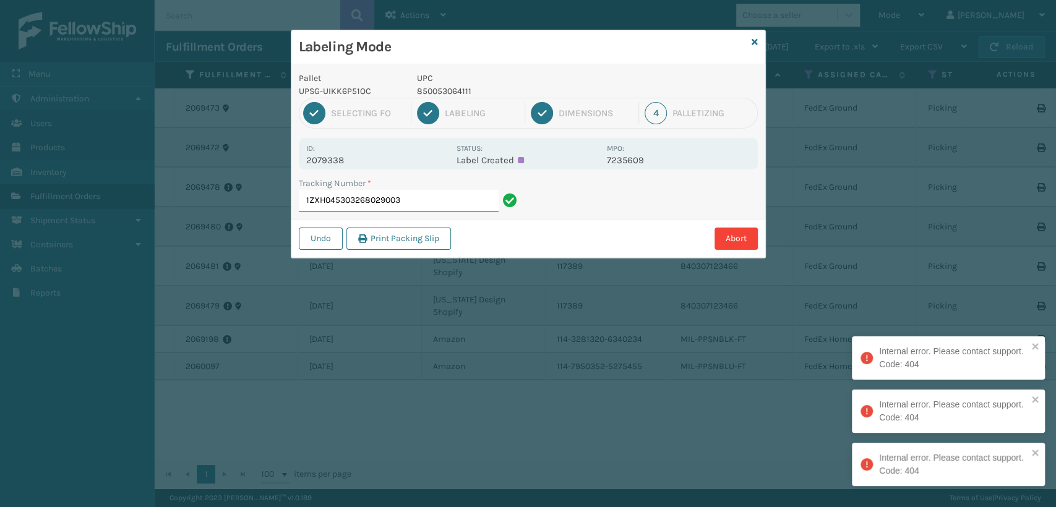
type input "1ZXH04530326802900"
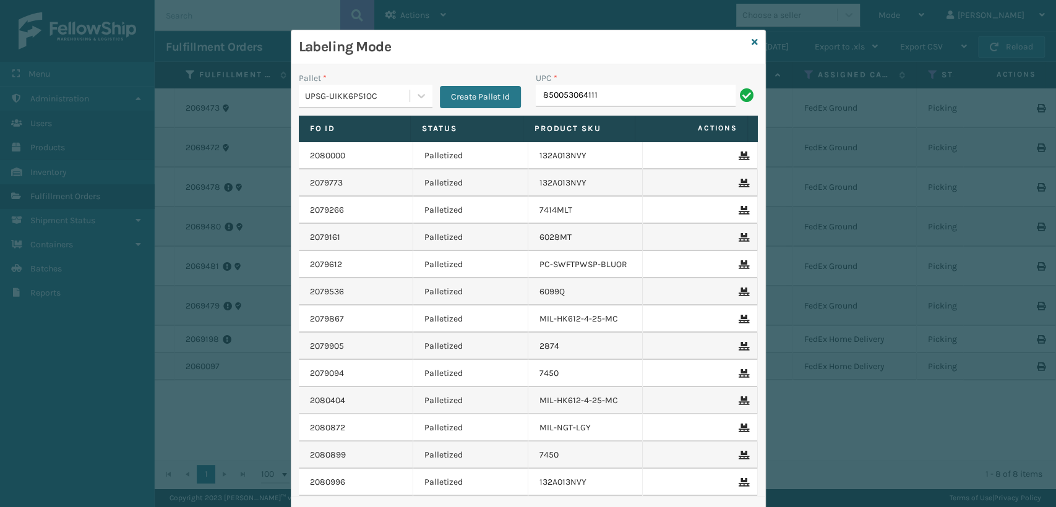
type input "850053064111"
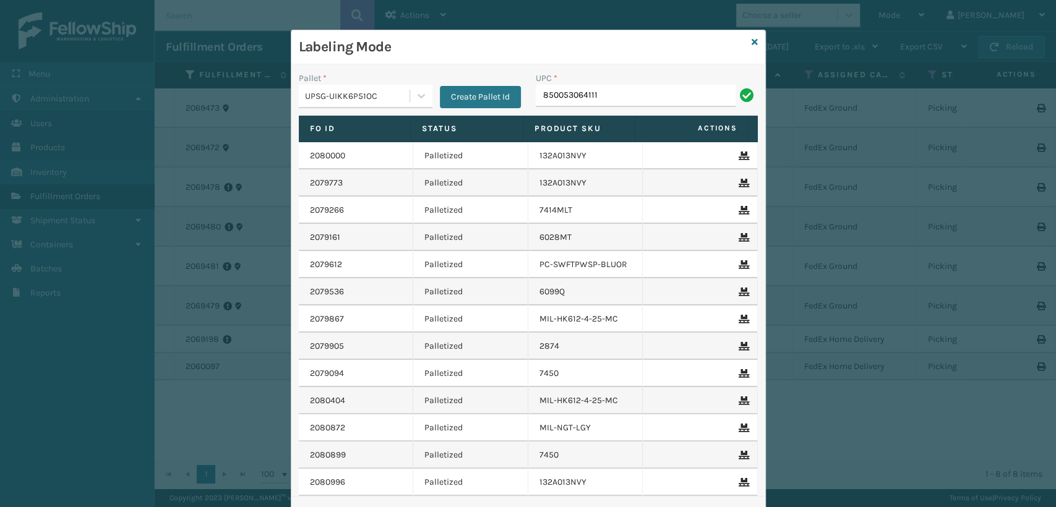
type input "850053064111"
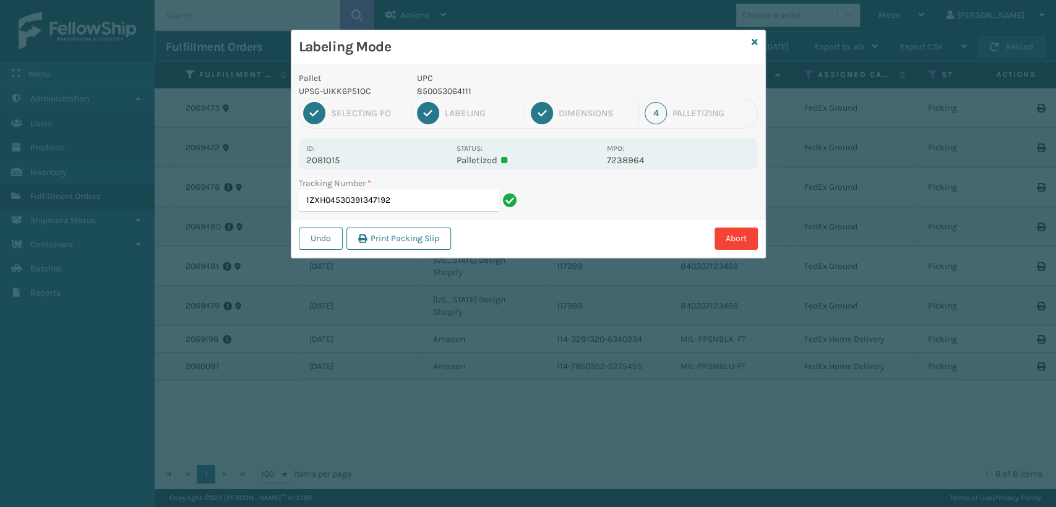
type input "1ZXH04530391347192850053064111"
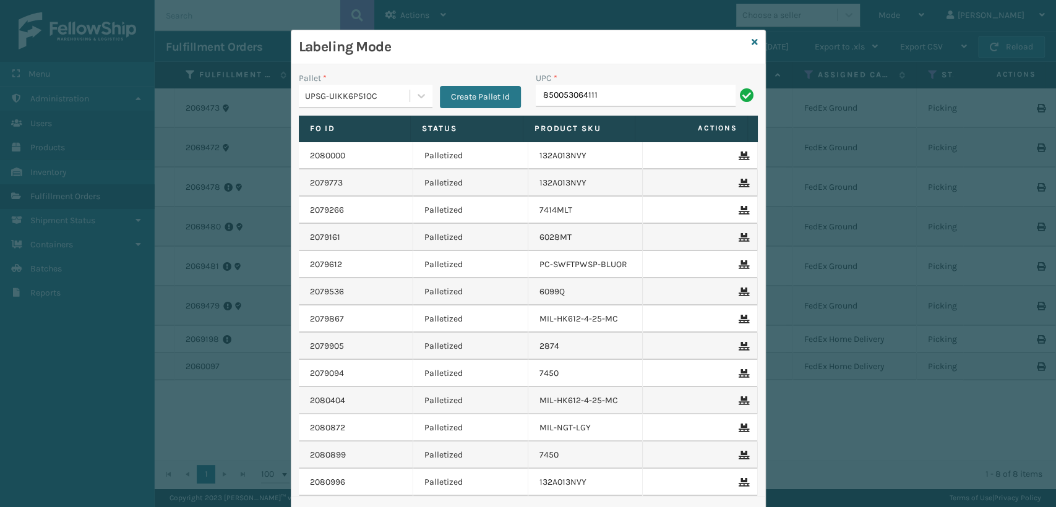
type input "850053064111"
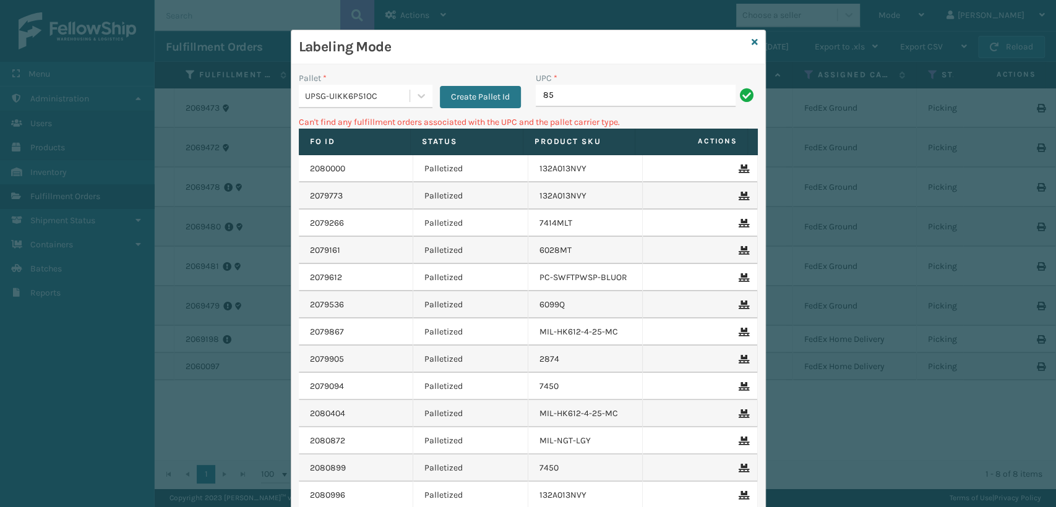
type input "8"
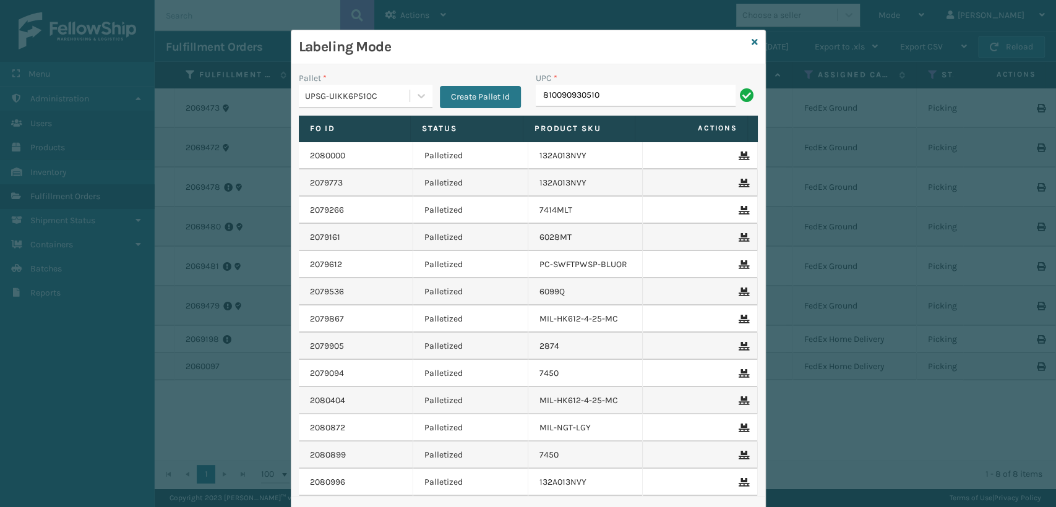
type input "810090930510"
type input "810090932989"
type input "840985124168"
type input "840985124038"
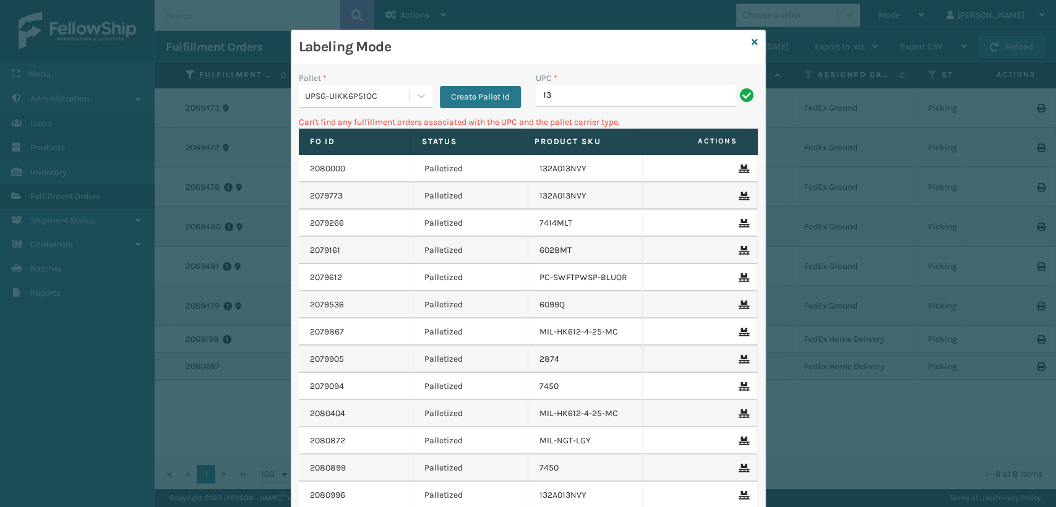
type input "1"
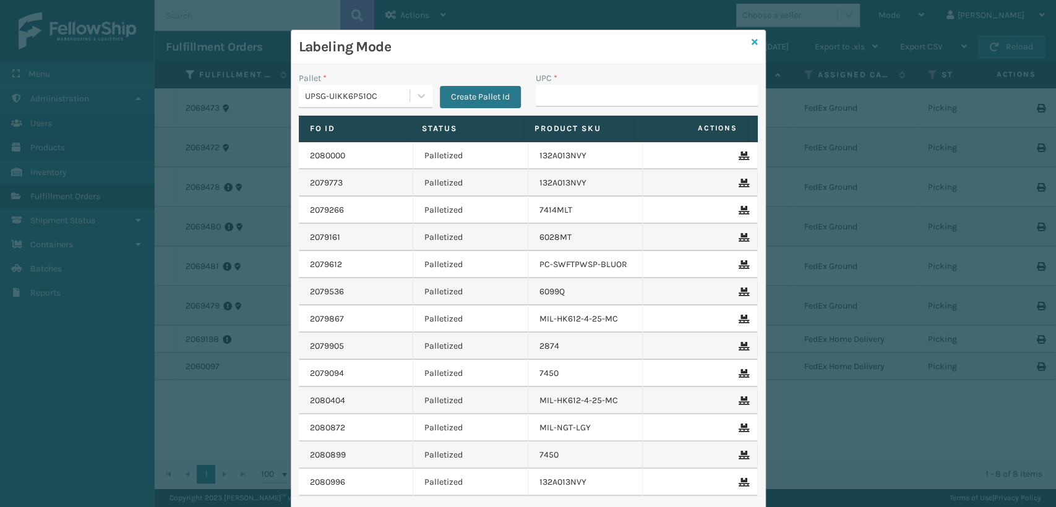
click at [752, 41] on icon at bounding box center [755, 42] width 6 height 9
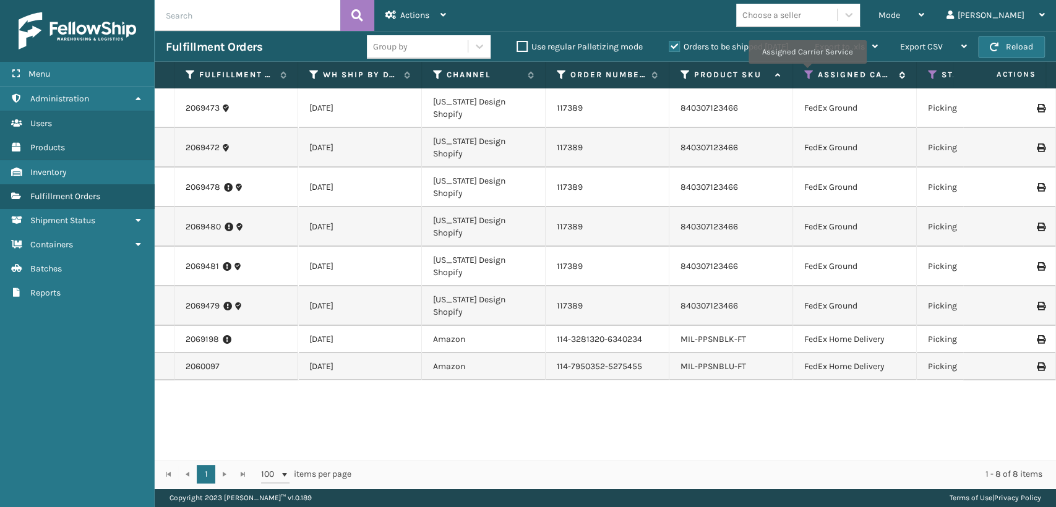
click at [807, 72] on icon at bounding box center [809, 74] width 10 height 11
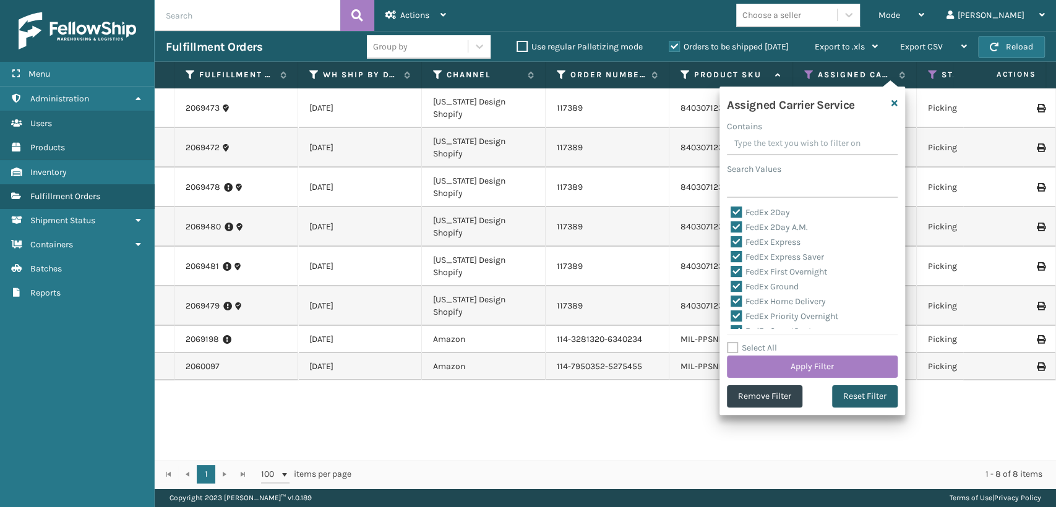
click at [876, 407] on div "Assigned Carrier Service Contains Search Values FedEx 2Day FedEx 2Day A.M. FedE…" at bounding box center [813, 251] width 186 height 329
drag, startPoint x: 870, startPoint y: 397, endPoint x: 866, endPoint y: 389, distance: 9.4
click at [870, 395] on button "Reset Filter" at bounding box center [865, 396] width 66 height 22
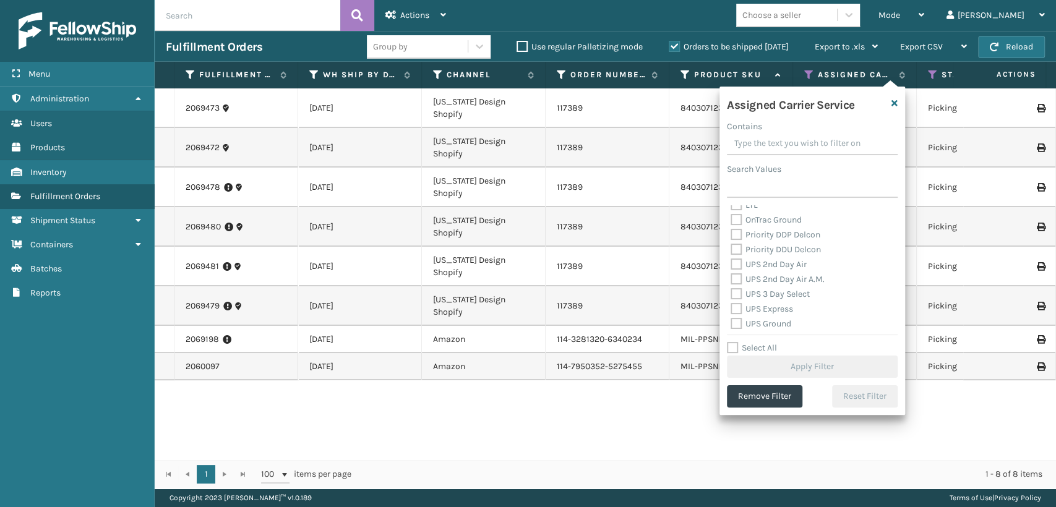
scroll to position [206, 0]
click at [737, 275] on label "UPS 3 Day Select" at bounding box center [770, 274] width 79 height 11
click at [731, 275] on input "UPS 3 Day Select" at bounding box center [731, 271] width 1 height 8
checkbox input "true"
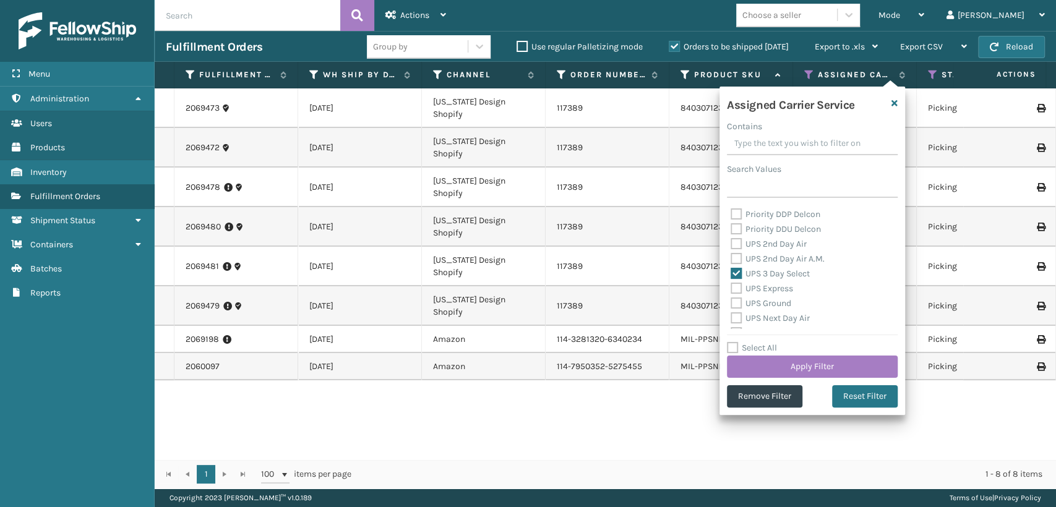
click at [735, 262] on label "UPS 2nd Day Air A.M." at bounding box center [778, 259] width 94 height 11
click at [731, 260] on input "UPS 2nd Day Air A.M." at bounding box center [731, 256] width 1 height 8
checkbox input "true"
click at [739, 234] on div "Priority DDU Delcon" at bounding box center [812, 229] width 163 height 15
click at [735, 249] on label "UPS 2nd Day Air" at bounding box center [769, 244] width 76 height 11
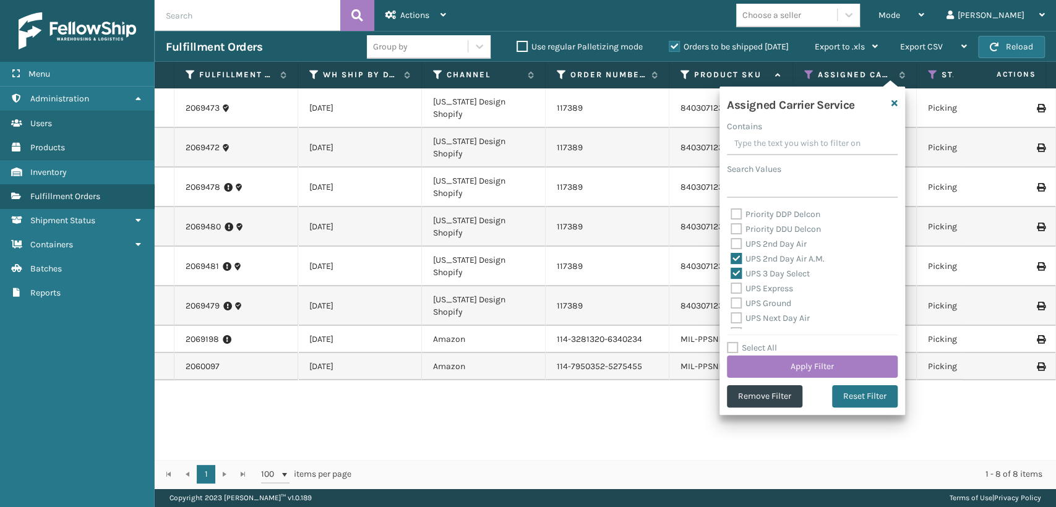
click at [731, 245] on input "UPS 2nd Day Air" at bounding box center [731, 241] width 1 height 8
checkbox input "true"
drag, startPoint x: 734, startPoint y: 287, endPoint x: 734, endPoint y: 300, distance: 13.0
click at [734, 288] on label "UPS Express" at bounding box center [762, 288] width 62 height 11
click at [731, 288] on input "UPS Express" at bounding box center [731, 285] width 1 height 8
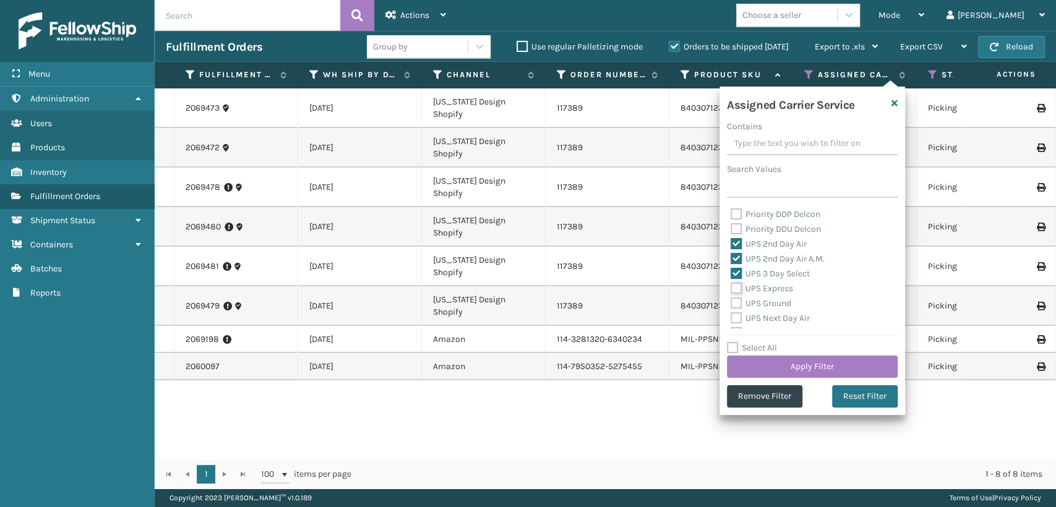
checkbox input "true"
click at [738, 311] on div "UPS Next Day Air" at bounding box center [812, 318] width 163 height 15
click at [741, 320] on label "UPS Next Day Air" at bounding box center [770, 318] width 79 height 11
click at [731, 319] on input "UPS Next Day Air" at bounding box center [731, 315] width 1 height 8
click at [741, 320] on label "UPS Next Day Air" at bounding box center [770, 318] width 79 height 11
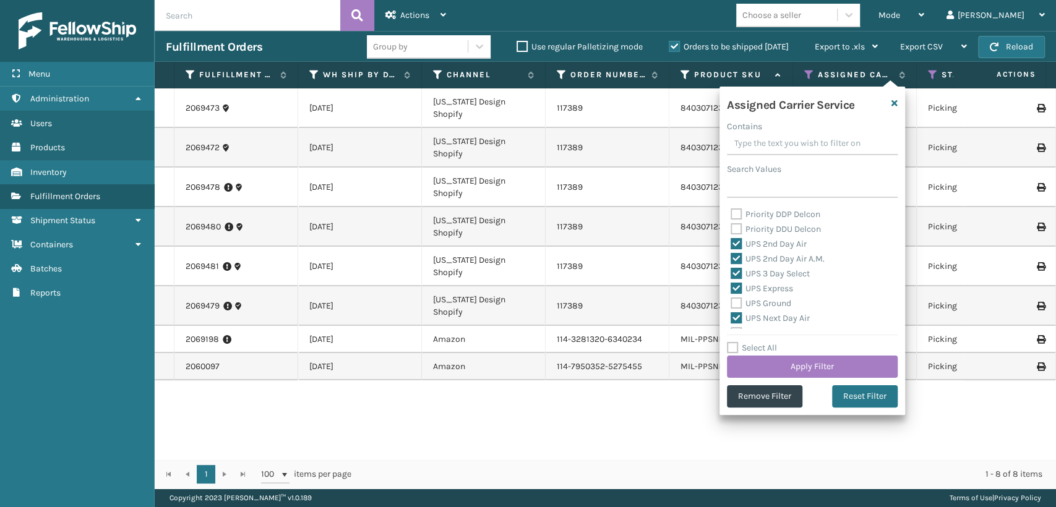
click at [731, 319] on input "UPS Next Day Air" at bounding box center [731, 315] width 1 height 8
checkbox input "false"
click at [731, 309] on div "UPS Ground" at bounding box center [812, 303] width 163 height 15
click at [736, 314] on div "UPS Next Day Air" at bounding box center [812, 318] width 163 height 15
click at [735, 303] on label "UPS Ground" at bounding box center [761, 303] width 61 height 11
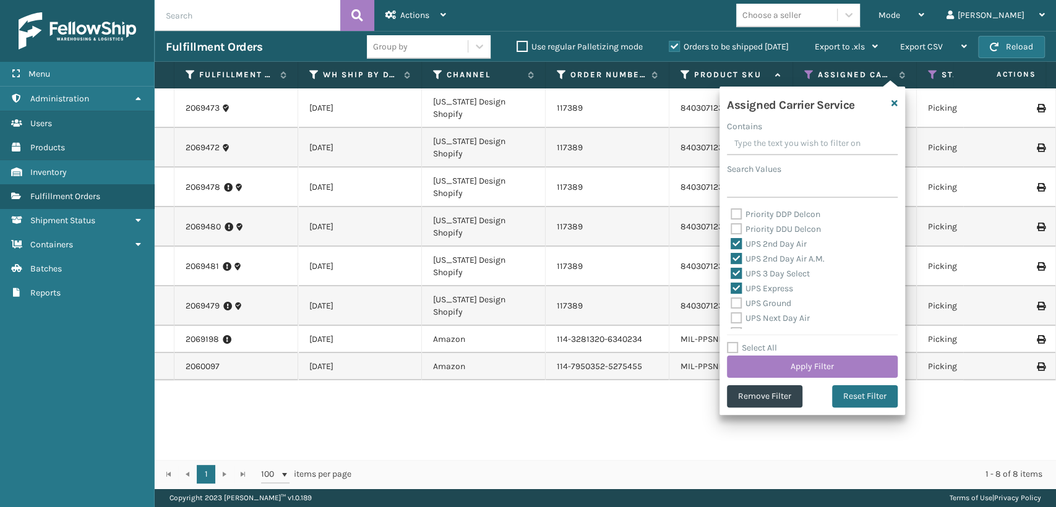
click at [731, 303] on input "UPS Ground" at bounding box center [731, 300] width 1 height 8
checkbox input "true"
click at [734, 315] on label "UPS Next Day Air" at bounding box center [770, 318] width 79 height 11
click at [731, 315] on input "UPS Next Day Air" at bounding box center [731, 315] width 1 height 8
checkbox input "true"
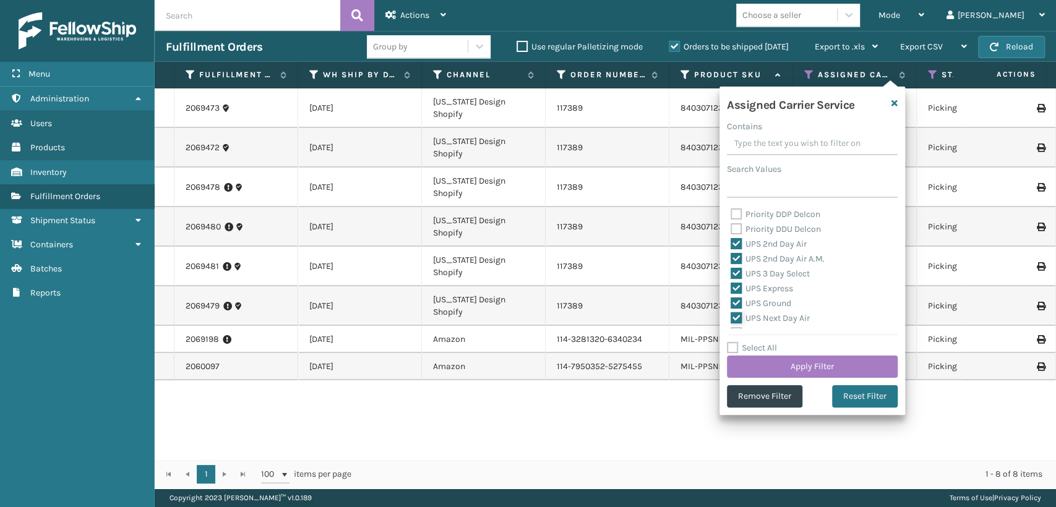
scroll to position [275, 0]
click at [734, 289] on label "UPS Standard" at bounding box center [765, 294] width 68 height 11
click at [731, 288] on input "UPS Standard" at bounding box center [731, 291] width 1 height 8
checkbox input "true"
click at [736, 276] on label "UPS Next Day Air Saver" at bounding box center [782, 279] width 103 height 11
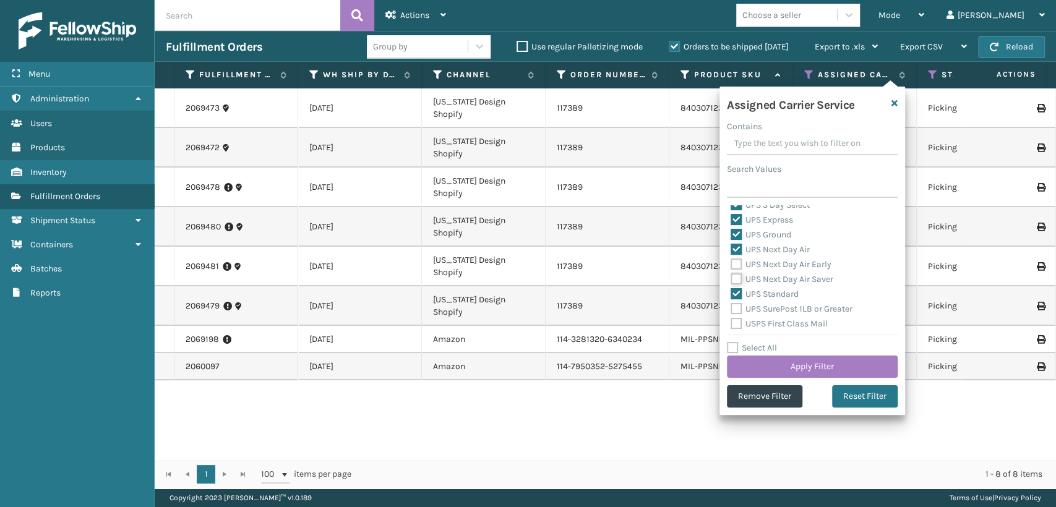
click at [731, 276] on input "UPS Next Day Air Saver" at bounding box center [731, 276] width 1 height 8
checkbox input "true"
click at [736, 264] on label "UPS Next Day Air Early" at bounding box center [781, 264] width 101 height 11
click at [731, 264] on input "UPS Next Day Air Early" at bounding box center [731, 261] width 1 height 8
checkbox input "true"
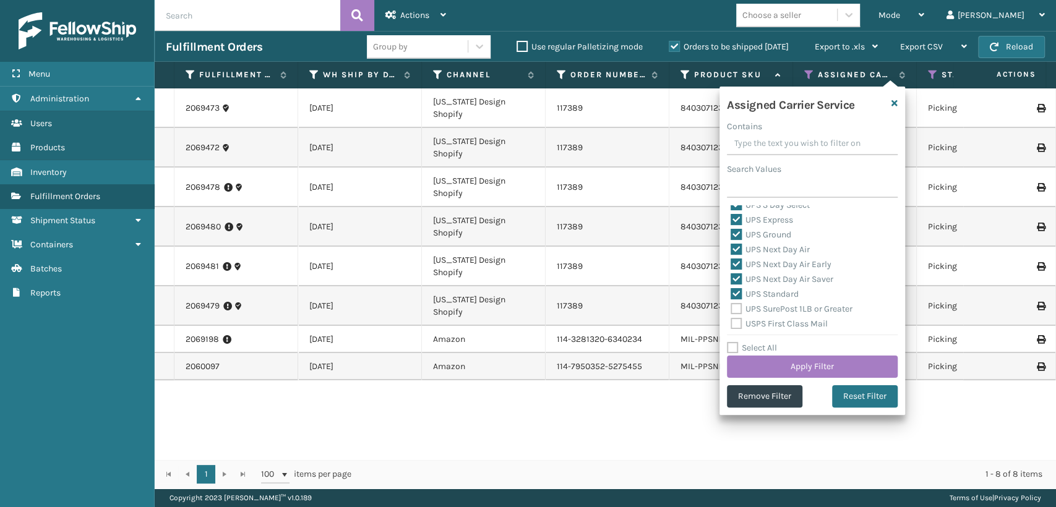
click at [736, 308] on label "UPS SurePost 1LB or Greater" at bounding box center [792, 309] width 122 height 11
click at [731, 308] on input "UPS SurePost 1LB or Greater" at bounding box center [731, 306] width 1 height 8
checkbox input "true"
click at [757, 363] on button "Apply Filter" at bounding box center [812, 367] width 171 height 22
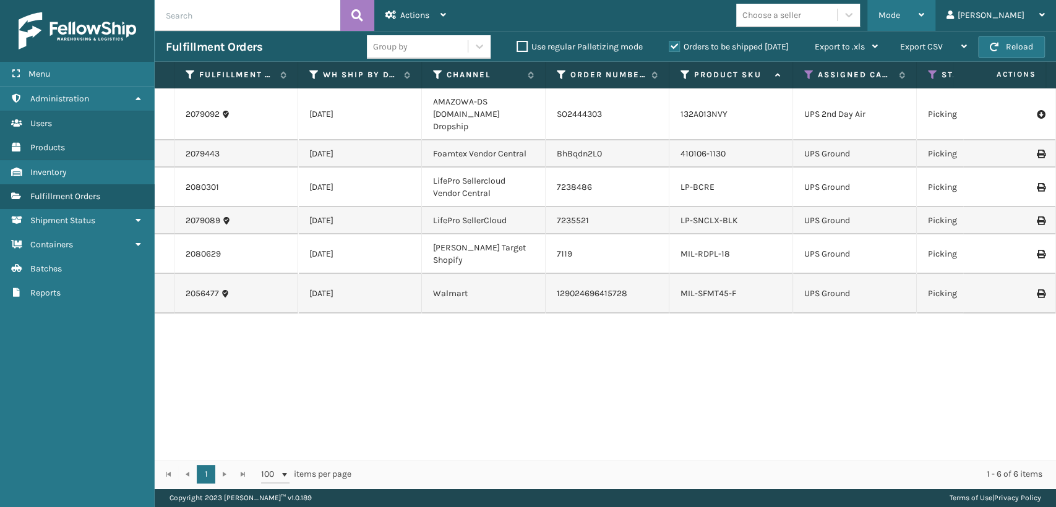
click at [900, 17] on span "Mode" at bounding box center [890, 15] width 22 height 11
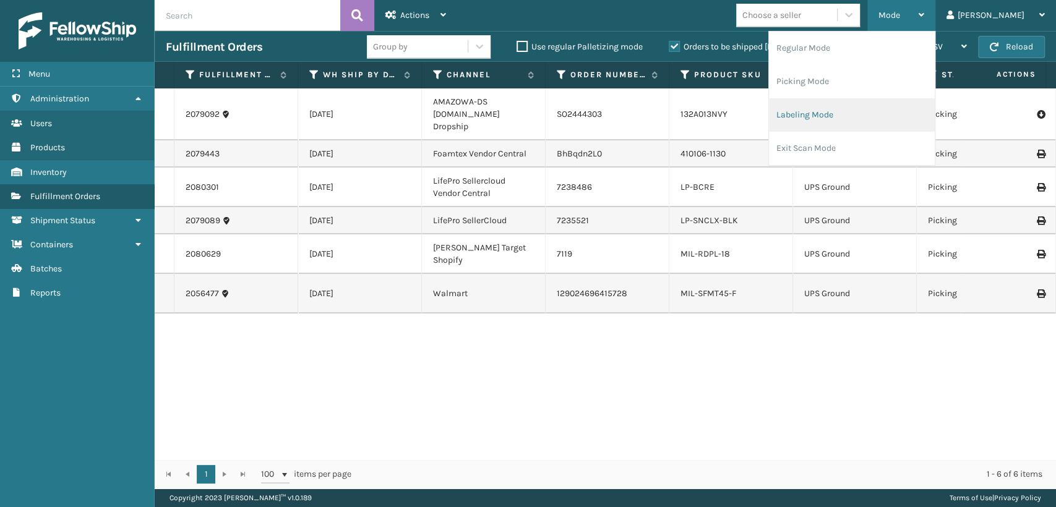
click at [877, 110] on li "Labeling Mode" at bounding box center [852, 114] width 166 height 33
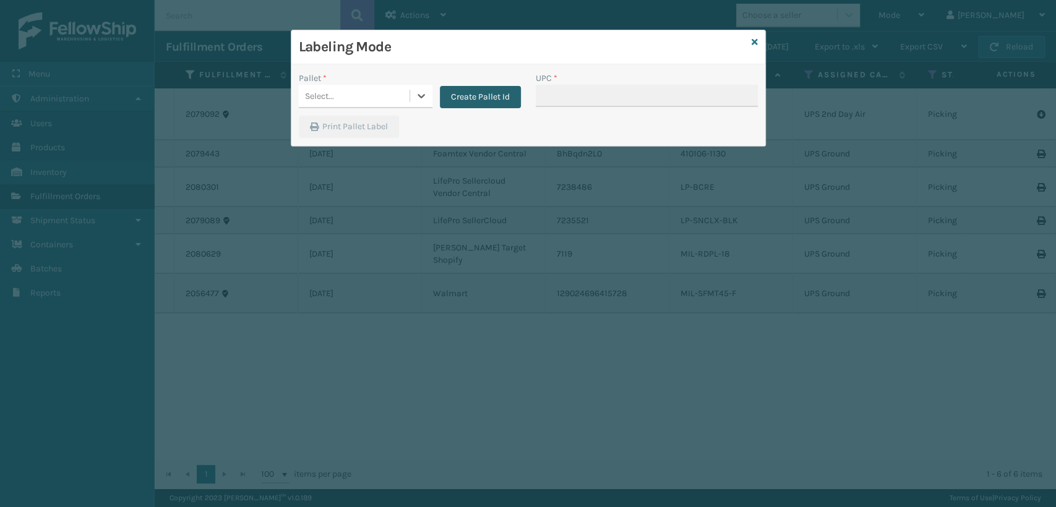
click at [450, 88] on button "Create Pallet Id" at bounding box center [480, 97] width 81 height 22
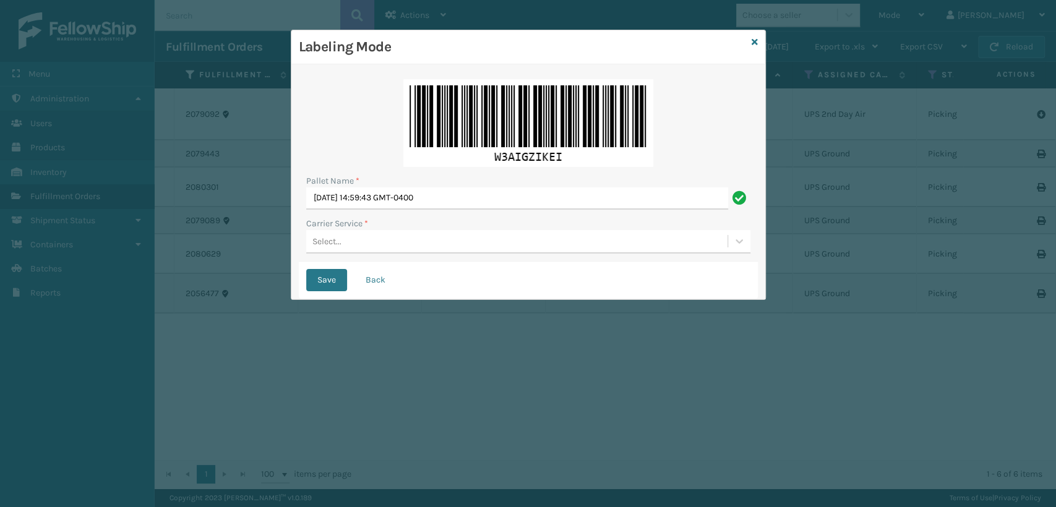
click at [362, 240] on div "Select..." at bounding box center [516, 241] width 421 height 20
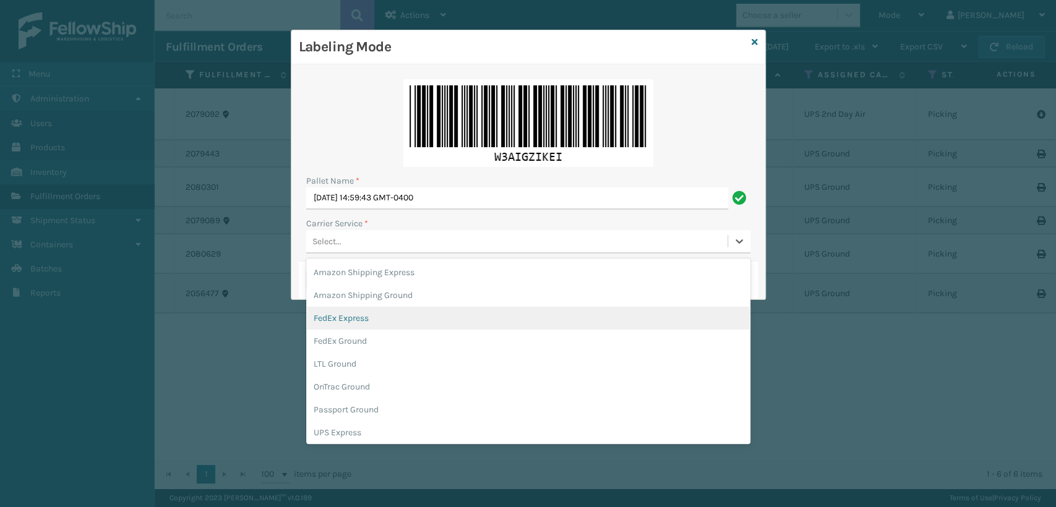
drag, startPoint x: 361, startPoint y: 325, endPoint x: 361, endPoint y: 312, distance: 13.0
click at [361, 322] on div "FedEx Express" at bounding box center [528, 318] width 444 height 23
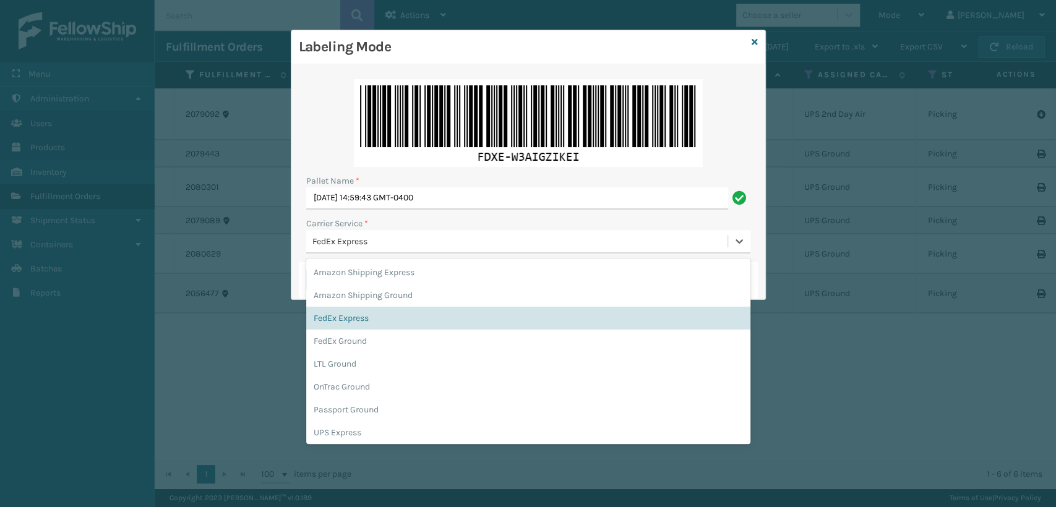
click at [492, 238] on div "FedEx Express" at bounding box center [520, 241] width 416 height 13
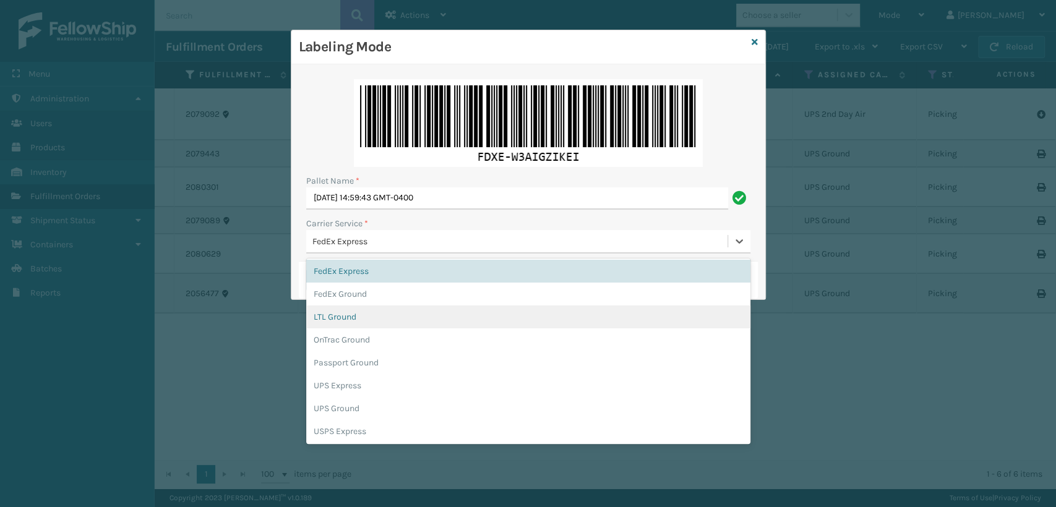
scroll to position [69, 0]
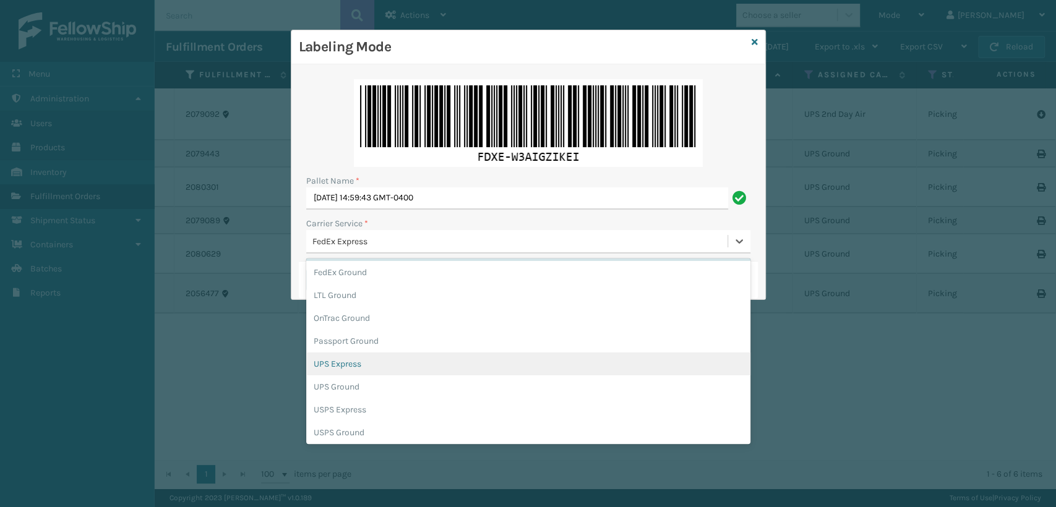
click at [353, 363] on div "UPS Express" at bounding box center [528, 364] width 444 height 23
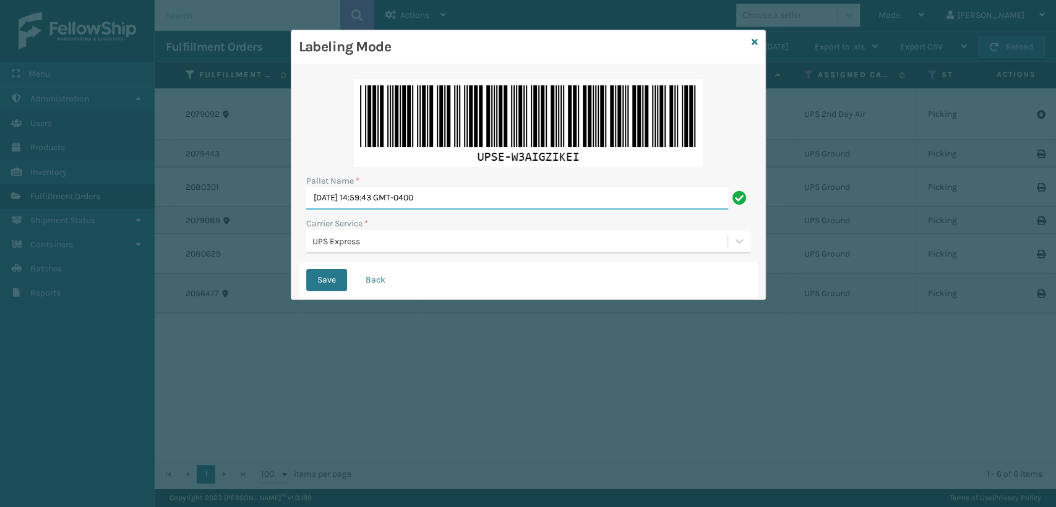
drag, startPoint x: 478, startPoint y: 204, endPoint x: 302, endPoint y: 214, distance: 176.6
click at [302, 214] on div "Pallet Name * [DATE] 14:59:43 GMT-0400 Carrier Service * UPS Express" at bounding box center [528, 167] width 459 height 190
type input "EXPRESS"
click at [316, 278] on button "Save" at bounding box center [326, 280] width 41 height 22
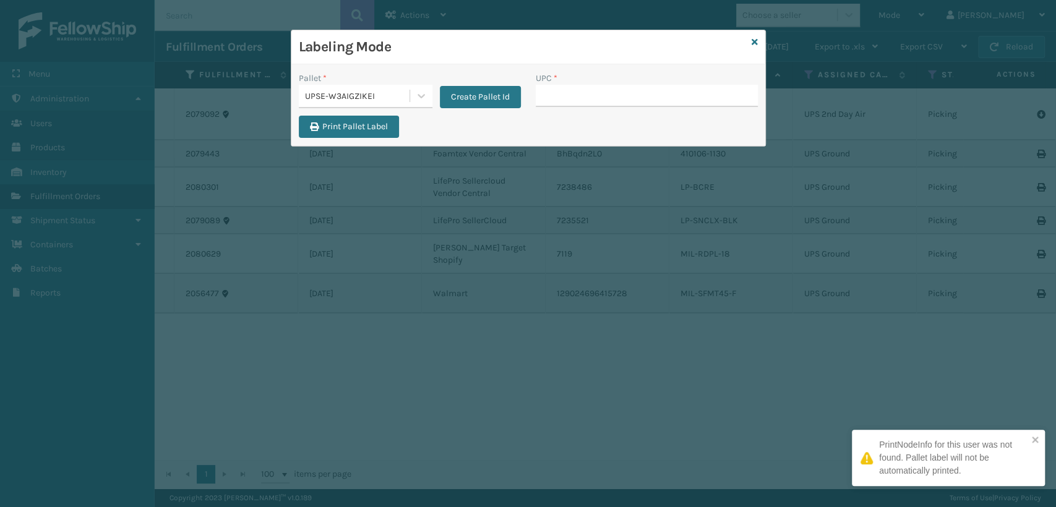
click at [559, 95] on input "UPC *" at bounding box center [647, 96] width 222 height 22
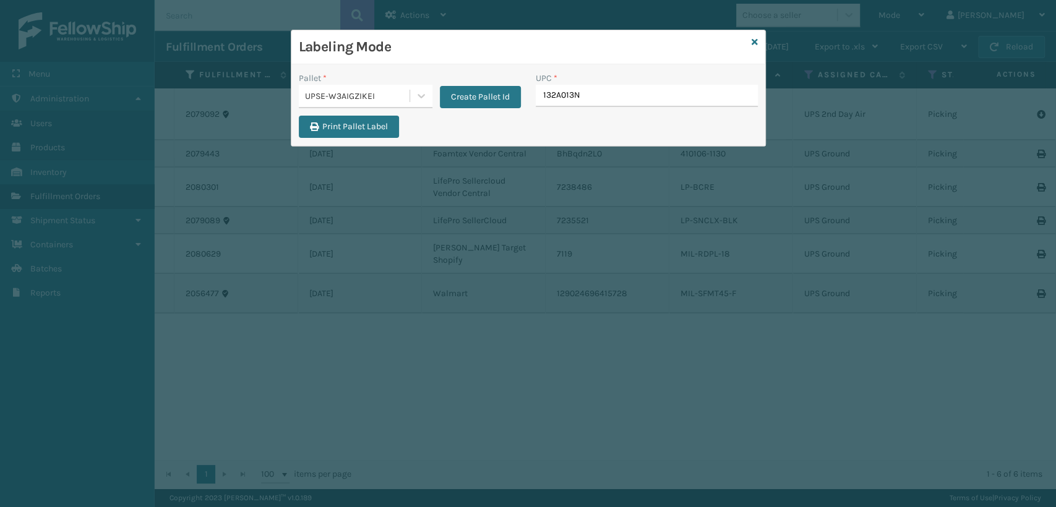
type input "132A013NV"
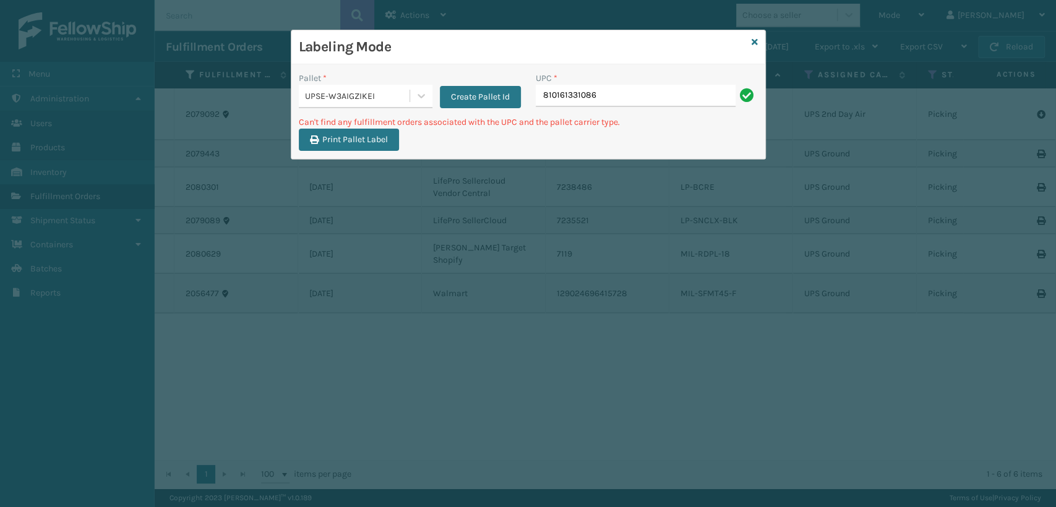
click at [374, 90] on div "UPSE-W3AIGZIKEI" at bounding box center [358, 96] width 106 height 13
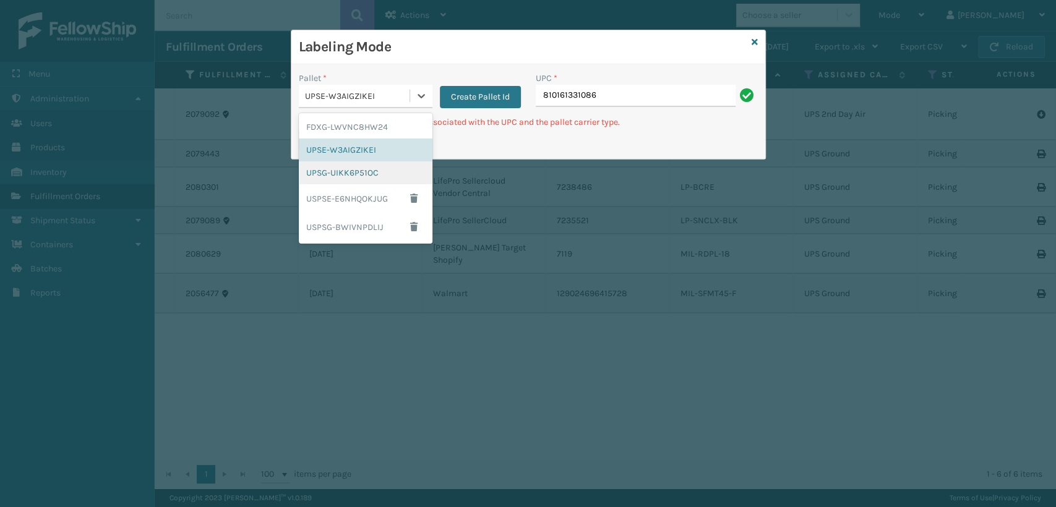
click at [345, 171] on div "UPSG-UIKK6P51OC" at bounding box center [366, 172] width 134 height 23
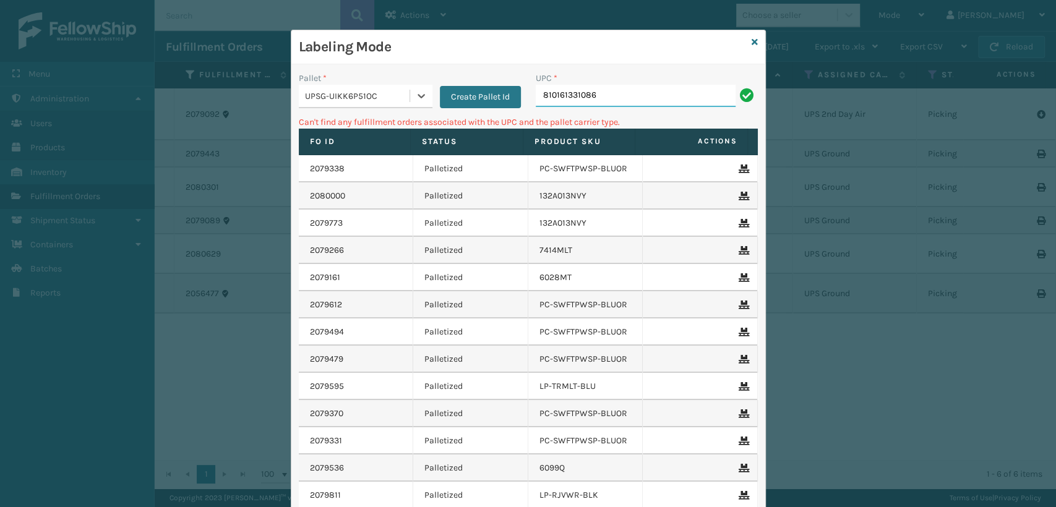
click at [622, 95] on input "810161331086" at bounding box center [636, 96] width 200 height 22
type input "8"
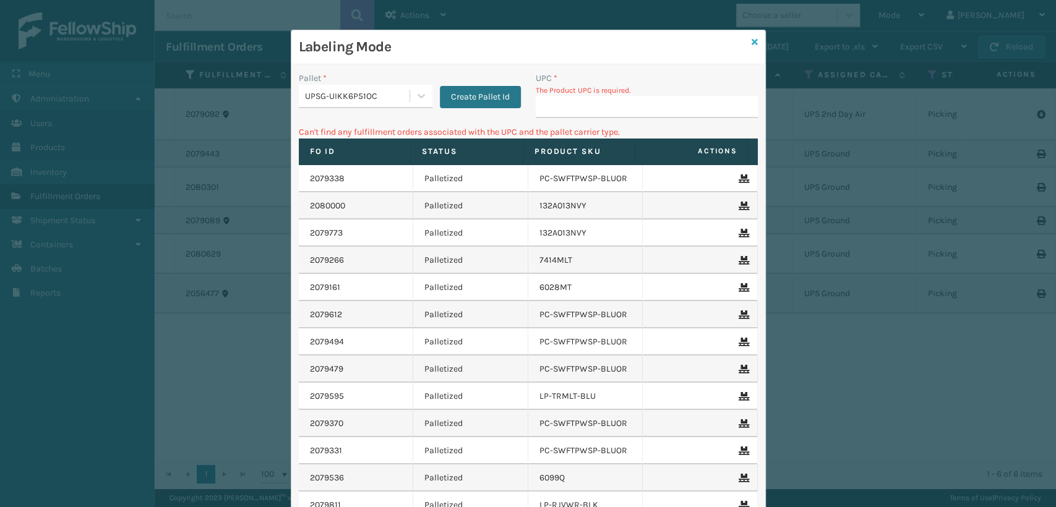
click at [752, 40] on icon at bounding box center [755, 42] width 6 height 9
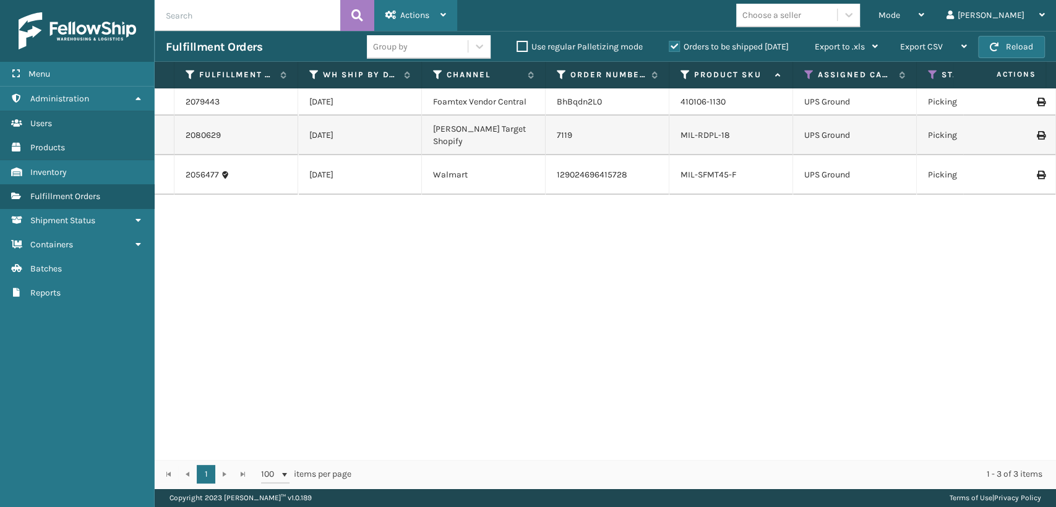
click at [400, 11] on span "Actions" at bounding box center [414, 15] width 29 height 11
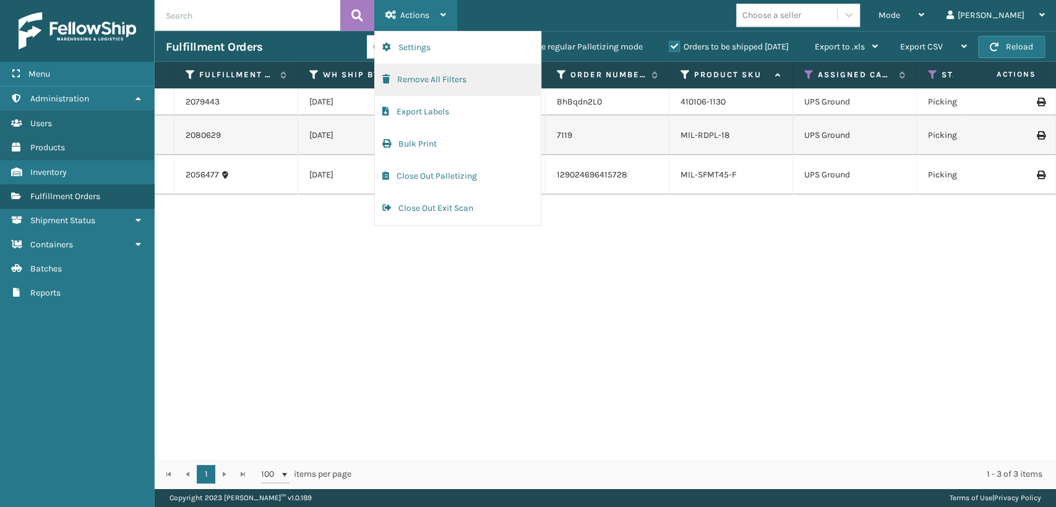
click at [398, 85] on button "Remove All Filters" at bounding box center [458, 80] width 166 height 32
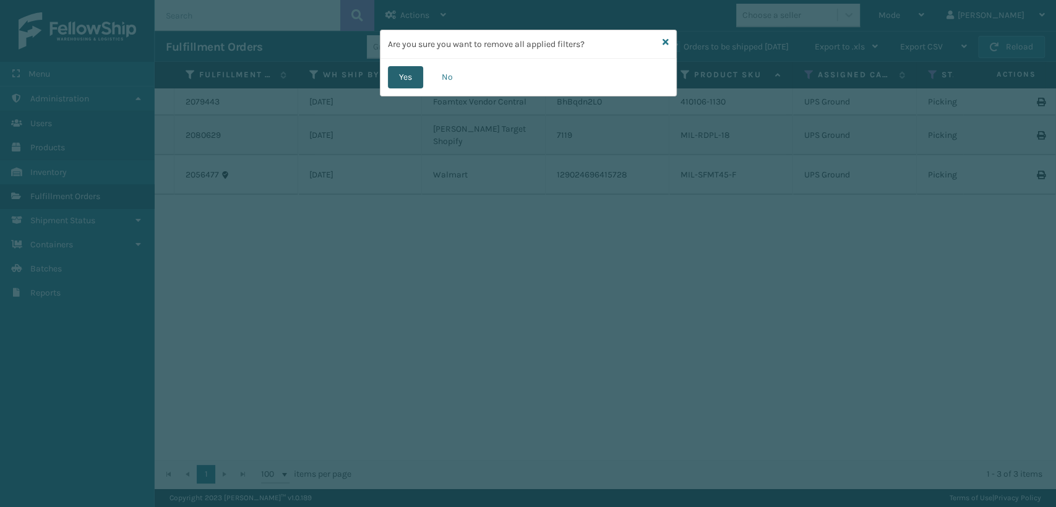
click at [396, 78] on button "Yes" at bounding box center [405, 77] width 35 height 22
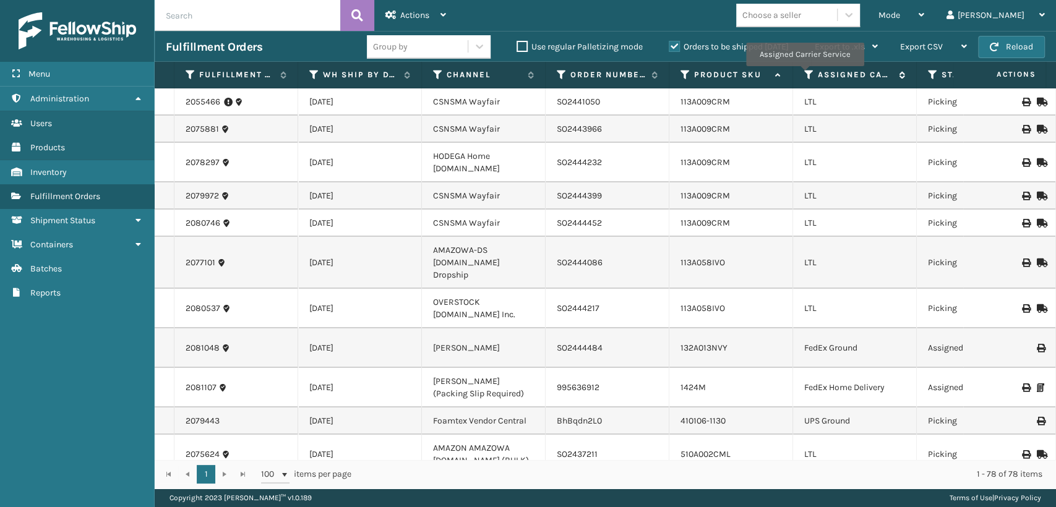
click at [804, 75] on icon at bounding box center [809, 74] width 10 height 11
click at [900, 12] on span "Mode" at bounding box center [890, 15] width 22 height 11
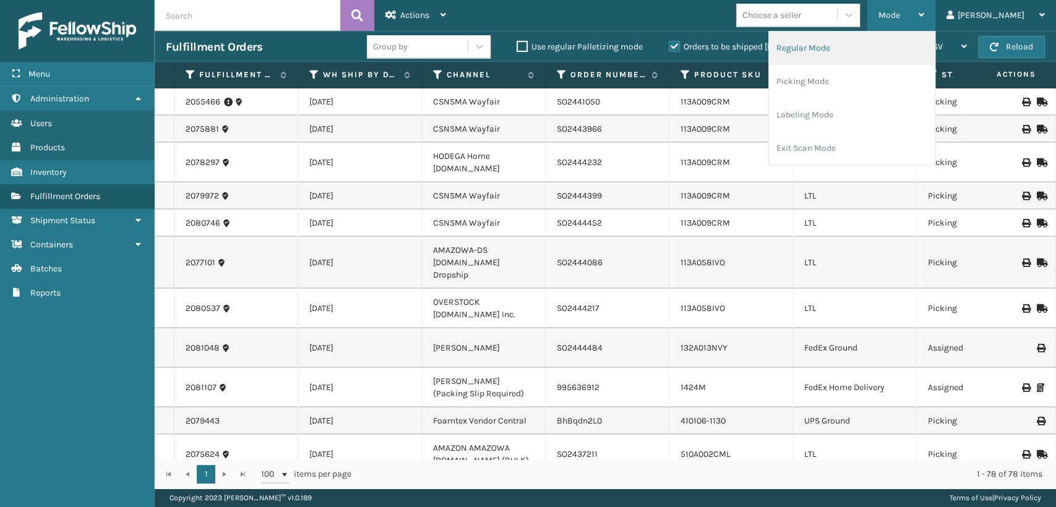
click at [856, 48] on li "Regular Mode" at bounding box center [852, 48] width 166 height 33
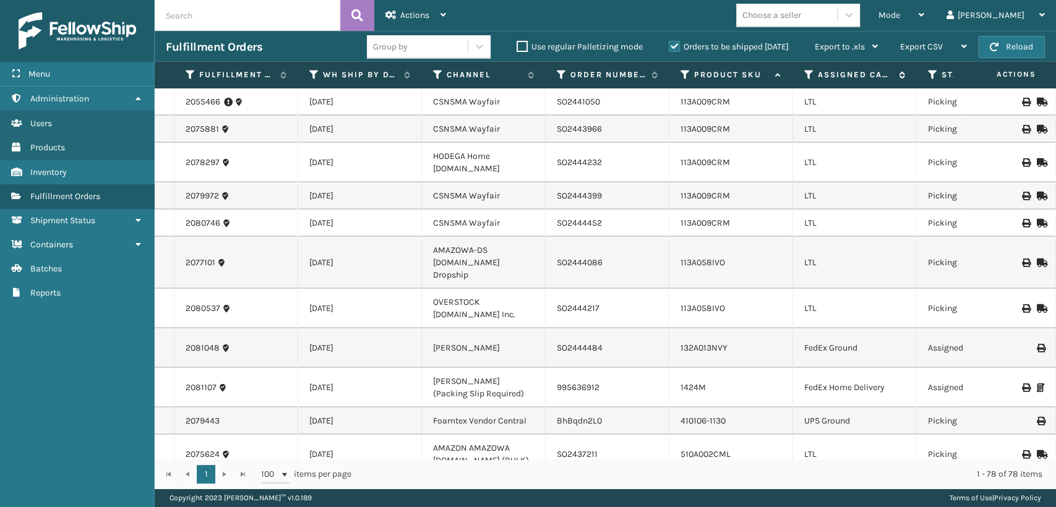
click at [807, 75] on icon at bounding box center [809, 74] width 10 height 11
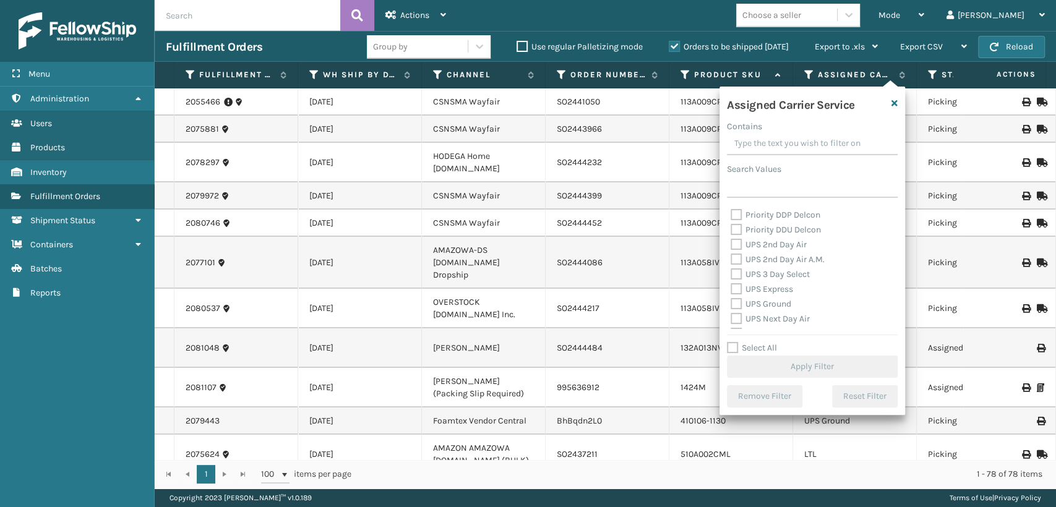
scroll to position [206, 0]
click at [737, 242] on label "UPS 2nd Day Air" at bounding box center [769, 244] width 76 height 11
click at [731, 242] on input "UPS 2nd Day Air" at bounding box center [731, 241] width 1 height 8
checkbox input "true"
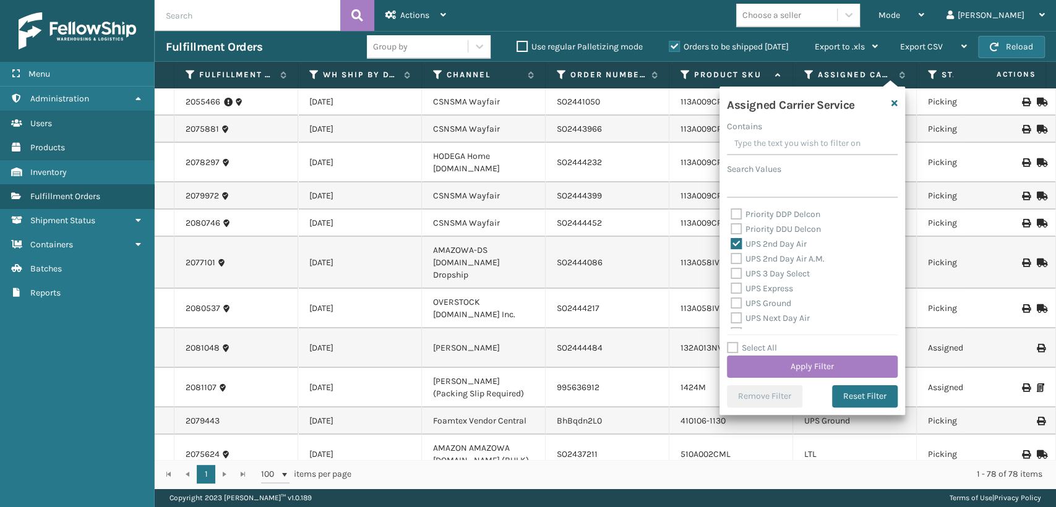
click at [737, 254] on label "UPS 2nd Day Air A.M." at bounding box center [778, 259] width 94 height 11
click at [731, 254] on input "UPS 2nd Day Air A.M." at bounding box center [731, 256] width 1 height 8
checkbox input "true"
click at [733, 277] on label "UPS 3 Day Select" at bounding box center [770, 274] width 79 height 11
click at [731, 275] on input "UPS 3 Day Select" at bounding box center [731, 271] width 1 height 8
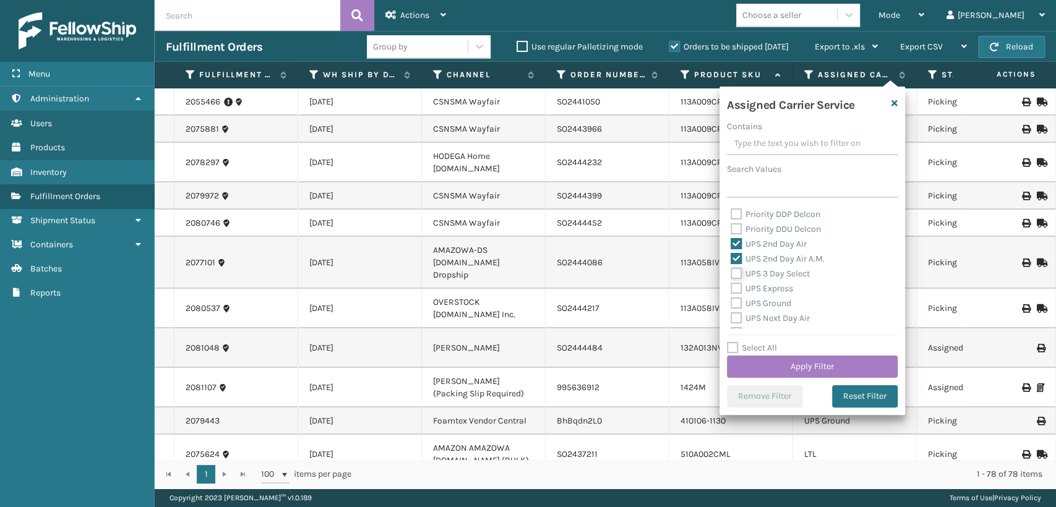
checkbox input "true"
click at [736, 291] on label "UPS Express" at bounding box center [762, 288] width 62 height 11
click at [731, 290] on input "UPS Express" at bounding box center [731, 285] width 1 height 8
checkbox input "true"
click at [737, 304] on label "UPS Ground" at bounding box center [761, 303] width 61 height 11
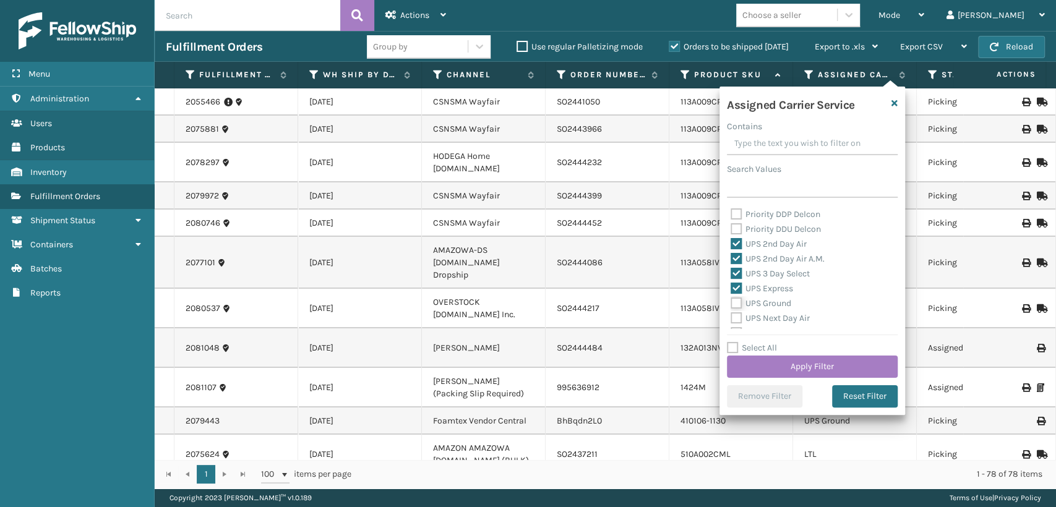
click at [731, 304] on input "UPS Ground" at bounding box center [731, 300] width 1 height 8
checkbox input "true"
click at [738, 249] on label "UPS Next Day Air" at bounding box center [770, 249] width 79 height 11
click at [731, 249] on input "UPS Next Day Air" at bounding box center [731, 247] width 1 height 8
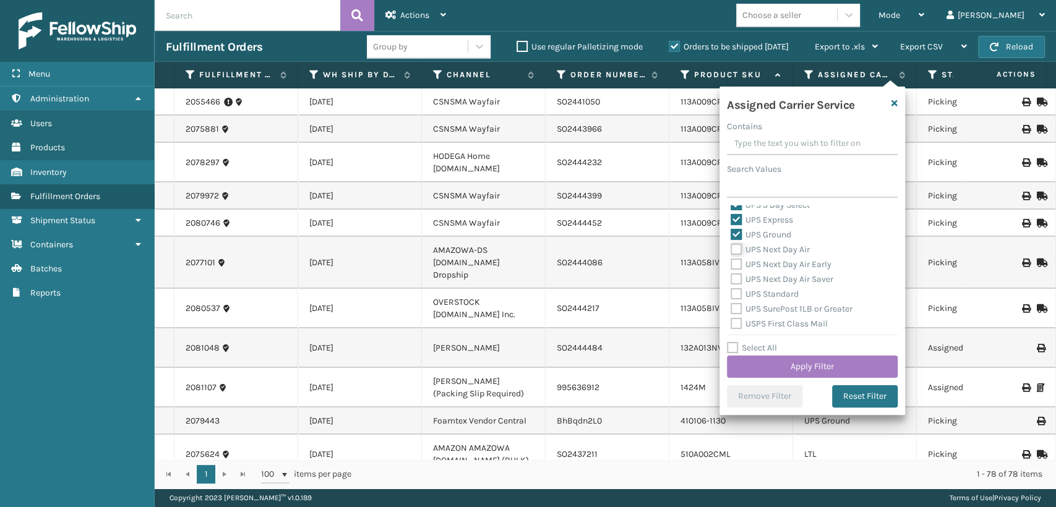
checkbox input "true"
click at [738, 264] on label "UPS Next Day Air Early" at bounding box center [781, 264] width 101 height 11
click at [731, 264] on input "UPS Next Day Air Early" at bounding box center [731, 261] width 1 height 8
checkbox input "true"
click at [738, 272] on div "UPS Next Day Air Saver" at bounding box center [812, 279] width 163 height 15
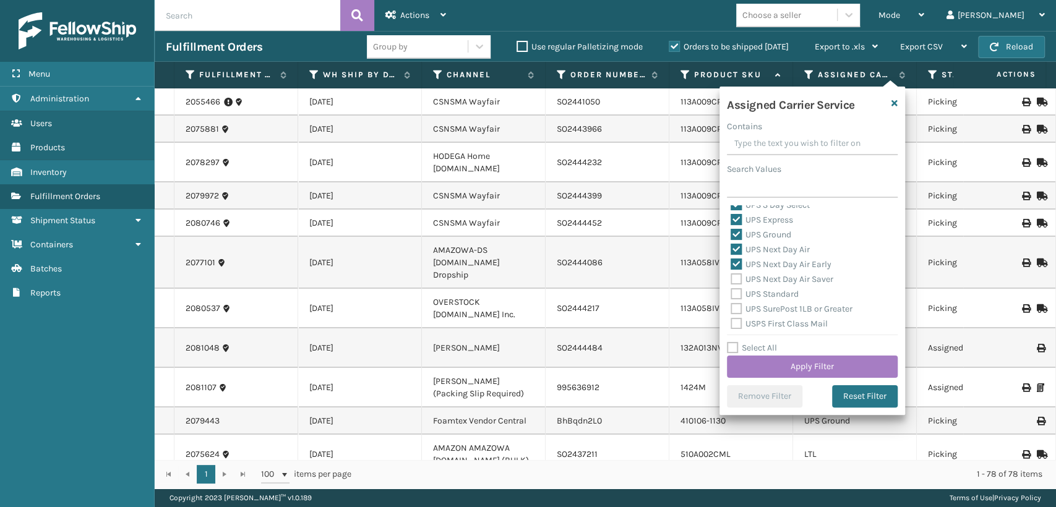
click at [738, 276] on label "UPS Next Day Air Saver" at bounding box center [782, 279] width 103 height 11
click at [731, 276] on input "UPS Next Day Air Saver" at bounding box center [731, 276] width 1 height 8
checkbox input "true"
click at [733, 294] on label "UPS Standard" at bounding box center [765, 294] width 68 height 11
click at [731, 294] on input "UPS Standard" at bounding box center [731, 291] width 1 height 8
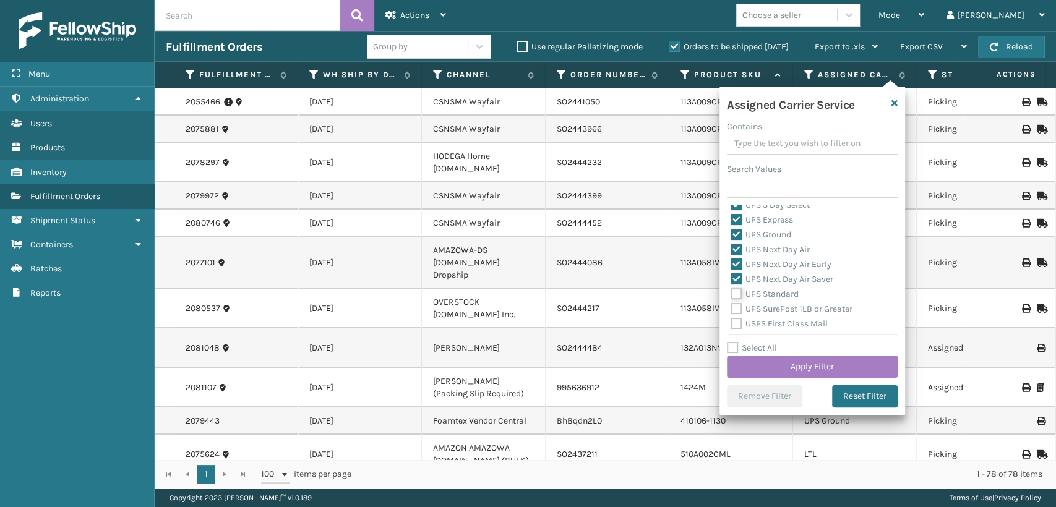
checkbox input "true"
click at [733, 308] on label "UPS SurePost 1LB or Greater" at bounding box center [792, 309] width 122 height 11
click at [731, 308] on input "UPS SurePost 1LB or Greater" at bounding box center [731, 306] width 1 height 8
checkbox input "true"
click at [822, 366] on button "Apply Filter" at bounding box center [812, 367] width 171 height 22
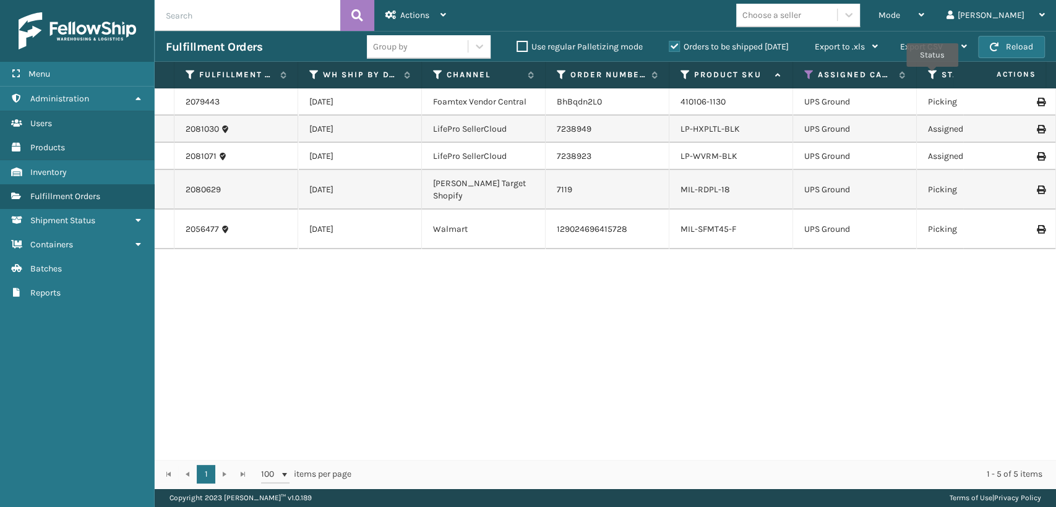
click at [932, 75] on icon at bounding box center [933, 74] width 10 height 11
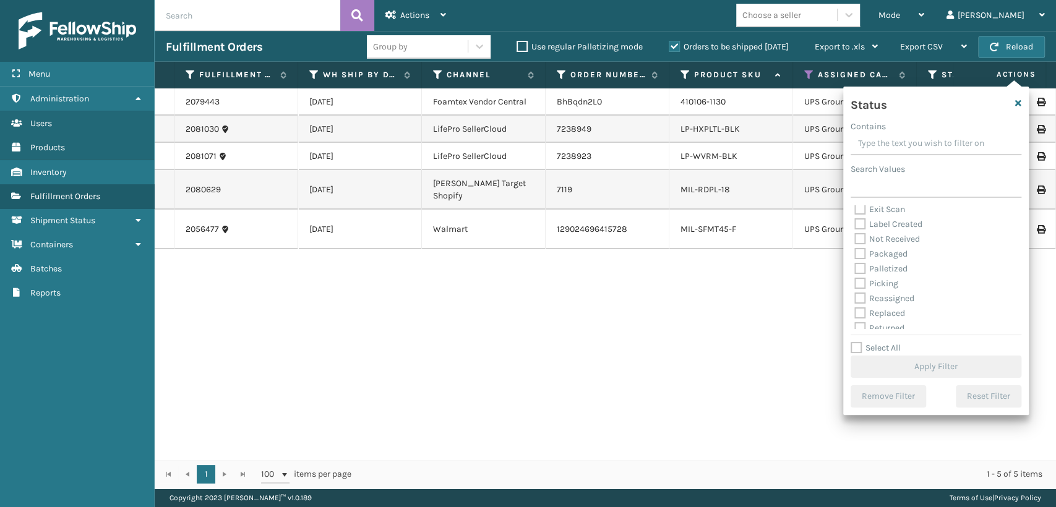
scroll to position [69, 0]
click at [861, 260] on label "Picking" at bounding box center [876, 262] width 44 height 11
click at [855, 260] on input "Picking" at bounding box center [854, 260] width 1 height 8
checkbox input "true"
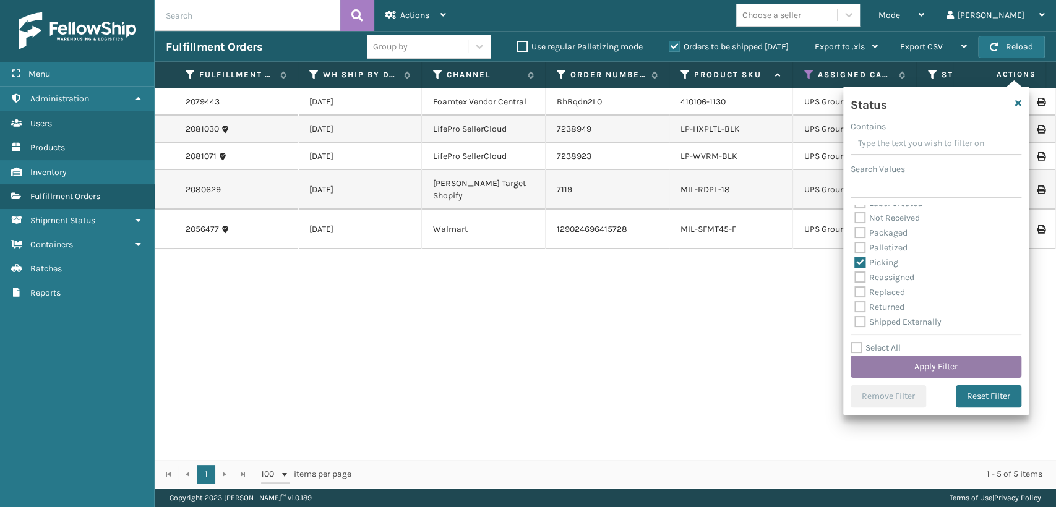
click at [901, 358] on button "Apply Filter" at bounding box center [936, 367] width 171 height 22
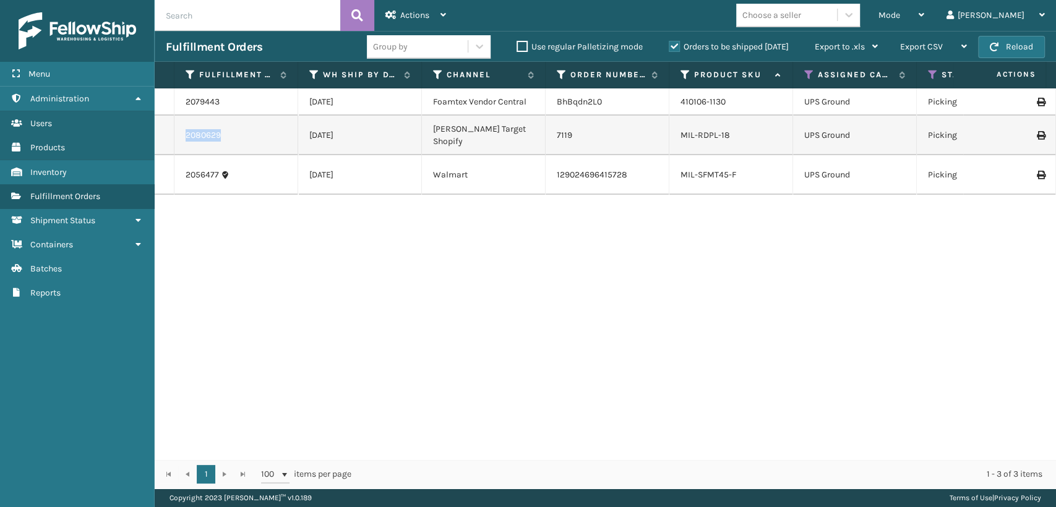
drag, startPoint x: 224, startPoint y: 127, endPoint x: 178, endPoint y: 132, distance: 46.6
click at [178, 132] on td "2080629" at bounding box center [236, 136] width 124 height 40
copy link "2080629"
click at [736, 136] on td "MIL-RDPL-18" at bounding box center [731, 136] width 124 height 40
click at [655, 134] on td "7119" at bounding box center [608, 136] width 124 height 40
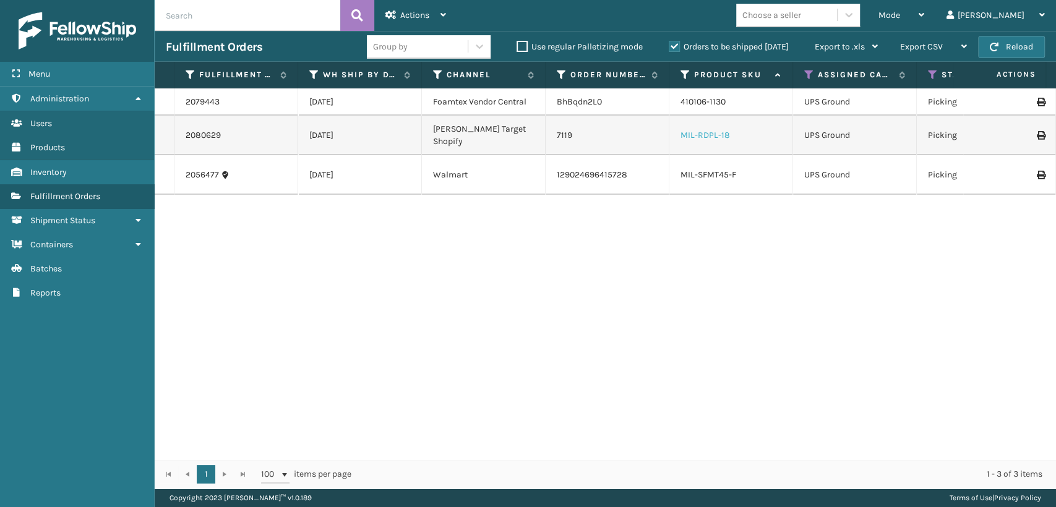
click at [692, 130] on link "MIL-RDPL-18" at bounding box center [705, 135] width 49 height 11
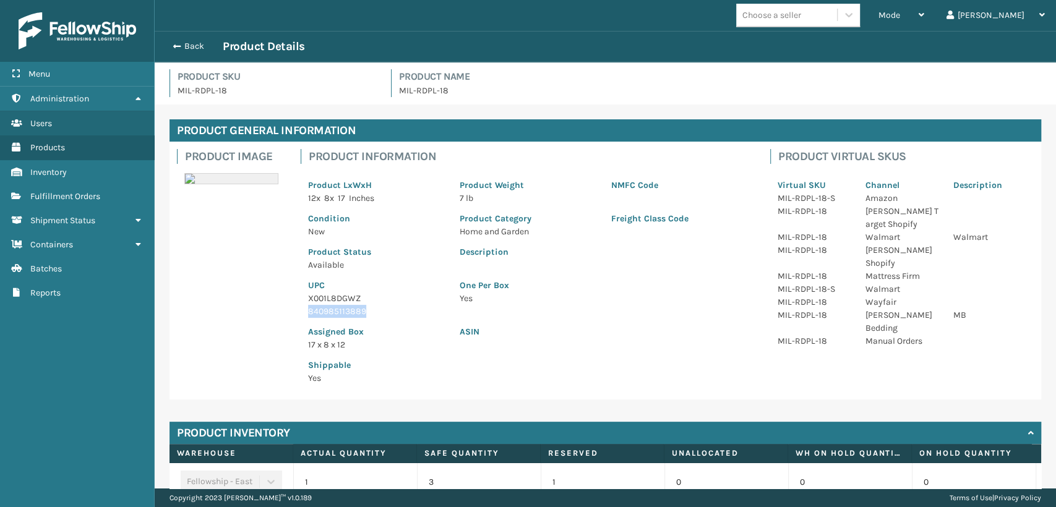
drag, startPoint x: 366, startPoint y: 309, endPoint x: 303, endPoint y: 313, distance: 63.3
click at [303, 313] on div "UPC X001L8DGWZ 840985113889" at bounding box center [377, 295] width 152 height 46
copy p "840985113889"
click at [170, 45] on button "Back" at bounding box center [194, 46] width 57 height 11
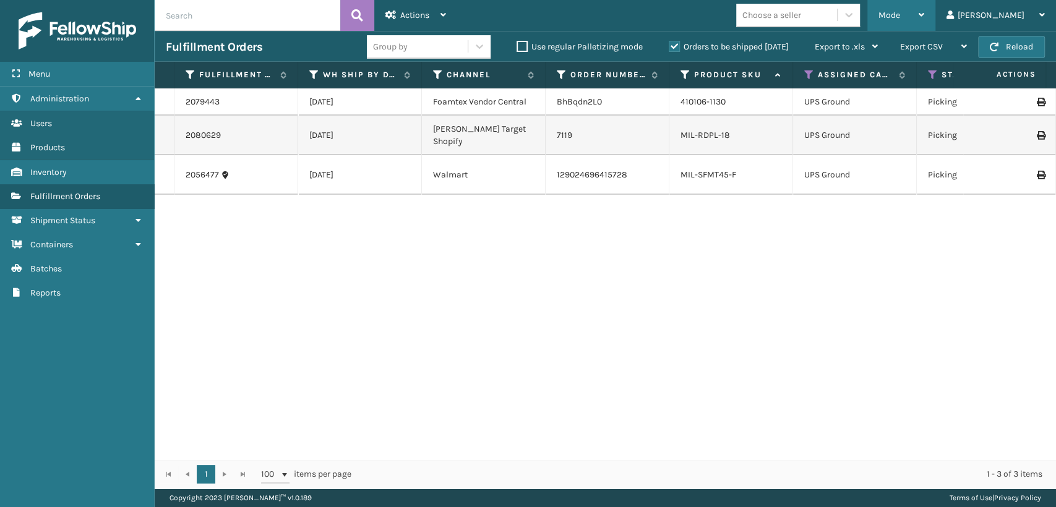
click at [900, 11] on span "Mode" at bounding box center [890, 15] width 22 height 11
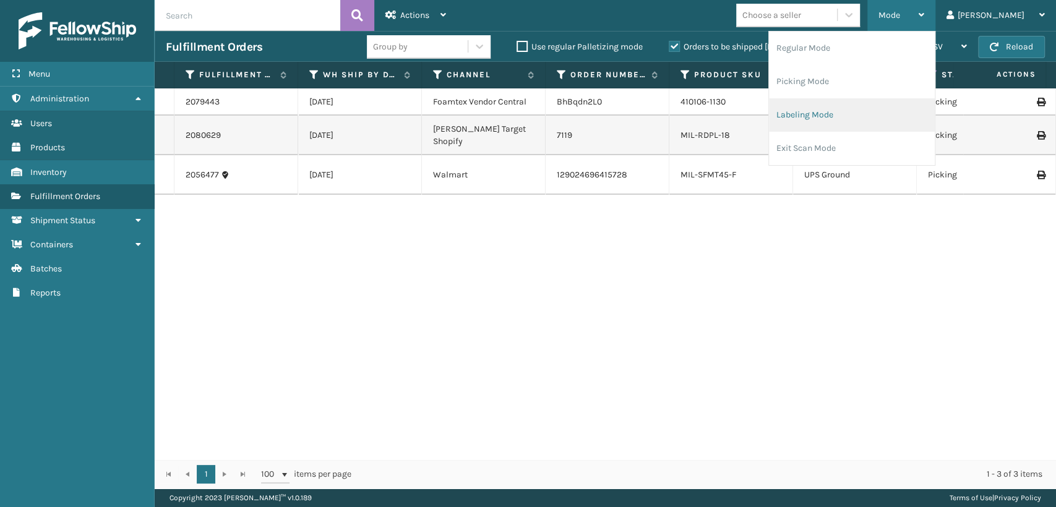
click at [872, 118] on li "Labeling Mode" at bounding box center [852, 114] width 166 height 33
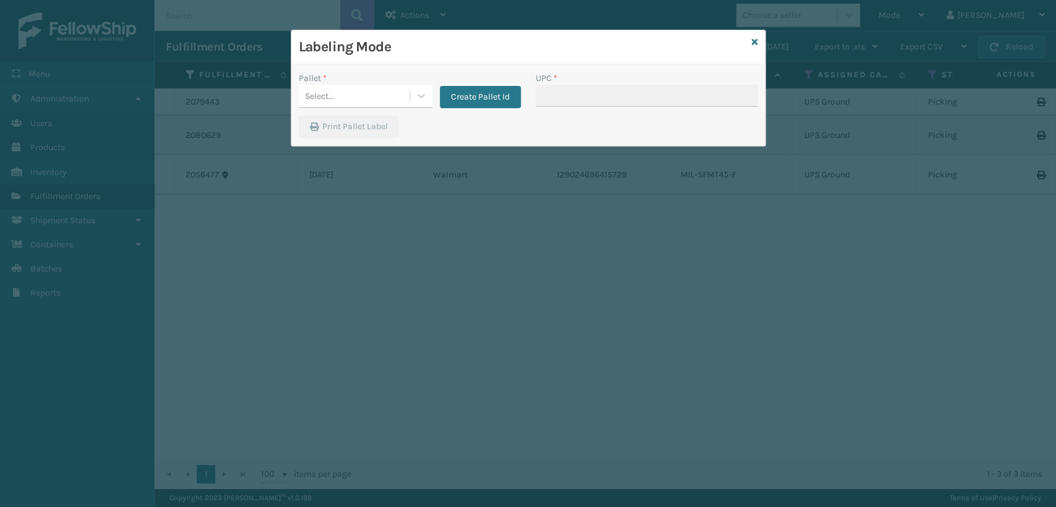
click at [384, 105] on div "Select..." at bounding box center [354, 96] width 111 height 20
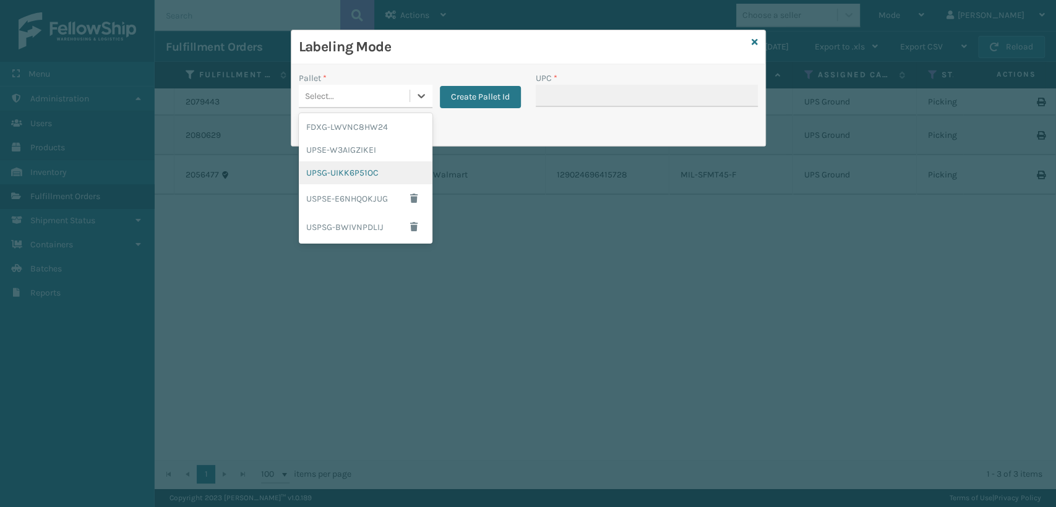
click at [346, 170] on div "UPSG-UIKK6P51OC" at bounding box center [366, 172] width 134 height 23
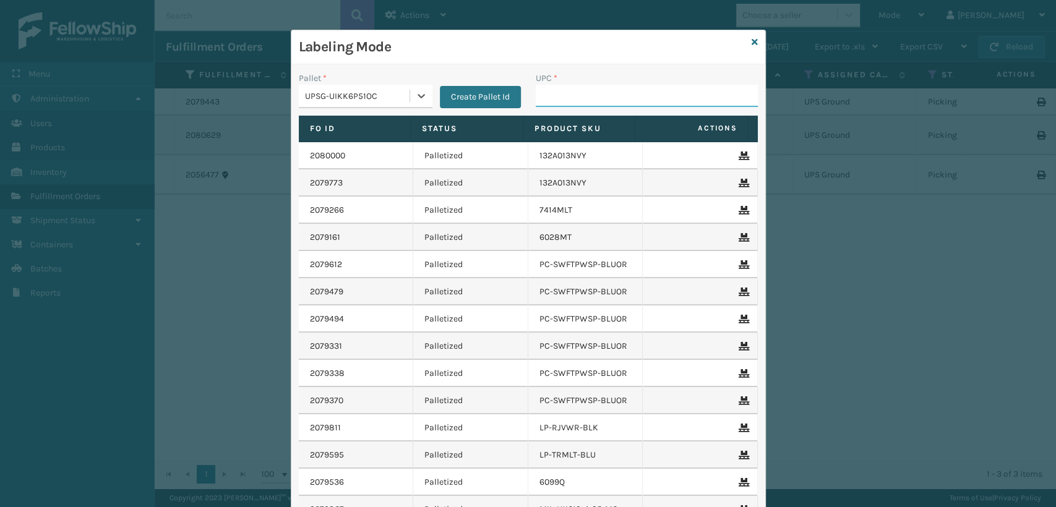
click at [559, 90] on input "UPC *" at bounding box center [647, 96] width 222 height 22
paste input "840985113889"
type input "840985113889"
click at [752, 44] on icon at bounding box center [755, 42] width 6 height 9
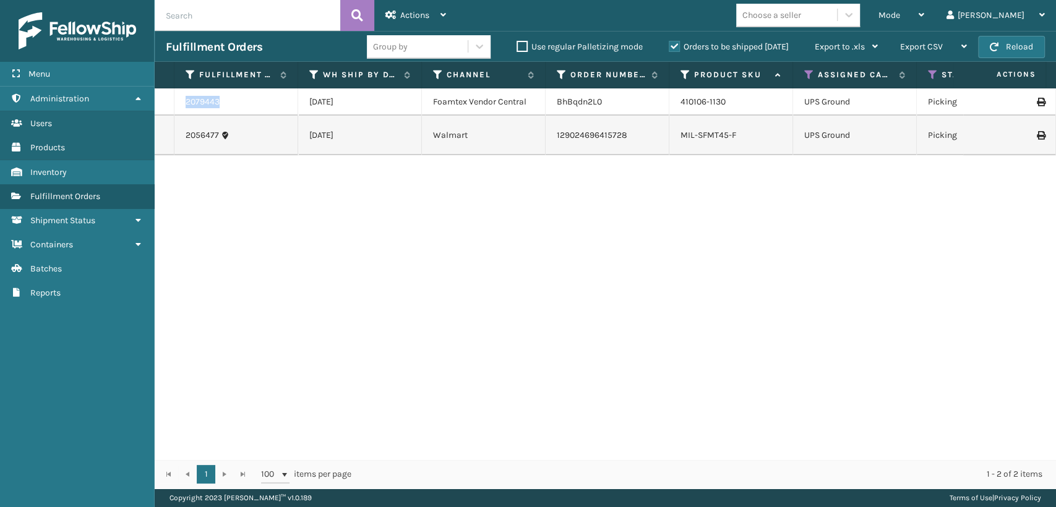
drag, startPoint x: 235, startPoint y: 106, endPoint x: 165, endPoint y: 111, distance: 70.1
copy tr "2079443"
click at [698, 101] on link "410106-1130" at bounding box center [703, 102] width 45 height 11
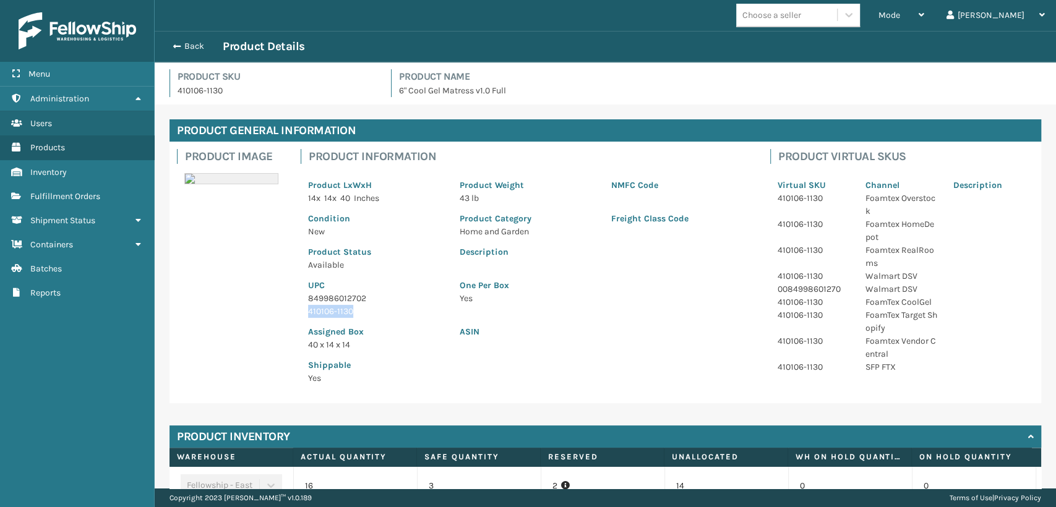
drag, startPoint x: 357, startPoint y: 308, endPoint x: 303, endPoint y: 307, distance: 53.8
click at [303, 307] on div "UPC 849986012702 410106-1130" at bounding box center [377, 295] width 152 height 46
copy p "410106-1130"
click at [900, 12] on span "Mode" at bounding box center [890, 15] width 22 height 11
click at [254, 108] on div "Product General Information Product Image Product Information Product LxWxH 14 …" at bounding box center [605, 331] width 901 height 453
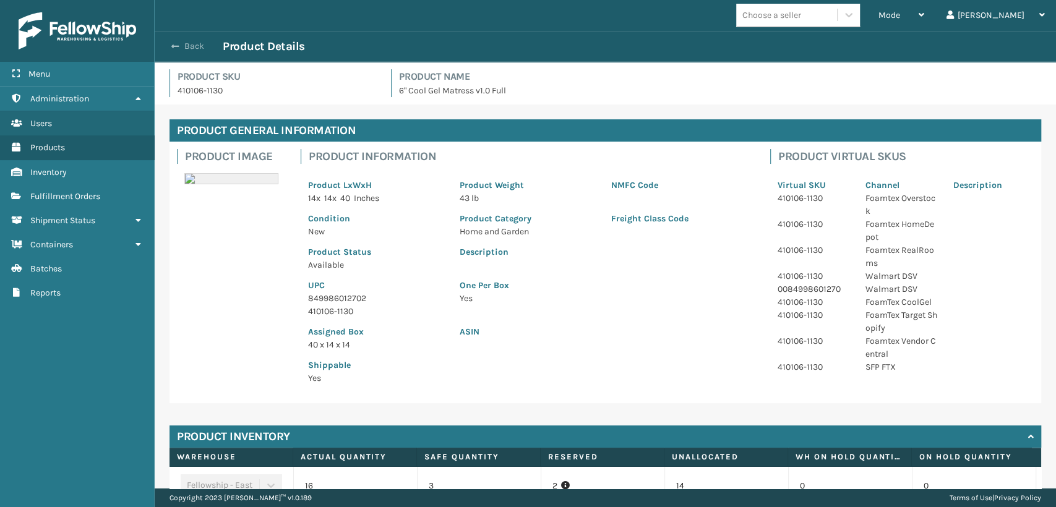
click at [173, 49] on span "button" at bounding box center [174, 46] width 7 height 9
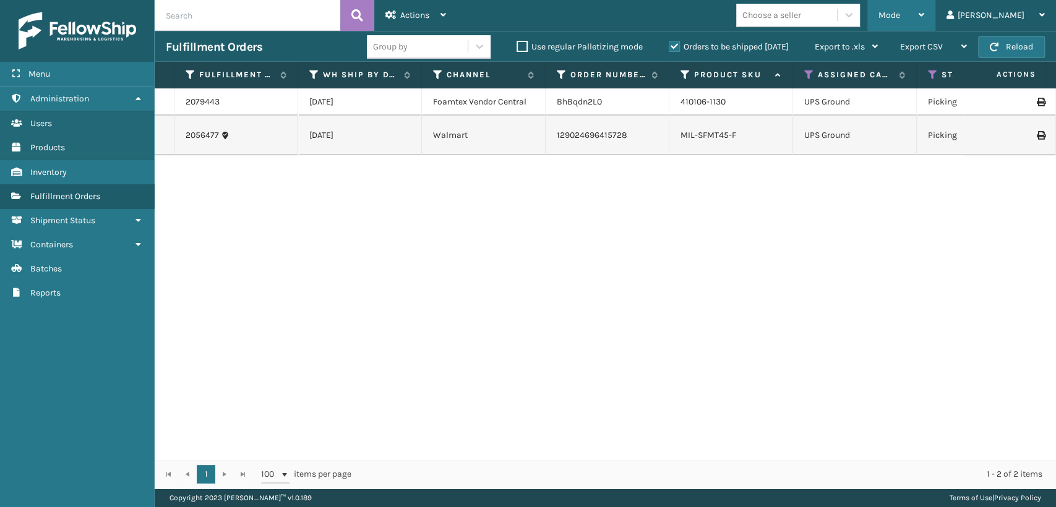
click at [924, 7] on div "Mode" at bounding box center [902, 15] width 46 height 31
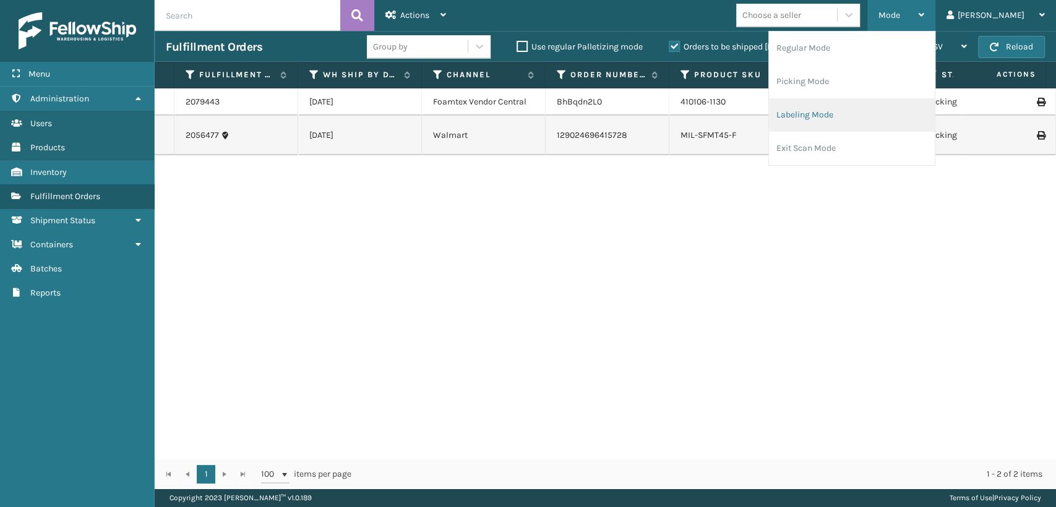
click at [837, 120] on li "Labeling Mode" at bounding box center [852, 114] width 166 height 33
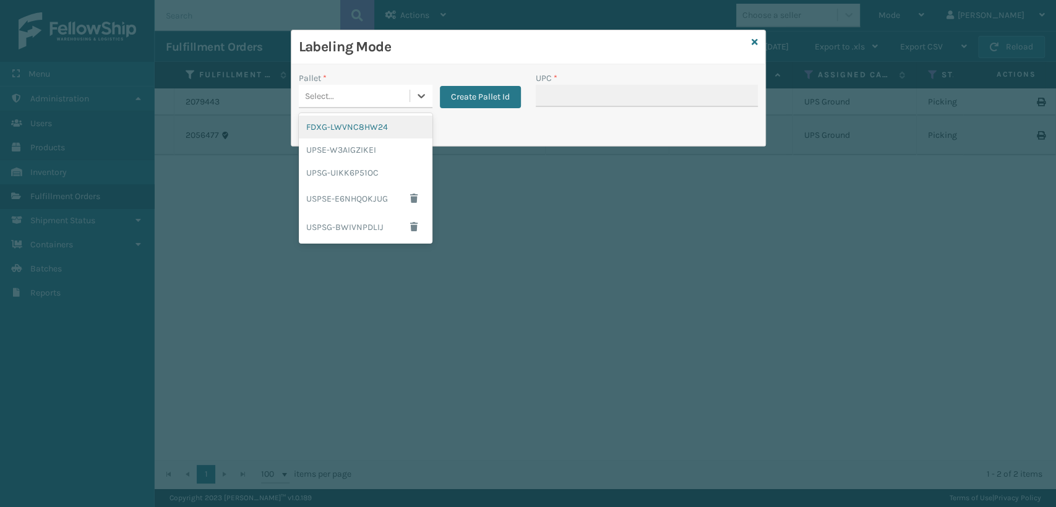
click at [389, 89] on div "Select..." at bounding box center [354, 96] width 111 height 20
click at [361, 178] on div "UPSG-UIKK6P51OC" at bounding box center [366, 172] width 134 height 23
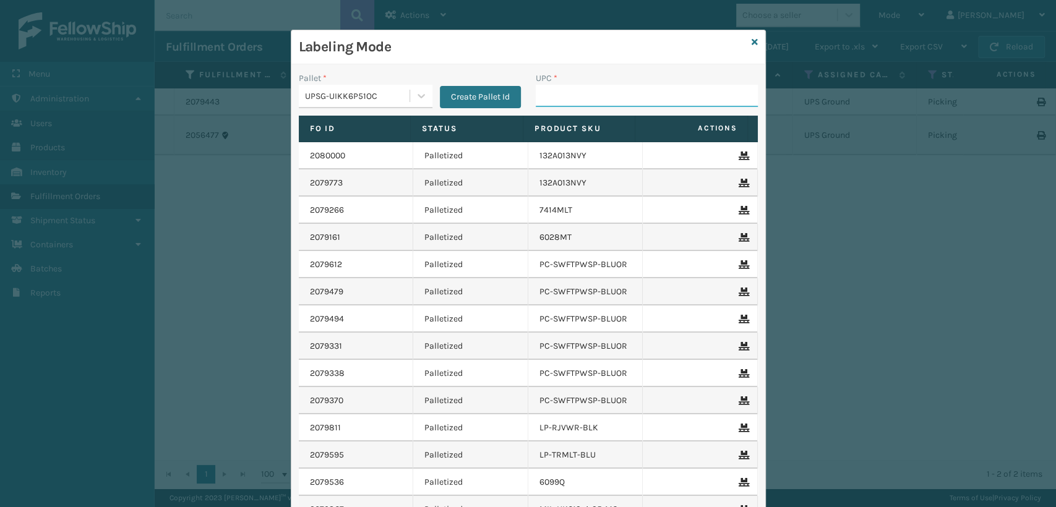
click at [620, 95] on input "UPC *" at bounding box center [647, 96] width 222 height 22
paste input "410106-1130"
type input "410106-1130"
